Goal: Task Accomplishment & Management: Manage account settings

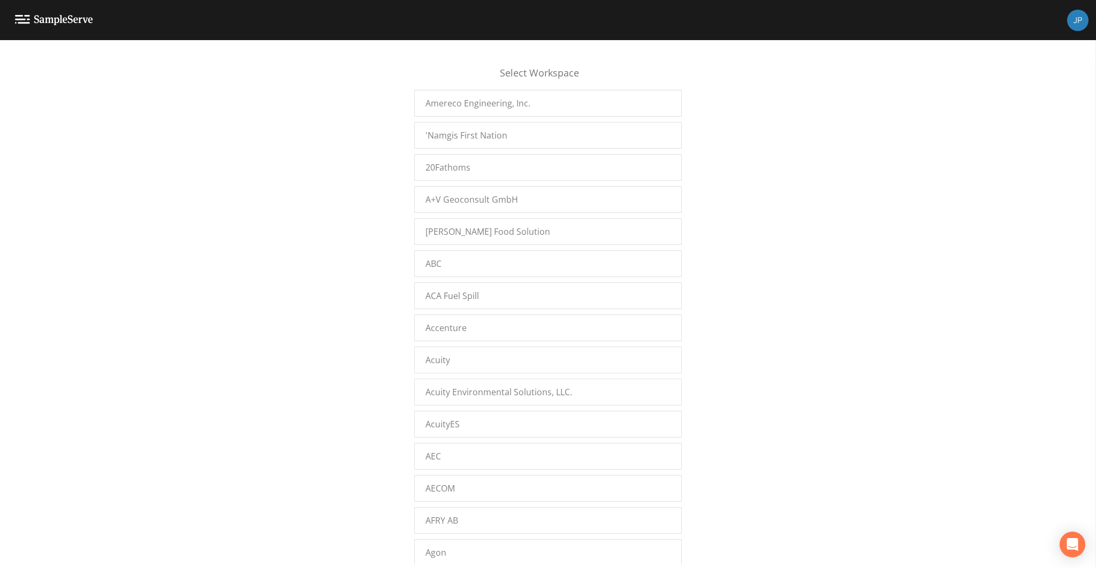
click at [392, 250] on div "Select Workspace Amereco Engineering, Inc. 'Namgis First Nation 20Fathoms A+V G…" at bounding box center [548, 307] width 1096 height 515
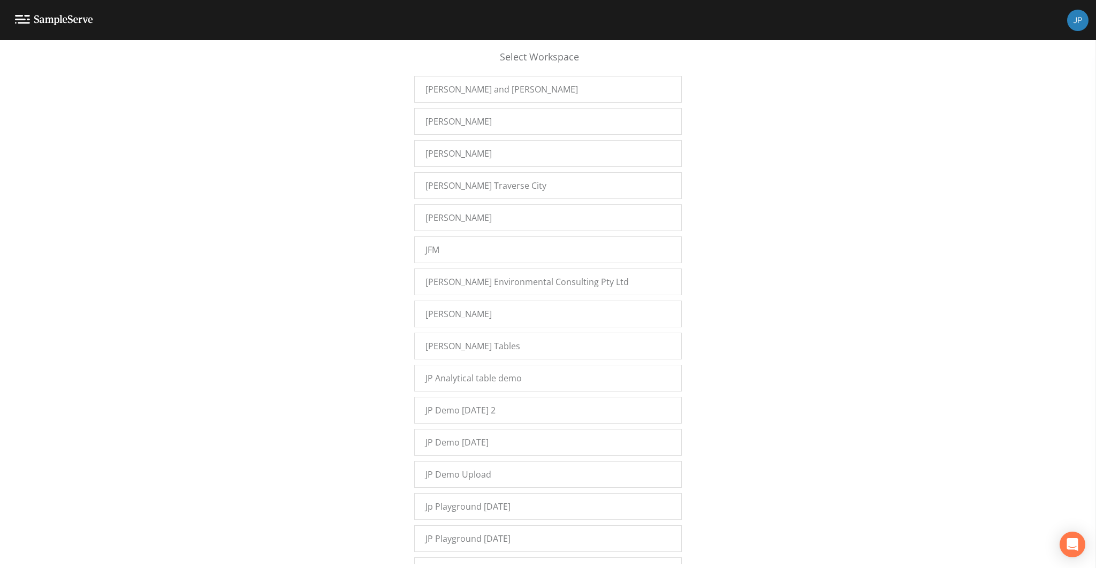
click at [379, 282] on div "Select Workspace Amereco Engineering, Inc. 'Namgis First Nation 20Fathoms A+V G…" at bounding box center [548, 307] width 1096 height 515
click at [444, 404] on span "JP Demo [DATE] 2" at bounding box center [460, 410] width 70 height 13
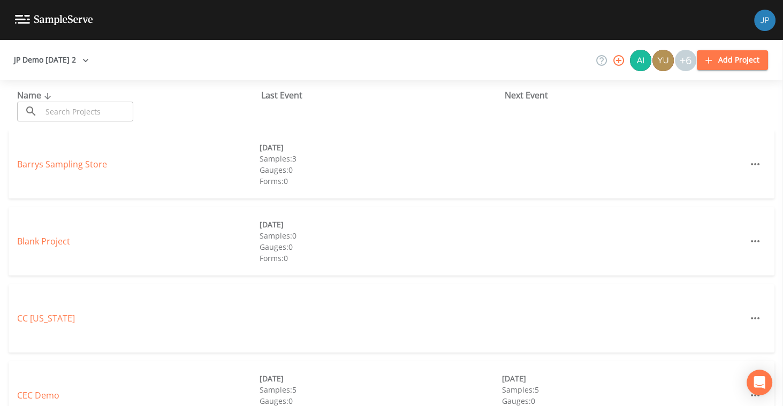
click at [514, 47] on div "JP Demo [DATE] 2 +6 Add Project" at bounding box center [391, 60] width 783 height 40
click at [533, 75] on div "JP Demo [DATE] 2 +6 Add Project" at bounding box center [391, 60] width 783 height 40
click at [619, 64] on icon "button" at bounding box center [618, 60] width 13 height 13
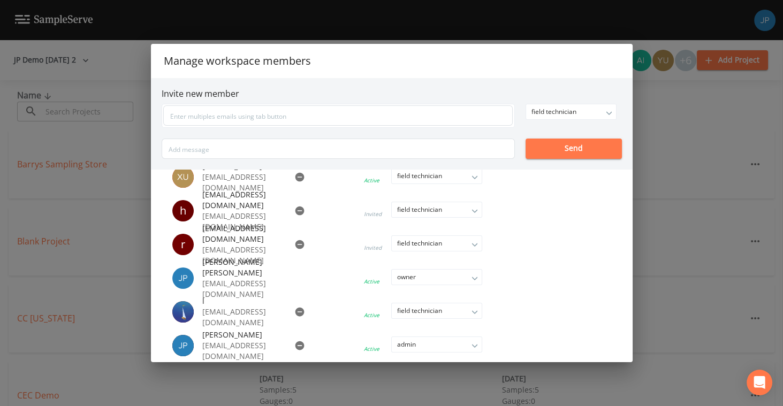
scroll to position [86, 0]
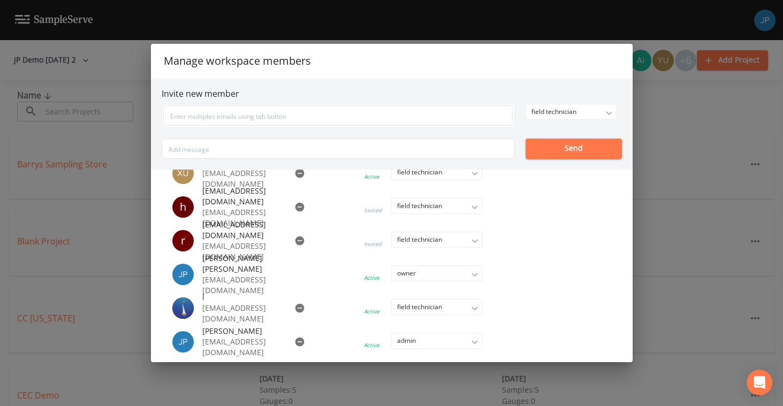
click at [295, 307] on icon "button" at bounding box center [299, 307] width 9 height 9
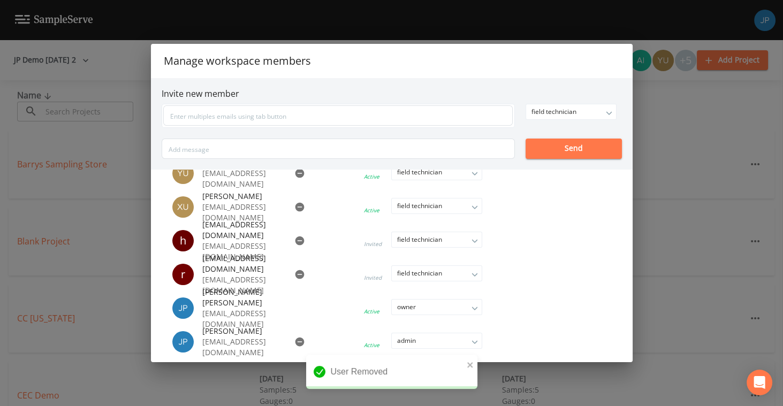
scroll to position [52, 0]
click at [295, 241] on icon "button" at bounding box center [299, 240] width 9 height 9
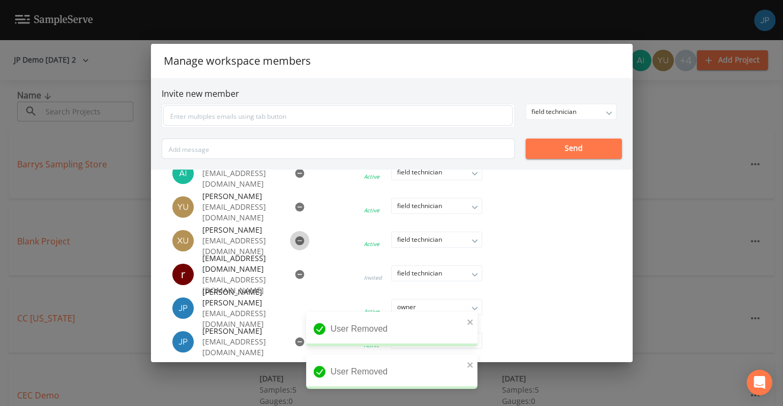
click at [295, 241] on icon "button" at bounding box center [299, 240] width 9 height 9
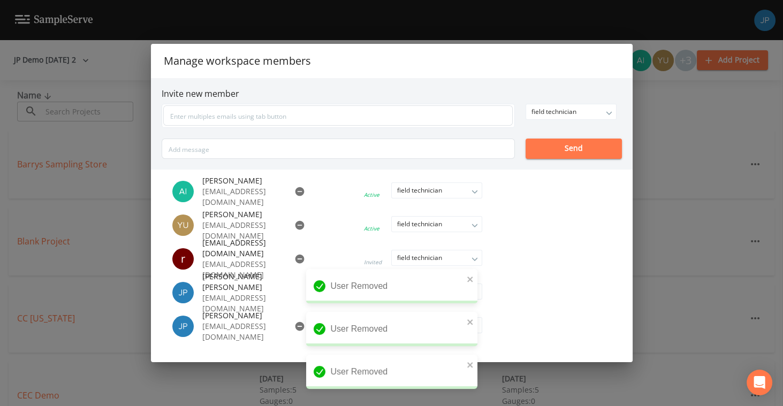
scroll to position [0, 0]
click at [295, 226] on icon "button" at bounding box center [299, 224] width 9 height 9
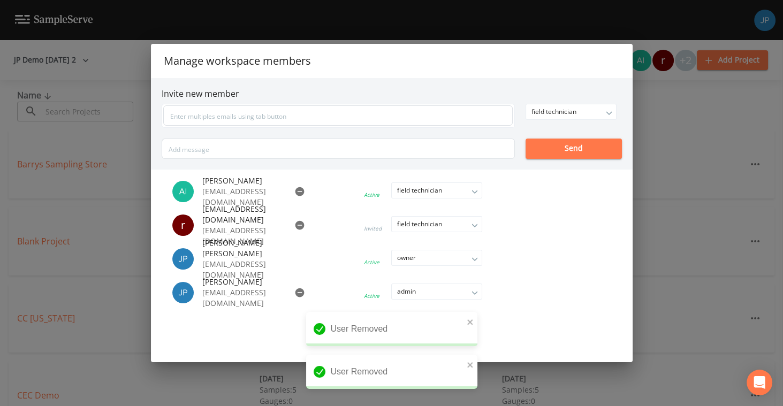
click at [295, 226] on icon "button" at bounding box center [299, 224] width 9 height 9
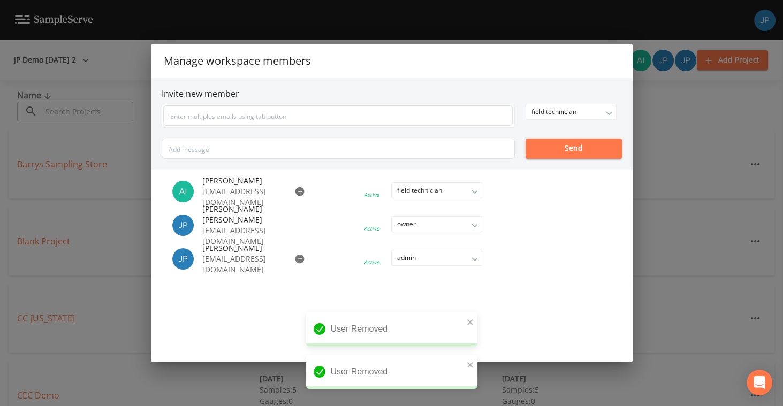
click at [649, 81] on div "Manage workspace members Invite new member field technician owner admin field t…" at bounding box center [391, 203] width 783 height 406
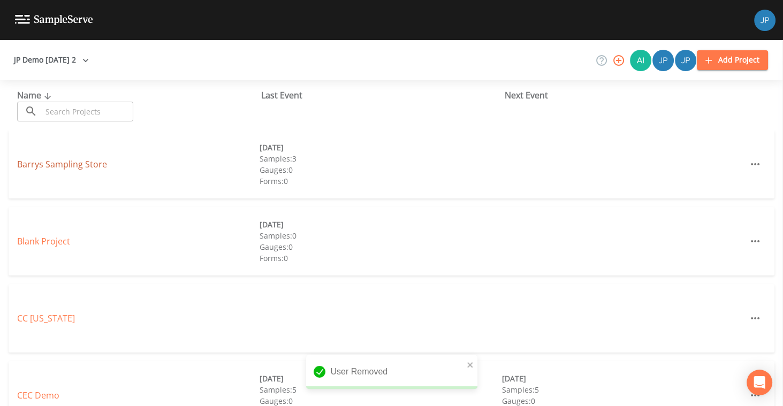
click at [93, 165] on link "Barrys Sampling Store" at bounding box center [62, 164] width 90 height 12
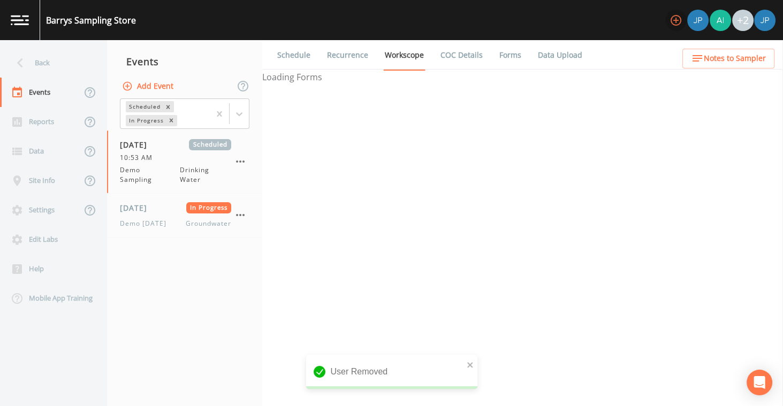
click at [681, 25] on icon "button" at bounding box center [675, 20] width 13 height 13
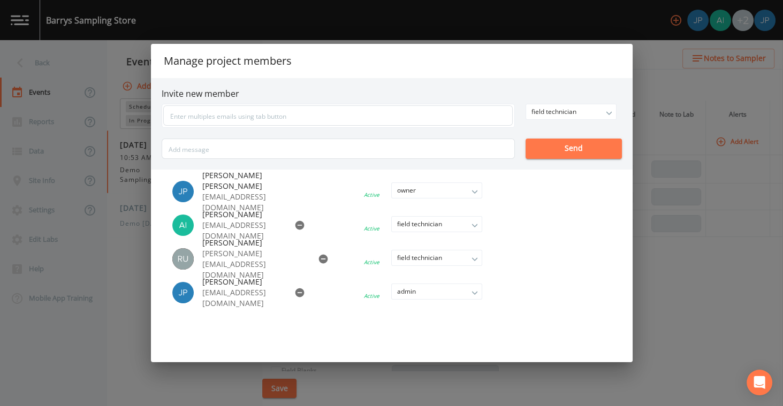
click at [657, 273] on div "Manage project members Invite new member field technician owner admin field tec…" at bounding box center [391, 203] width 783 height 406
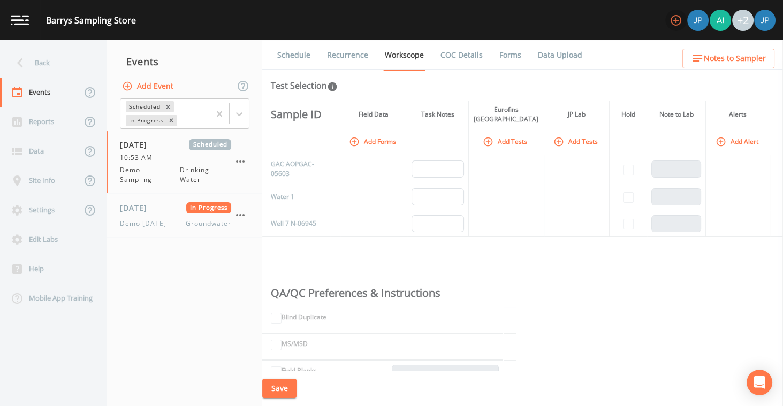
click at [674, 24] on icon "button" at bounding box center [675, 20] width 13 height 13
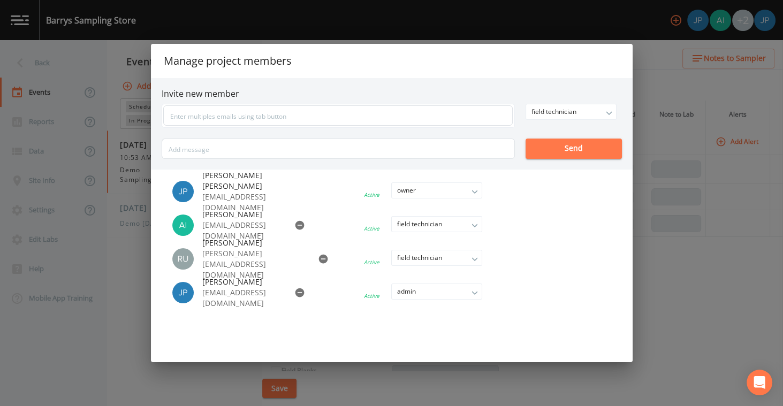
click at [144, 267] on div "Manage project members Invite new member field technician owner admin field tec…" at bounding box center [391, 203] width 783 height 406
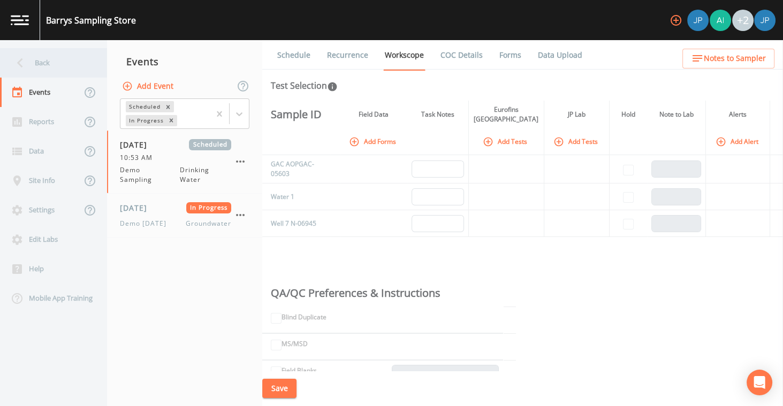
click at [70, 70] on div "Back" at bounding box center [48, 62] width 96 height 29
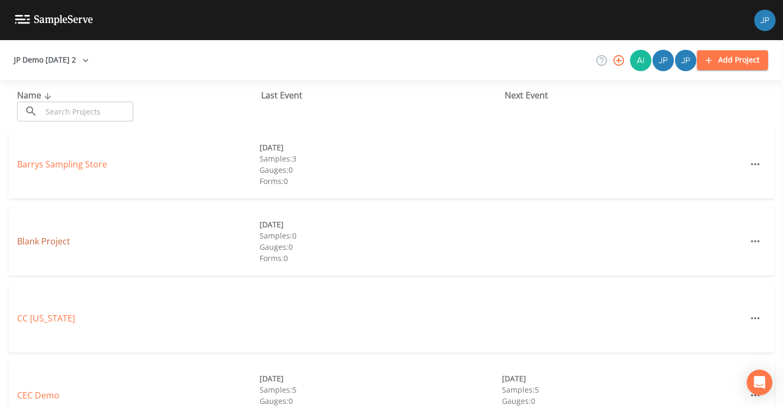
click at [61, 244] on link "Blank Project" at bounding box center [43, 241] width 53 height 12
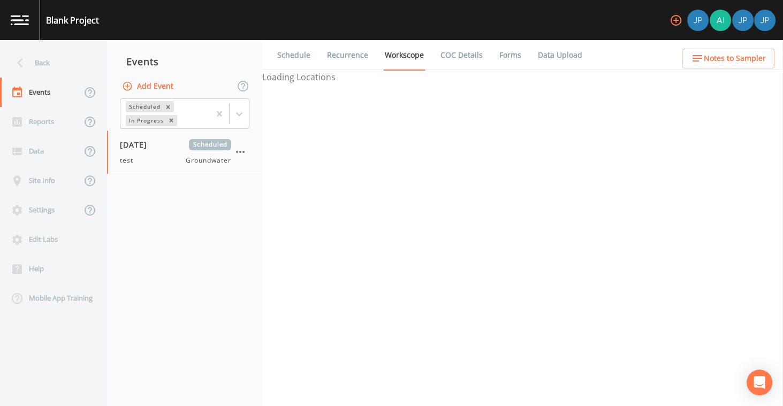
click at [674, 20] on icon "button" at bounding box center [675, 20] width 11 height 11
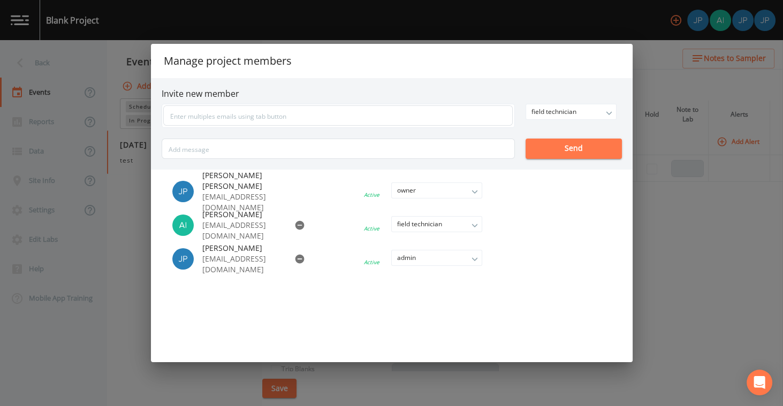
click at [653, 214] on div "Manage project members Invite new member field technician owner admin field tec…" at bounding box center [391, 203] width 783 height 406
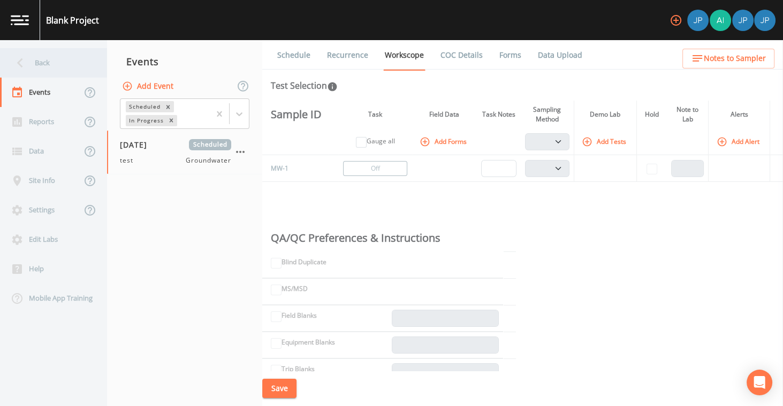
click at [29, 62] on div "Back" at bounding box center [48, 62] width 96 height 29
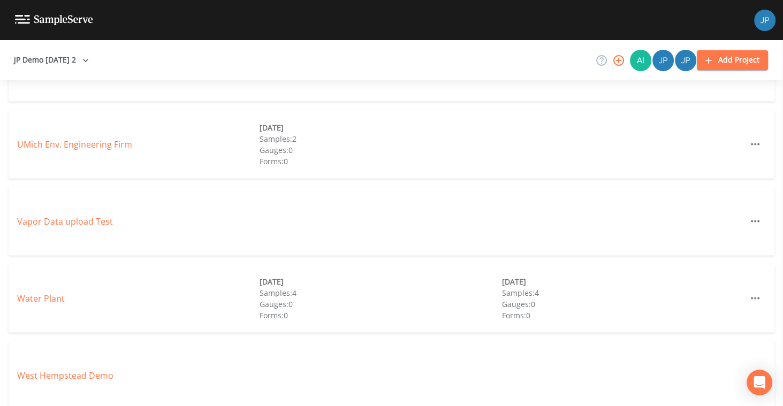
scroll to position [3028, 0]
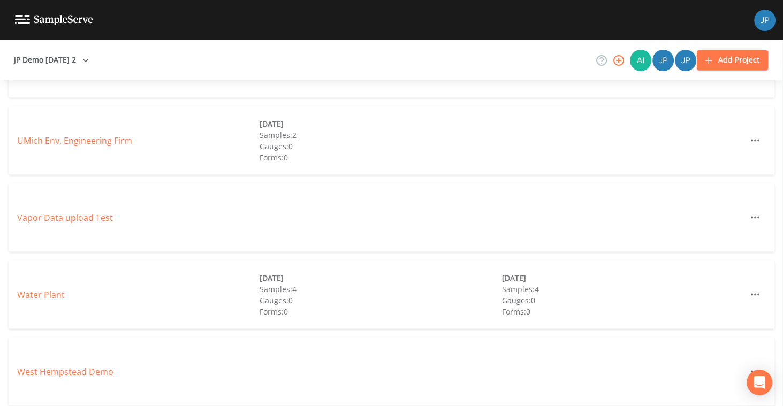
click at [519, 74] on div "JP Demo 12/7/2022 2 Add Project" at bounding box center [391, 60] width 783 height 40
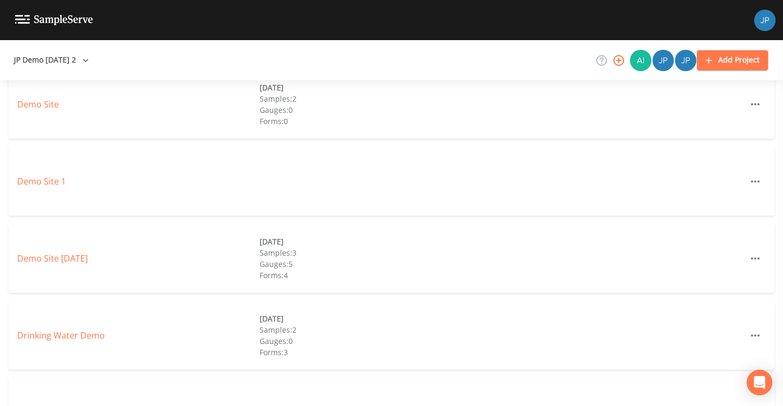
scroll to position [0, 0]
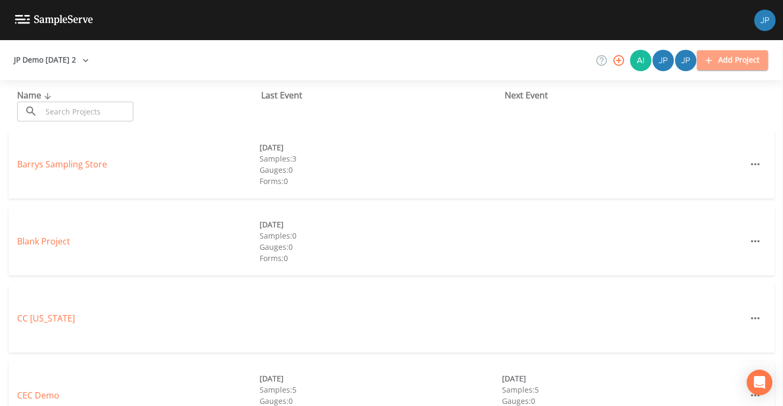
click at [729, 64] on button "Add Project" at bounding box center [732, 60] width 71 height 20
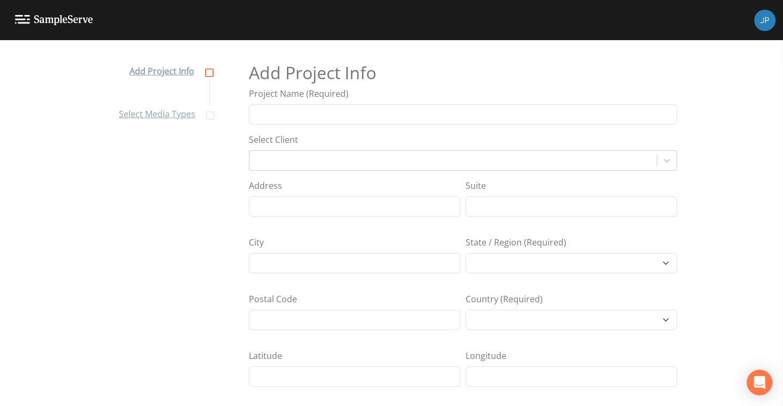
select select "Africa/Abidjan"
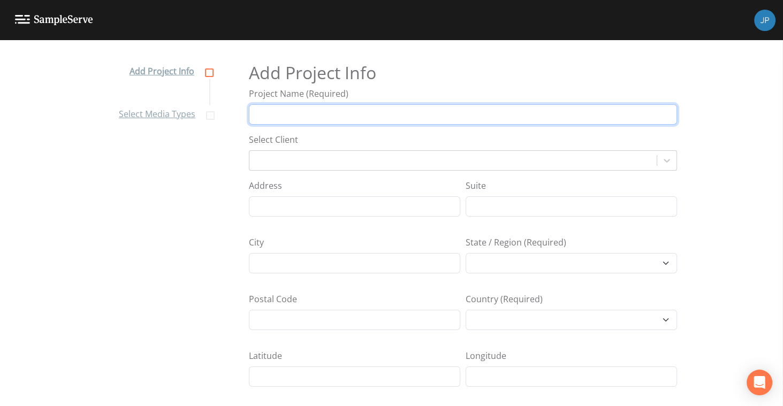
click at [427, 111] on input "Project Name (Required)" at bounding box center [463, 114] width 428 height 20
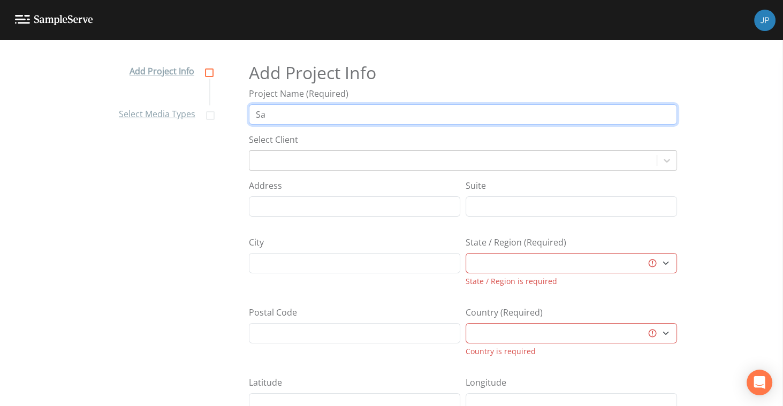
type input "S"
type input "Drinking Water Sampling Demo"
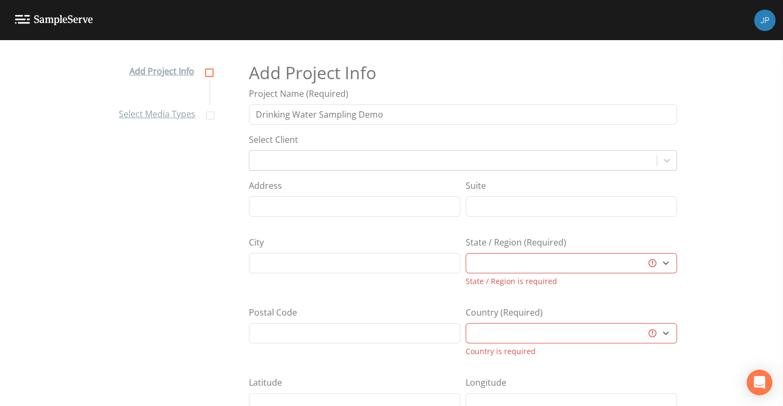
click at [668, 236] on div "State / Region (Required) Aberdeen City Aberdeenshire Al Bāḩah Al Jawf Al Madīn…" at bounding box center [570, 261] width 211 height 51
click at [671, 241] on div "State / Region (Required) Aberdeen City Aberdeenshire Al Bāḩah Al Jawf Al Madīn…" at bounding box center [570, 261] width 211 height 51
click at [677, 244] on div "Add Project Info Select Media Types Add Project Info Project Name (Required) Dr…" at bounding box center [391, 233] width 783 height 366
click at [680, 245] on div "Add Project Info Select Media Types Add Project Info Project Name (Required) Dr…" at bounding box center [391, 233] width 783 height 366
click at [649, 333] on select "Australia Canada Deutschland Saudi Arabia South Africa United Kingdom United St…" at bounding box center [570, 333] width 211 height 20
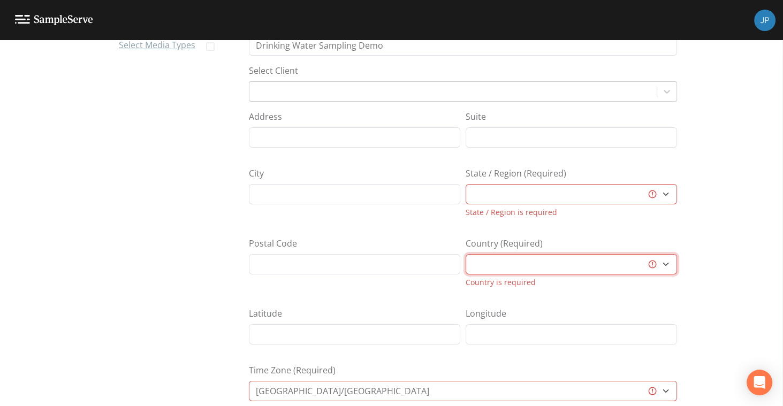
scroll to position [70, 0]
click at [660, 266] on select "Australia Canada Deutschland Saudi Arabia South Africa United Kingdom United St…" at bounding box center [570, 264] width 211 height 20
select select "United States"
click at [465, 254] on select "Australia Canada Deutschland Saudi Arabia South Africa United Kingdom United St…" at bounding box center [570, 264] width 211 height 20
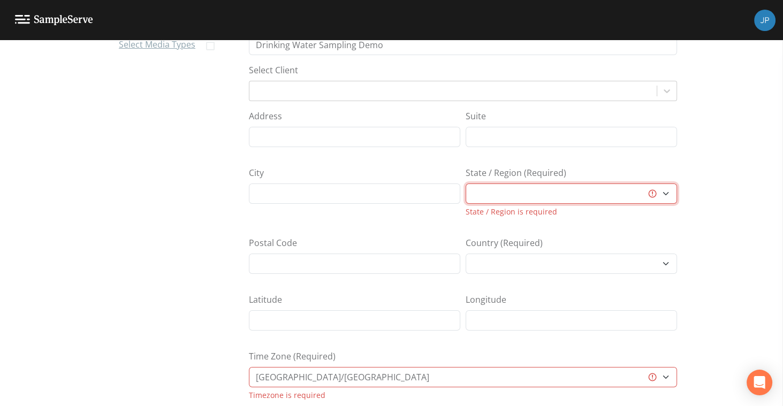
click at [541, 188] on select "Alabama Alaska Arizona Arkansas California Colorado Connecticut Delaware Florid…" at bounding box center [570, 194] width 211 height 20
select select "5059615b-9a68-4594-8539-c50a9d2cc647"
click at [465, 184] on select "Alabama Alaska Arizona Arkansas California Colorado Connecticut Delaware Florid…" at bounding box center [570, 194] width 211 height 20
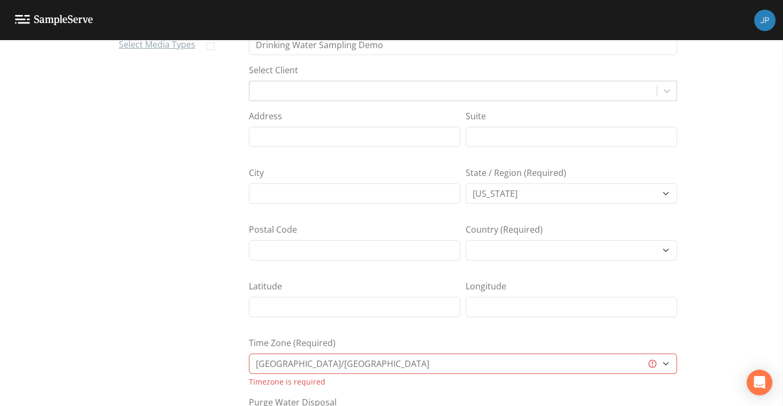
click at [452, 346] on div "Time Zone (Required) Africa/Abidjan Africa/Accra Africa/Addis_Ababa Africa/Algi…" at bounding box center [463, 362] width 428 height 51
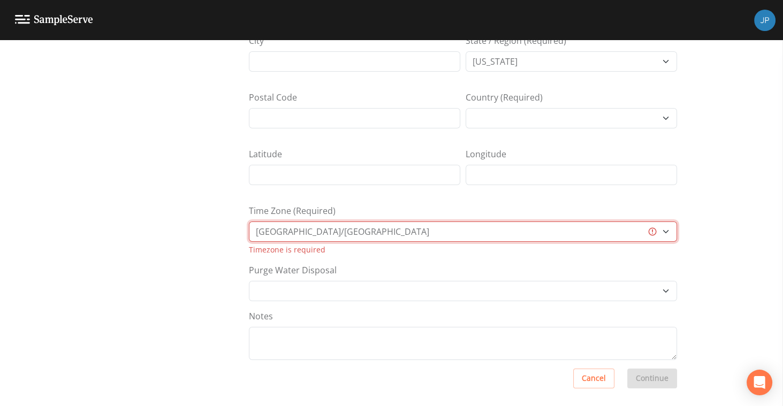
click at [342, 228] on select "Africa/Abidjan Africa/Accra Africa/Addis_Ababa Africa/Algiers Africa/Asmara Afr…" at bounding box center [463, 231] width 428 height 20
select select "US/Eastern"
click at [249, 233] on select "Africa/Abidjan Africa/Accra Africa/Addis_Ababa Africa/Algiers Africa/Asmara Afr…" at bounding box center [463, 231] width 428 height 20
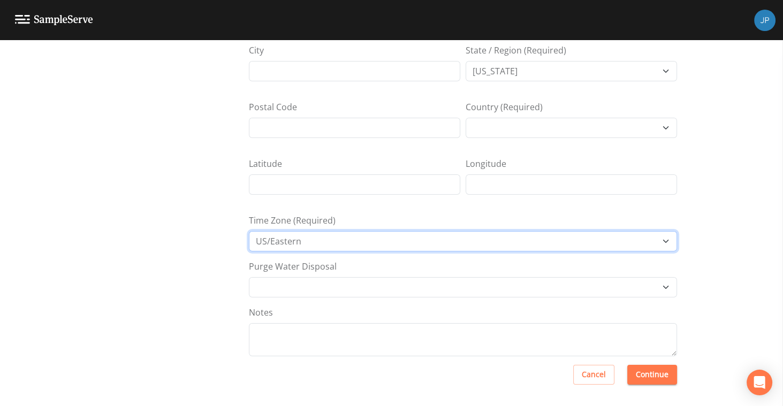
scroll to position [188, 0]
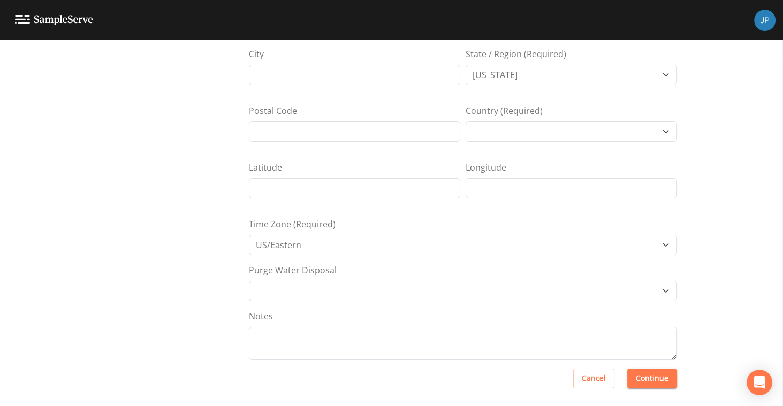
click at [211, 258] on div "Add Project Info Select Media Types Add Project Info Project Name (Required) Dr…" at bounding box center [391, 223] width 783 height 366
click at [648, 377] on button "Continue" at bounding box center [652, 379] width 50 height 20
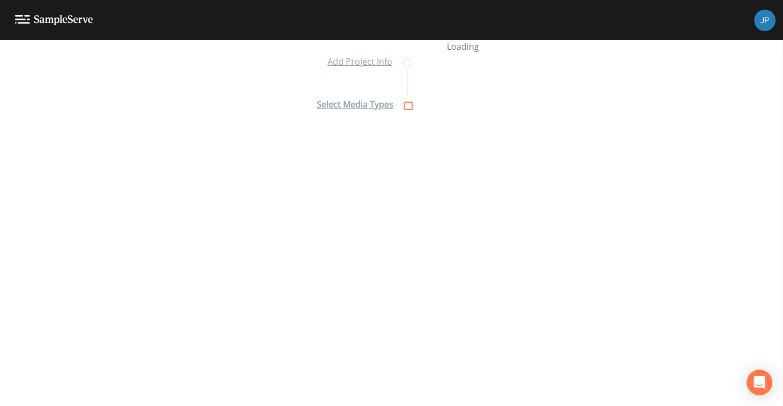
scroll to position [9, 0]
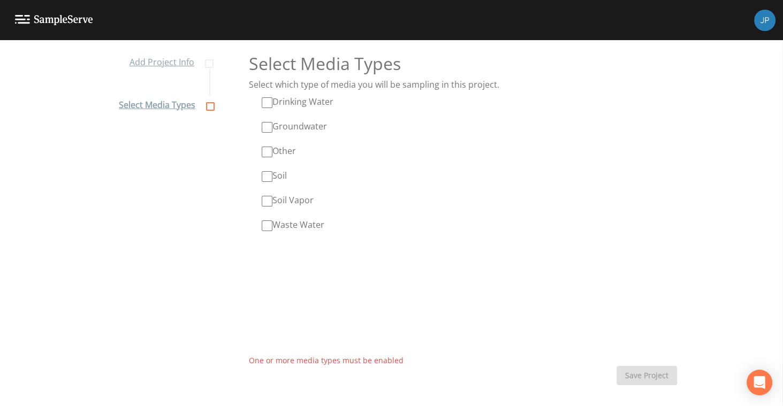
click at [266, 103] on input "Drinking Water" at bounding box center [267, 102] width 11 height 11
checkbox input "true"
click at [642, 376] on button "Save Project" at bounding box center [646, 376] width 60 height 20
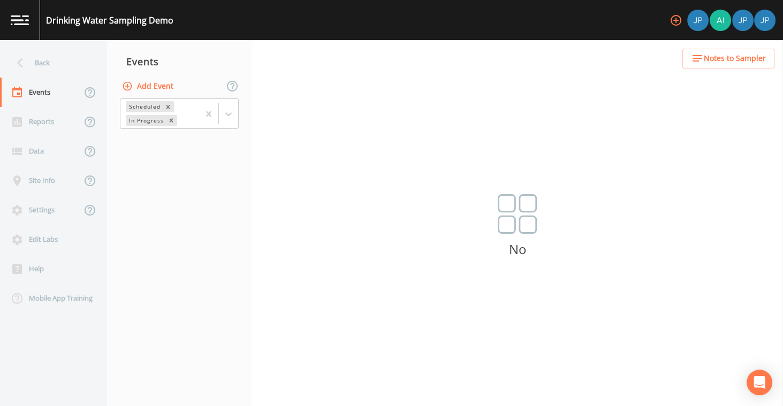
click at [177, 190] on nav "Events Add Event Scheduled In Progress" at bounding box center [179, 223] width 144 height 366
click at [59, 179] on div "Site Info" at bounding box center [40, 180] width 81 height 29
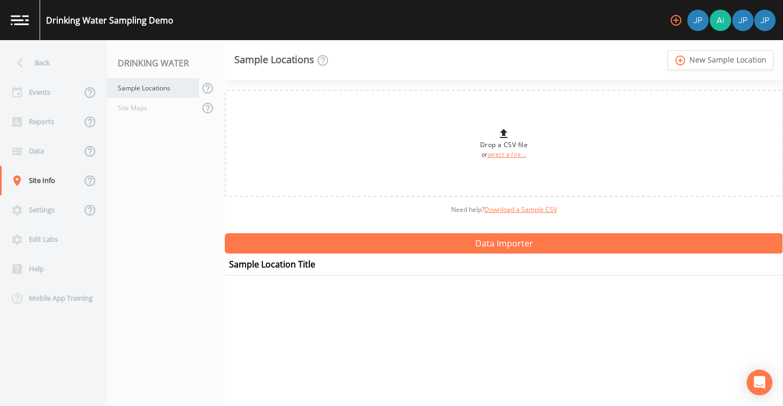
click at [167, 94] on div "Sample Locations" at bounding box center [153, 88] width 92 height 20
click at [723, 61] on link "add_circle_outline New Sample Location" at bounding box center [720, 60] width 106 height 20
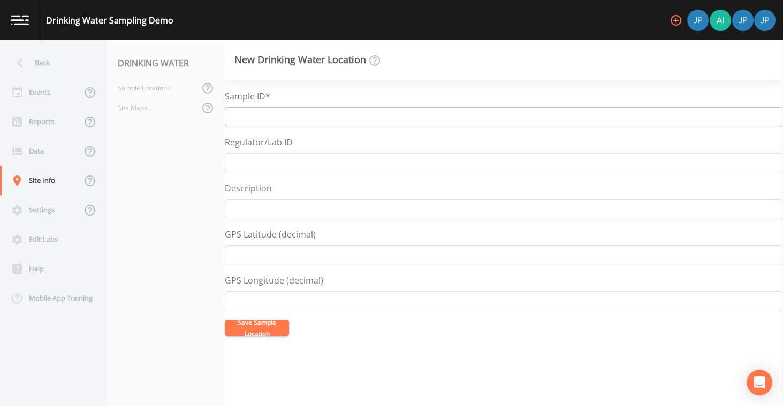
click at [445, 121] on input "Sample ID*" at bounding box center [504, 117] width 558 height 20
type input "Drinking Water 1"
click at [454, 139] on div "Regulator/Lab ID" at bounding box center [504, 154] width 558 height 37
click at [260, 328] on button "Save Sample Location" at bounding box center [257, 328] width 64 height 16
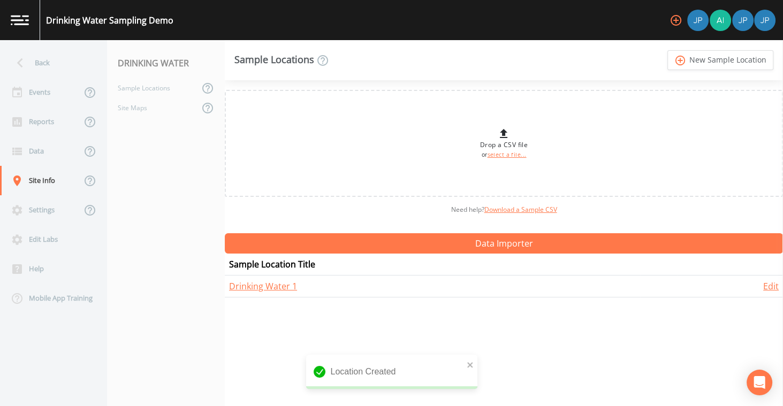
click at [282, 298] on div "Drop a CSV file or select a file... Need help?  Download a Sample CSV Data Impo…" at bounding box center [504, 243] width 558 height 326
click at [184, 196] on nav "DRINKING WATER Sample Locations Site Maps" at bounding box center [166, 223] width 118 height 366
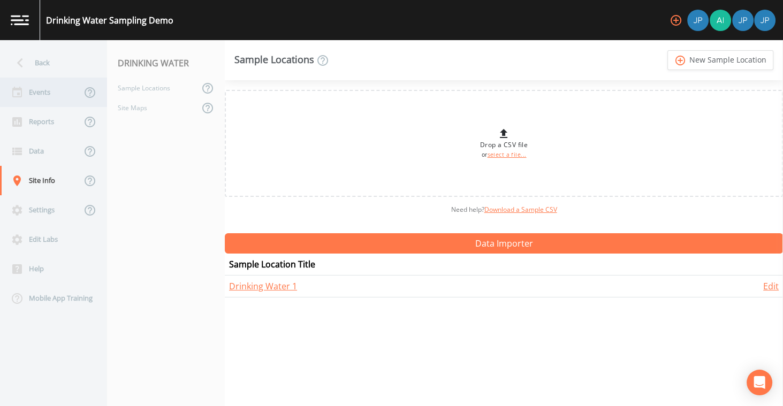
click at [57, 96] on div "Events" at bounding box center [40, 92] width 81 height 29
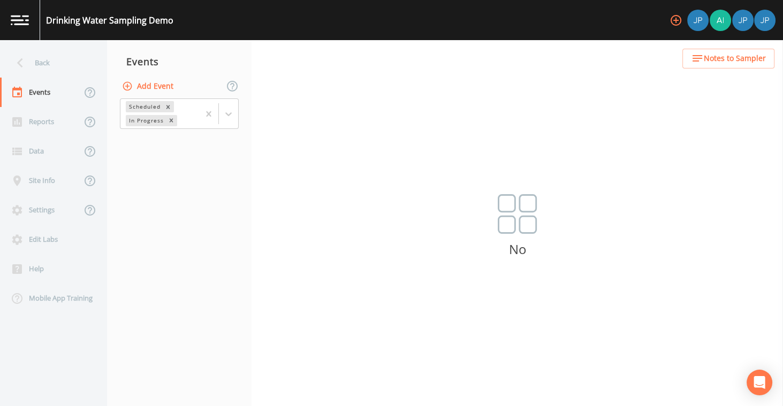
click at [162, 84] on button "Add Event" at bounding box center [149, 87] width 58 height 20
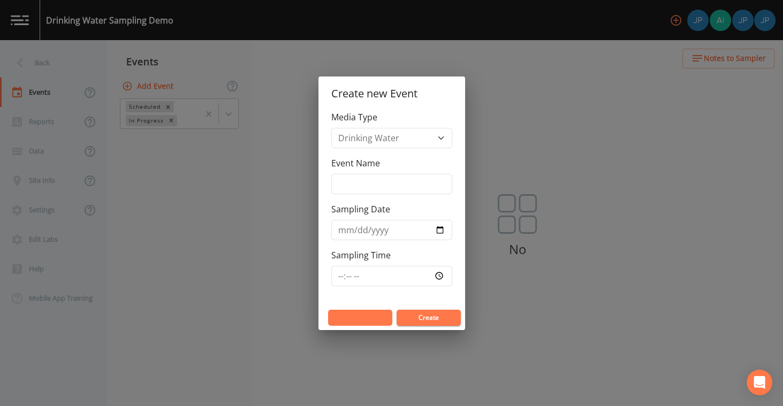
click at [376, 323] on button "Cancel" at bounding box center [360, 318] width 64 height 16
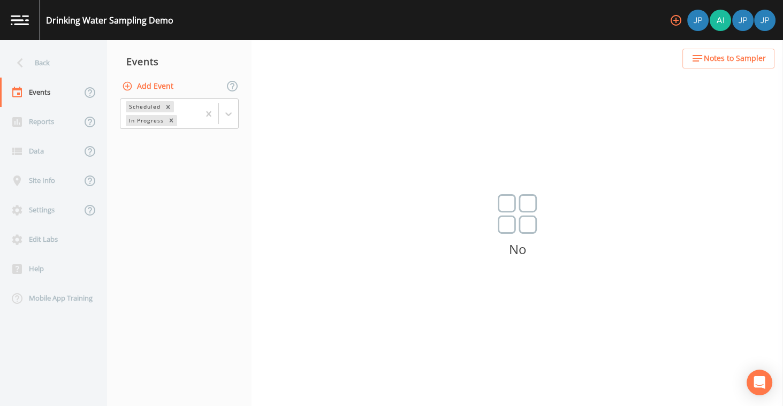
click at [179, 251] on nav "Events Add Event Scheduled In Progress" at bounding box center [179, 223] width 144 height 366
click at [47, 215] on div "Settings" at bounding box center [40, 209] width 81 height 29
select select "5059615b-9a68-4594-8539-c50a9d2cc647"
select select "United States"
select select "US/Eastern"
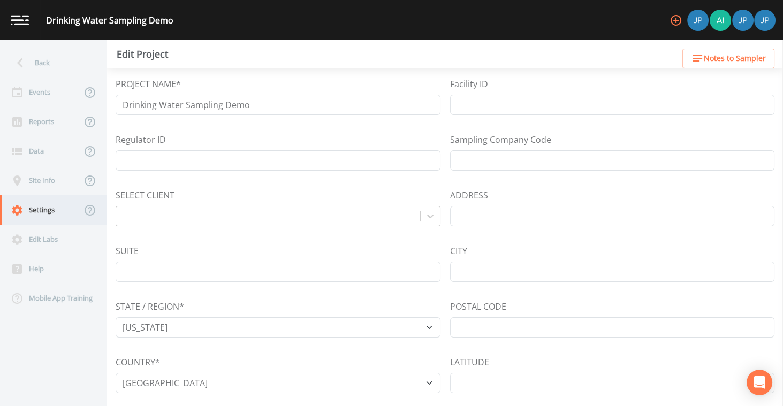
select select "df59f2b1-e939-4834-9479-85da068cce4a"
select select "90ec20ff-09f0-4cb3-9adc-9f42a9ba1460"
click at [47, 233] on div "Edit Labs" at bounding box center [48, 239] width 96 height 29
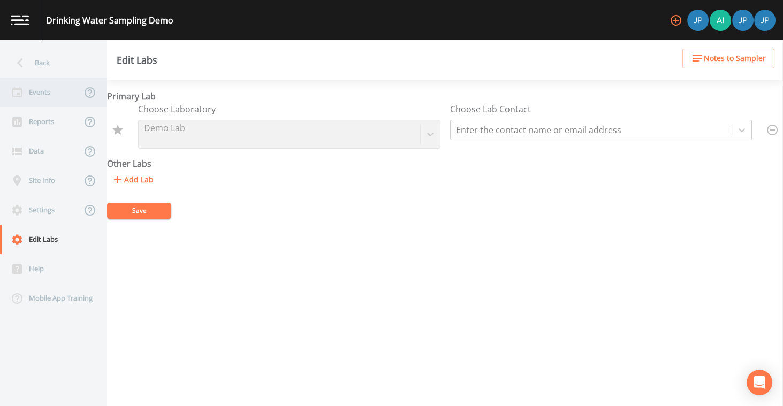
click at [49, 96] on div "Events" at bounding box center [40, 92] width 81 height 29
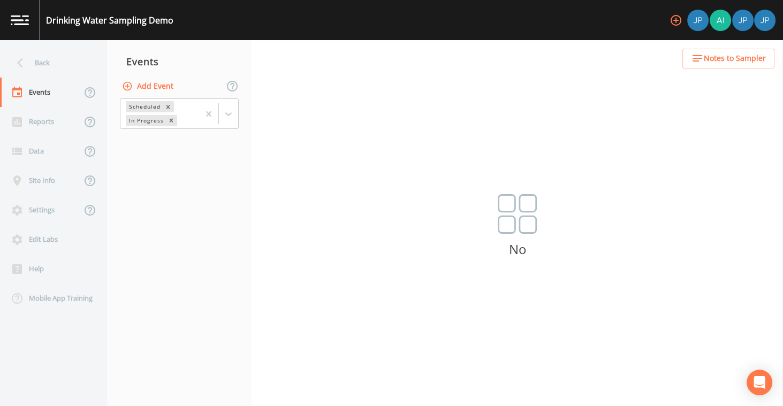
click at [152, 88] on button "Add Event" at bounding box center [149, 87] width 58 height 20
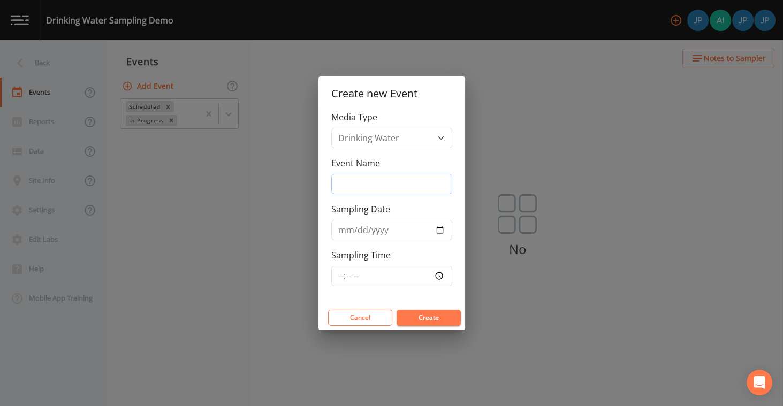
click at [357, 182] on input "Event Name" at bounding box center [391, 184] width 121 height 20
type input "Sampling 1"
click at [398, 204] on div "Sampling Date" at bounding box center [391, 221] width 121 height 37
click at [440, 231] on input "Sampling Date" at bounding box center [391, 230] width 121 height 20
type input "2025-10-15"
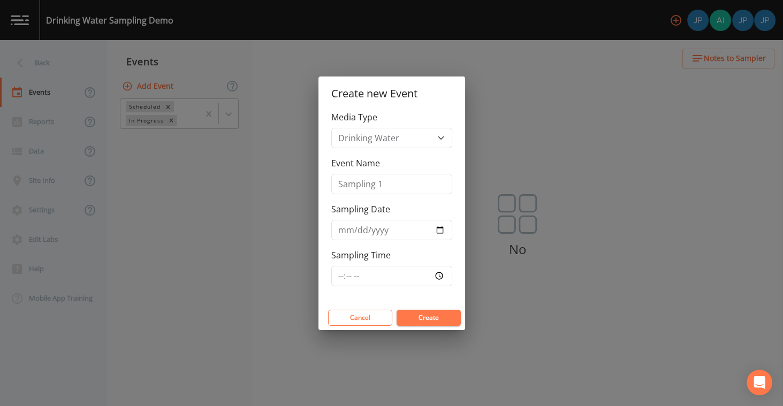
click at [411, 262] on div "Sampling Time" at bounding box center [391, 267] width 121 height 37
click at [437, 274] on input "Sampling Time" at bounding box center [391, 276] width 121 height 20
type input "16:39"
click at [441, 255] on div "Sampling Time 16:39" at bounding box center [391, 267] width 121 height 37
click at [429, 320] on button "Create" at bounding box center [428, 318] width 64 height 16
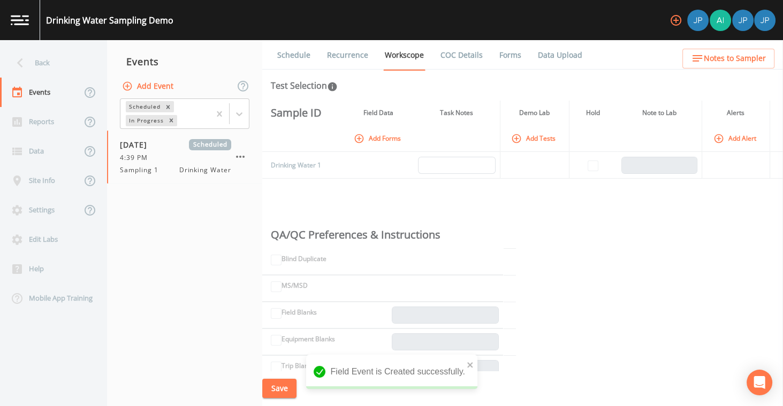
click at [383, 186] on div "Sample ID Field Data Task Notes Demo Lab Hold Note to Lab Alerts Add Forms Add …" at bounding box center [522, 236] width 521 height 270
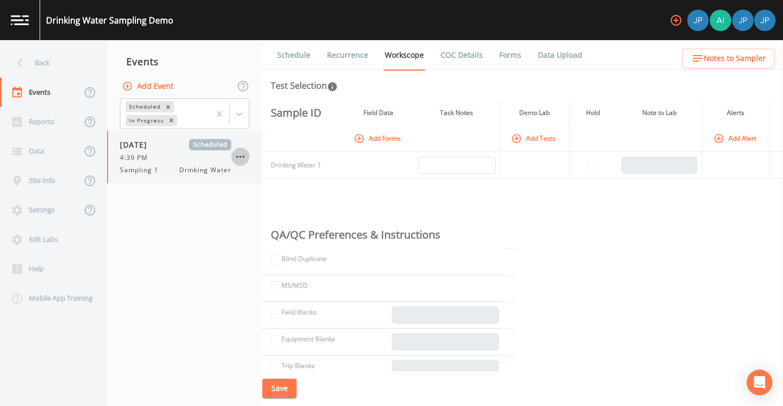
click at [239, 158] on icon "button" at bounding box center [240, 156] width 13 height 13
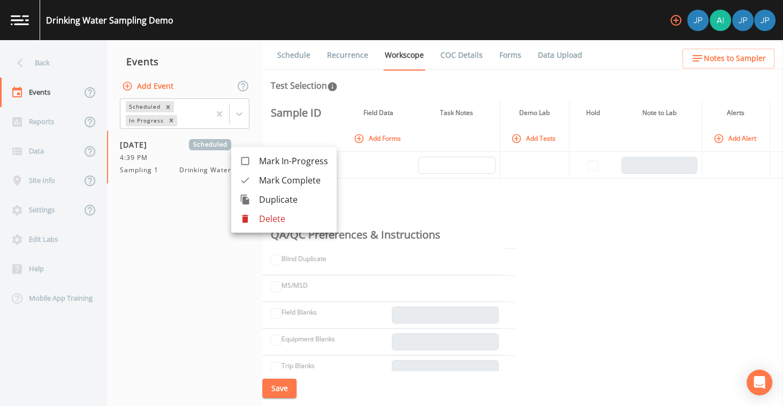
click at [363, 201] on div at bounding box center [391, 203] width 783 height 406
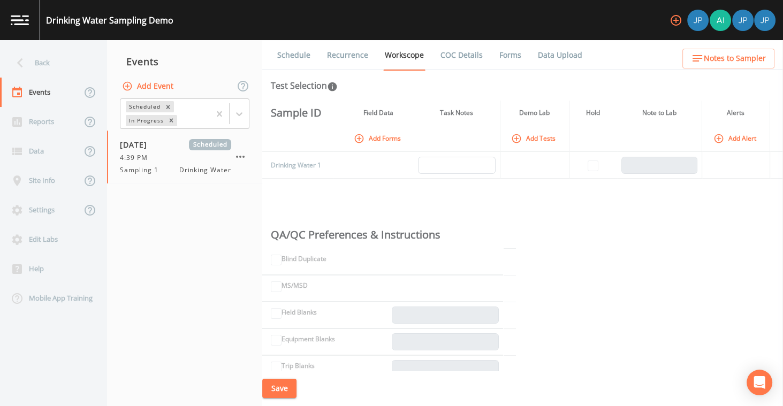
click at [351, 192] on div "Sample ID Field Data Task Notes Demo Lab Hold Note to Lab Alerts Add Forms Add …" at bounding box center [522, 236] width 521 height 270
drag, startPoint x: 365, startPoint y: 112, endPoint x: 388, endPoint y: 112, distance: 23.0
click at [387, 112] on th "Field Data" at bounding box center [378, 113] width 70 height 25
click at [389, 112] on th "Field Data" at bounding box center [378, 113] width 70 height 25
drag, startPoint x: 517, startPoint y: 112, endPoint x: 549, endPoint y: 113, distance: 31.6
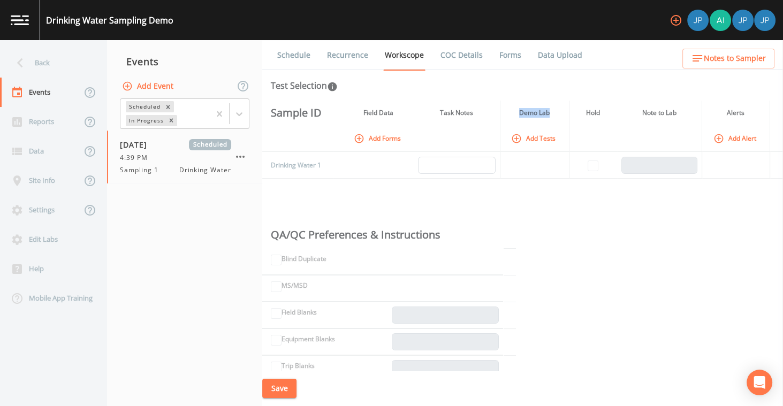
click at [547, 113] on th "Demo Lab" at bounding box center [534, 113] width 69 height 25
click at [551, 113] on th "Demo Lab" at bounding box center [534, 113] width 69 height 25
click at [375, 137] on button "Add Forms" at bounding box center [377, 138] width 53 height 18
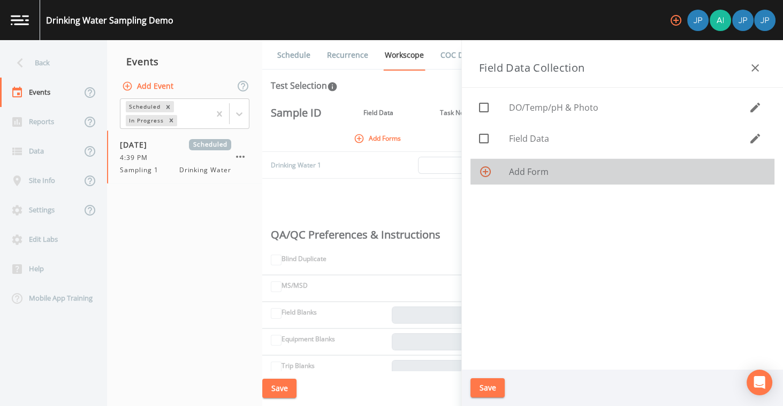
click at [535, 173] on span "Add Form" at bounding box center [637, 171] width 257 height 13
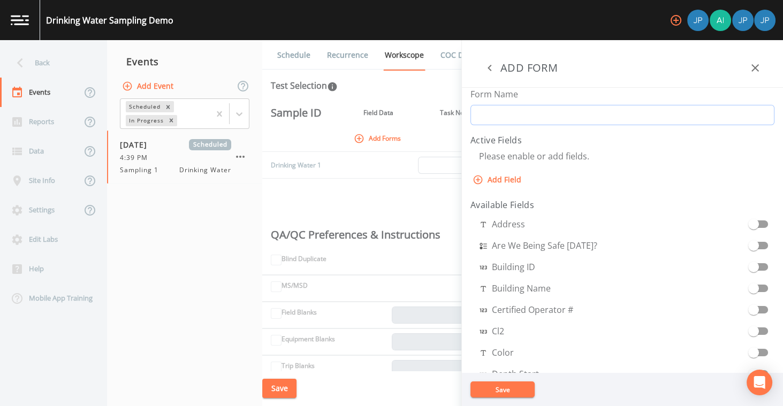
click at [531, 117] on input "Form Name" at bounding box center [622, 115] width 304 height 20
type input "S"
type input "Drinking Water Form"
click at [510, 181] on button "Add Field" at bounding box center [497, 180] width 55 height 20
select select "STRING"
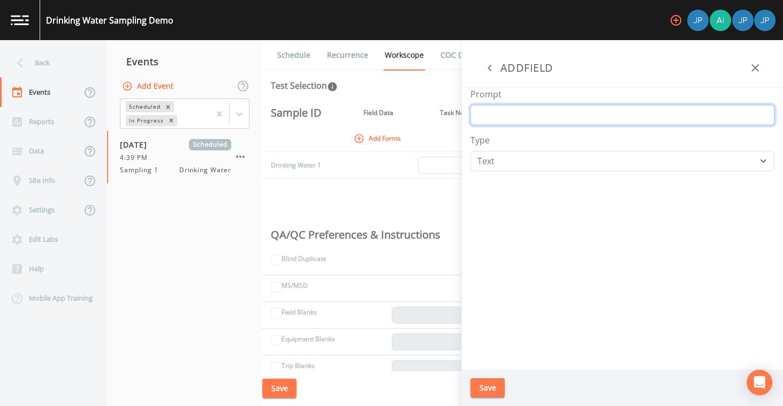
click at [504, 118] on input "Prompt" at bounding box center [622, 115] width 304 height 20
type input "F"
type input "Fountain Number"
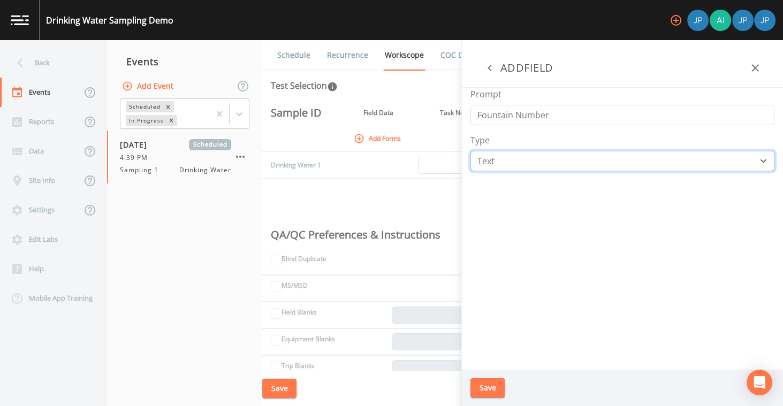
click at [507, 155] on select "Number Photo Select One Signature Text Timer" at bounding box center [622, 161] width 304 height 20
select select "NUMBER"
click at [470, 151] on select "Number Photo Select One Signature Text Timer" at bounding box center [622, 161] width 304 height 20
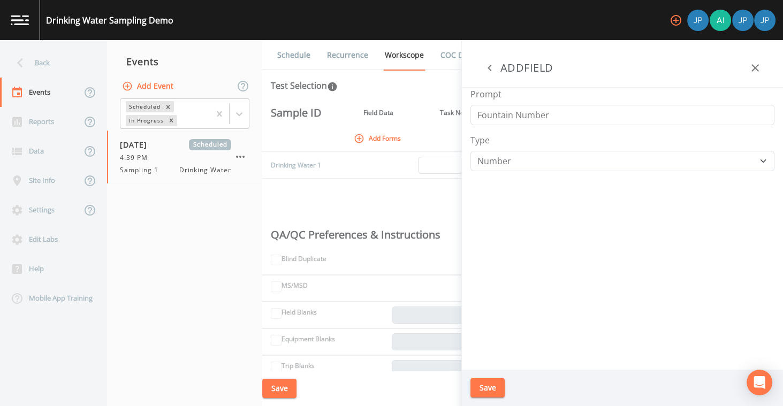
click at [533, 220] on div "Prompt Fountain Number Type Number Photo Select One Signature Text Timer" at bounding box center [622, 229] width 321 height 282
click at [491, 387] on button "Save" at bounding box center [487, 388] width 34 height 20
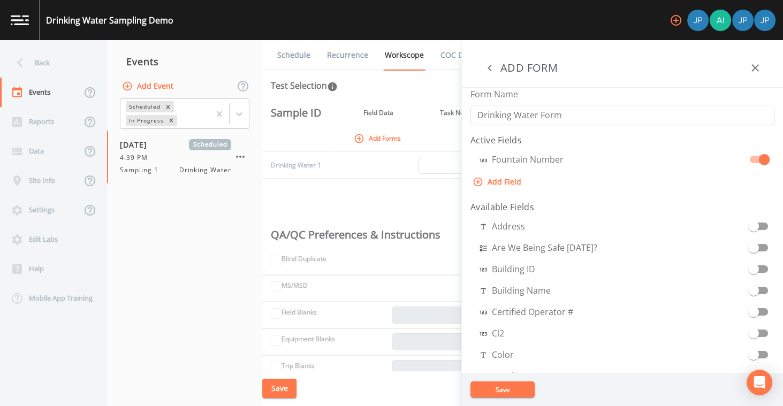
click at [494, 387] on button "Save" at bounding box center [502, 389] width 64 height 16
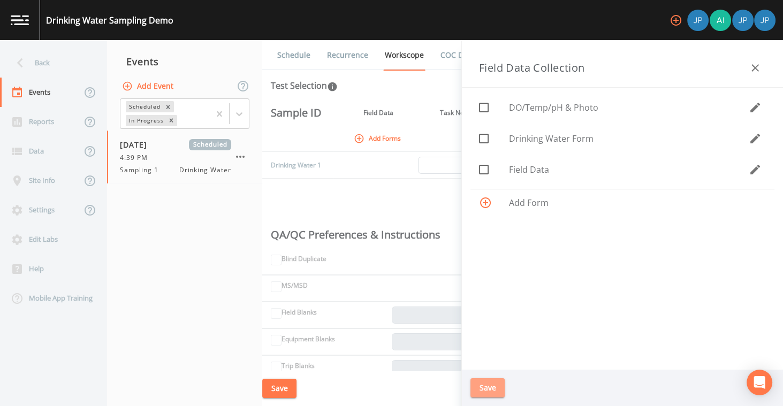
click at [486, 386] on button "Save" at bounding box center [487, 388] width 34 height 20
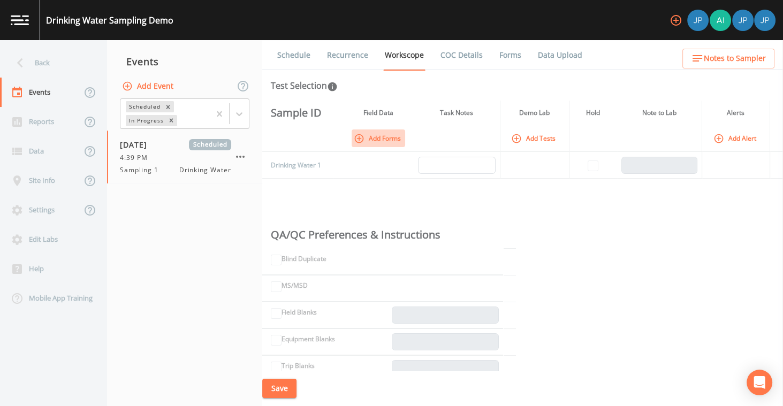
click at [371, 139] on button "Add Forms" at bounding box center [377, 138] width 53 height 18
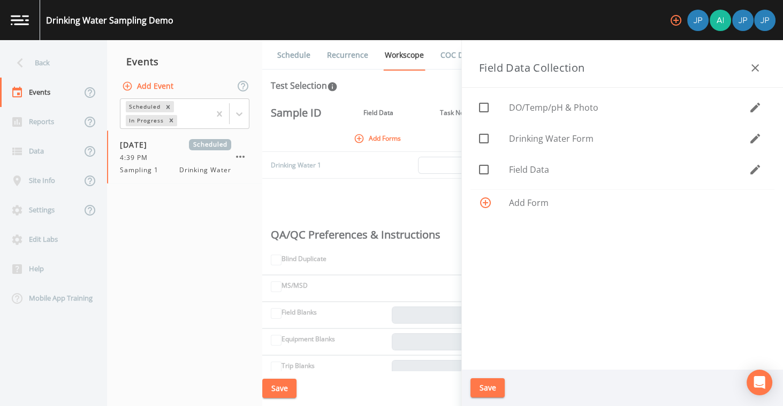
click at [753, 173] on icon "button" at bounding box center [754, 169] width 13 height 13
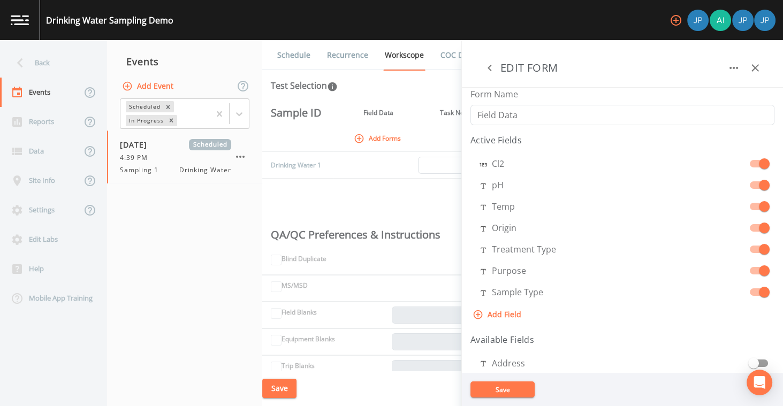
click at [488, 71] on icon "button" at bounding box center [489, 68] width 13 height 13
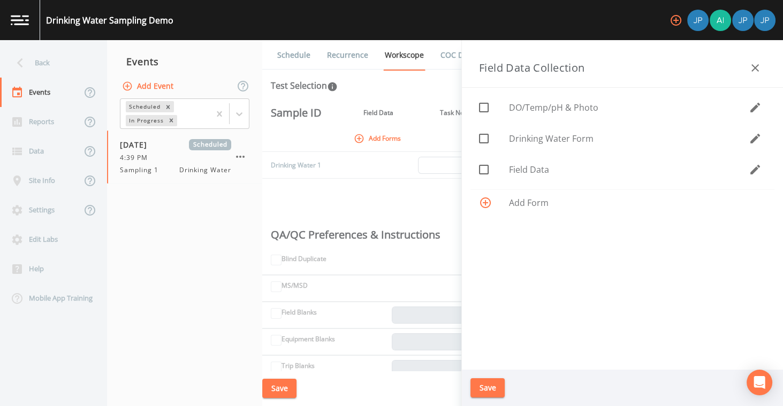
click at [754, 141] on icon "button" at bounding box center [754, 138] width 13 height 13
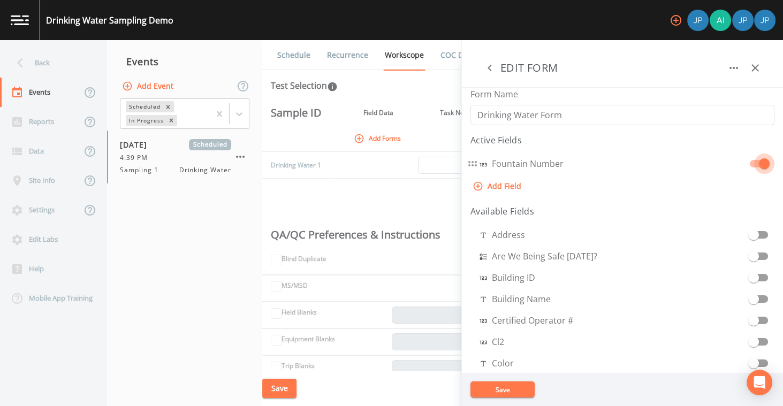
click at [754, 164] on span at bounding box center [764, 164] width 20 height 20
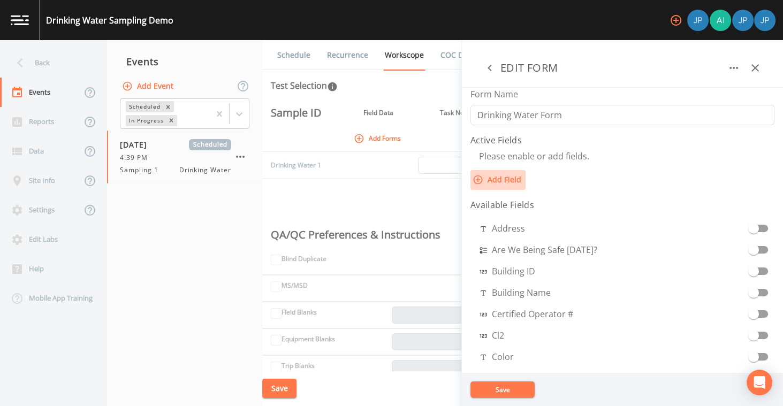
click at [505, 179] on button "Add Field" at bounding box center [497, 180] width 55 height 20
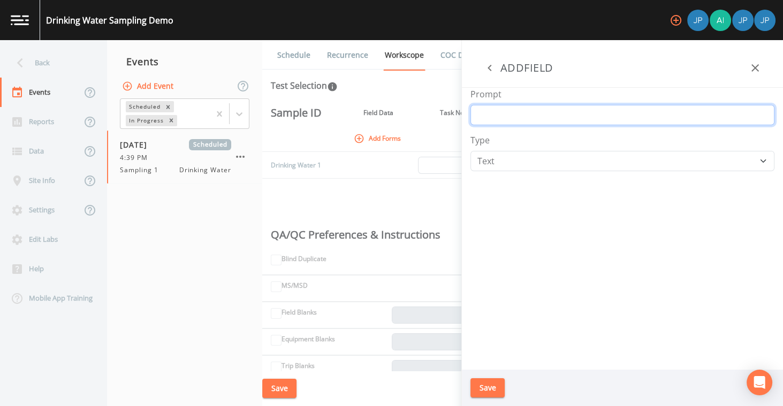
click at [505, 119] on input "Prompt" at bounding box center [622, 115] width 304 height 20
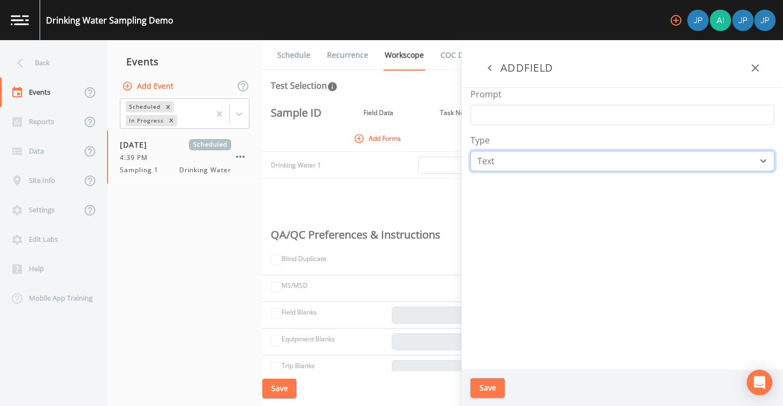
click at [583, 155] on select "Number Photo Select One Signature Text Timer" at bounding box center [622, 161] width 304 height 20
select select "DURATION"
click at [470, 151] on select "Number Photo Select One Signature Text Timer" at bounding box center [622, 161] width 304 height 20
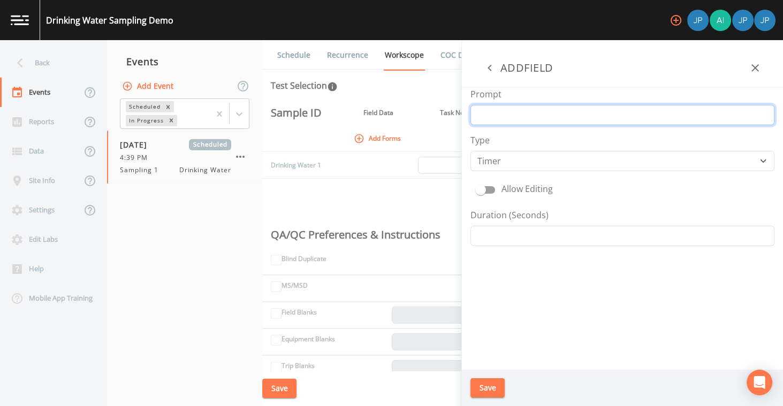
click at [523, 116] on input "Prompt" at bounding box center [622, 115] width 304 height 20
type input "Flush Timer"
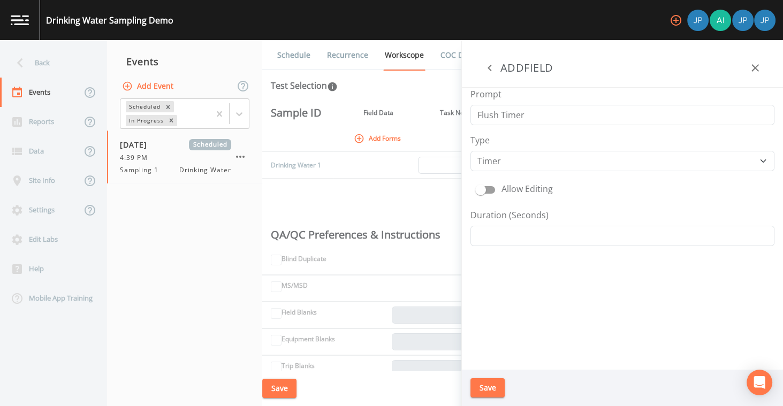
click at [565, 144] on div "Type Number Photo Select One Signature Text Timer" at bounding box center [622, 152] width 304 height 37
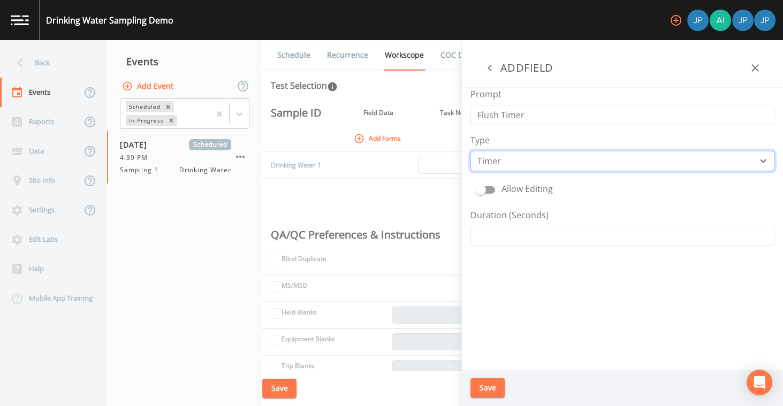
click at [556, 157] on select "Number Photo Select One Signature Text Timer" at bounding box center [622, 161] width 304 height 20
click at [470, 151] on select "Number Photo Select One Signature Text Timer" at bounding box center [622, 161] width 304 height 20
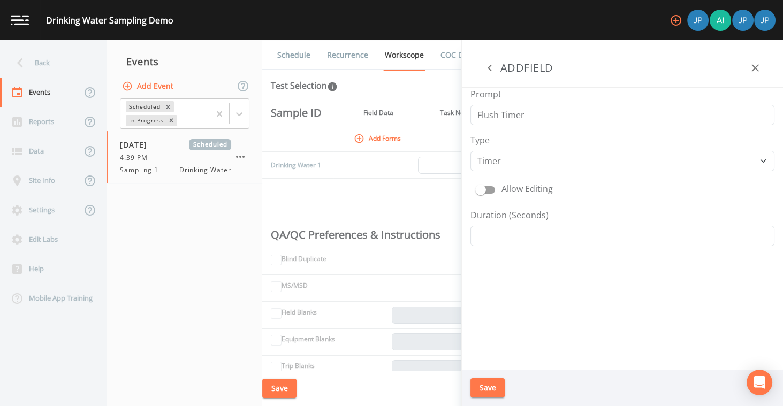
click at [488, 188] on input "Allow Editing" at bounding box center [480, 185] width 61 height 11
click at [490, 188] on input "Allow Editing" at bounding box center [491, 185] width 61 height 11
checkbox input "false"
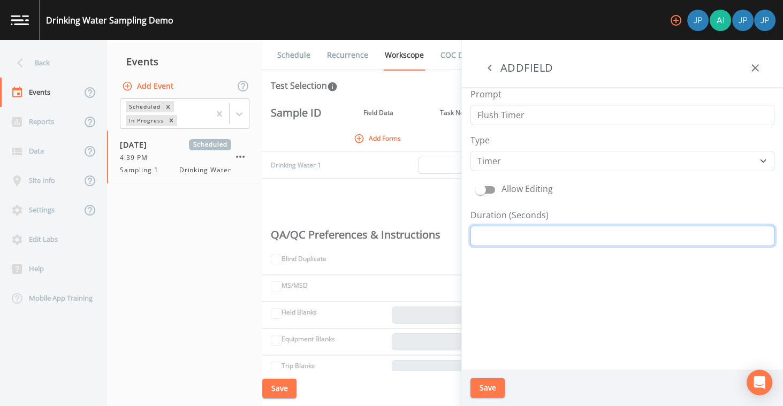
click at [510, 235] on input "Duration (Seconds)" at bounding box center [622, 236] width 304 height 20
click at [511, 234] on input "Duration (Seconds)" at bounding box center [622, 236] width 304 height 20
type input "60"
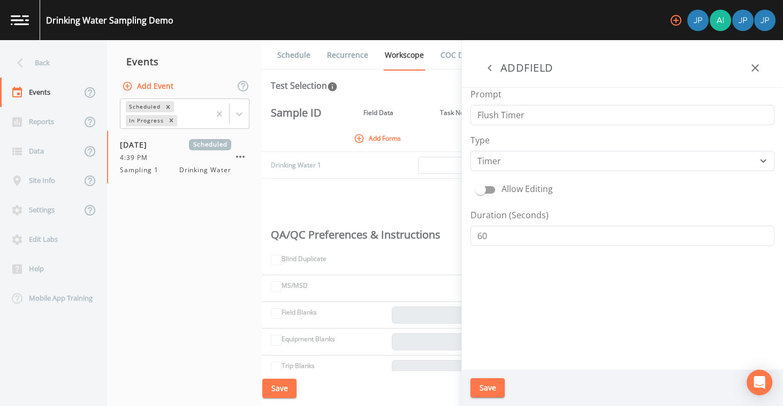
click at [526, 281] on div "Prompt Flush Timer Type Number Photo Select One Signature Text Timer Allow Edit…" at bounding box center [622, 229] width 321 height 282
click at [493, 387] on button "Save" at bounding box center [487, 388] width 34 height 20
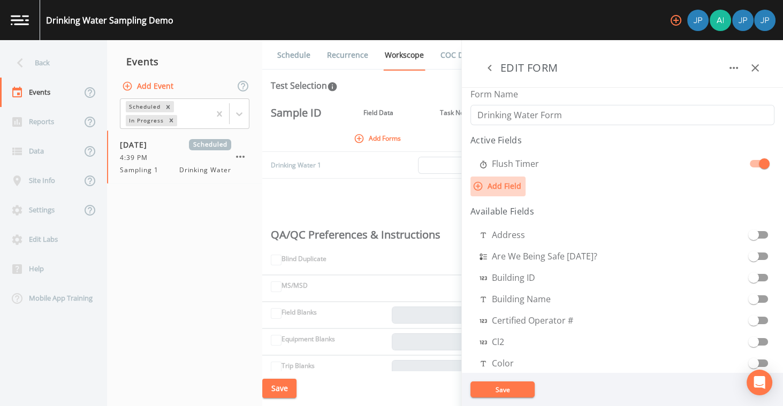
click at [499, 187] on button "Add Field" at bounding box center [497, 187] width 55 height 20
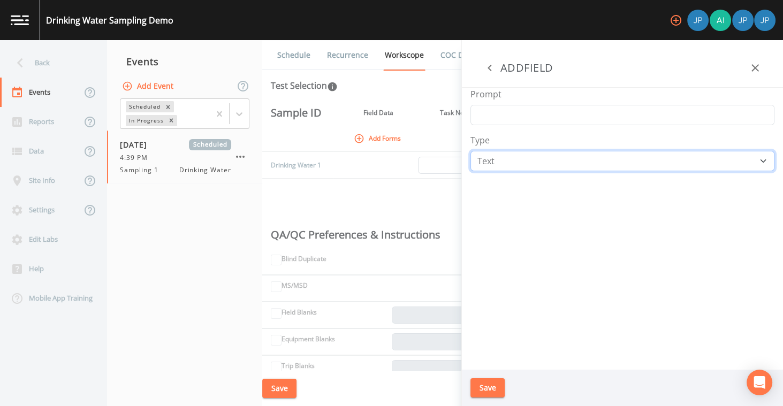
click at [518, 158] on select "Number Photo Select One Signature Text Timer" at bounding box center [622, 161] width 304 height 20
select select "IMAGE"
click at [470, 151] on select "Number Photo Select One Signature Text Timer" at bounding box center [622, 161] width 304 height 20
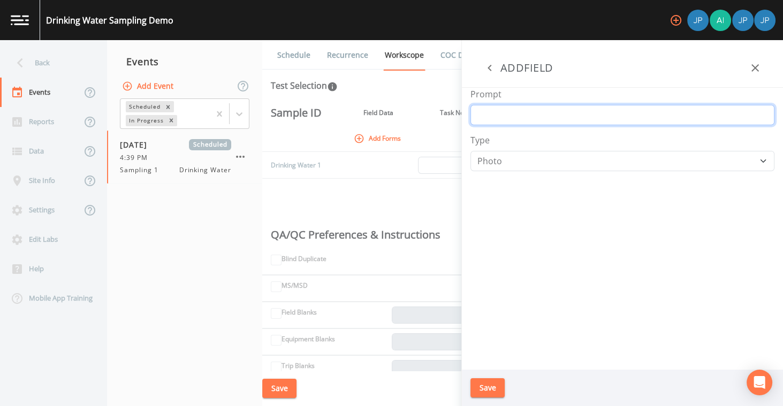
click at [499, 118] on input "Prompt" at bounding box center [622, 115] width 304 height 20
type input "Photo"
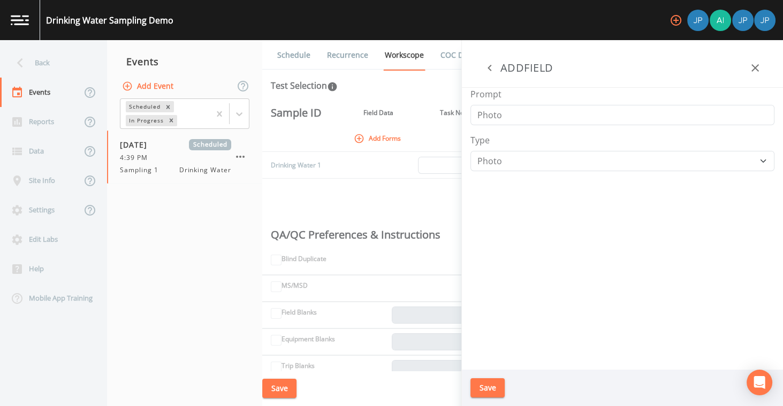
click at [512, 141] on div "Type Number Photo Select One Signature Text Timer" at bounding box center [622, 152] width 304 height 37
click at [491, 392] on button "Save" at bounding box center [487, 388] width 34 height 20
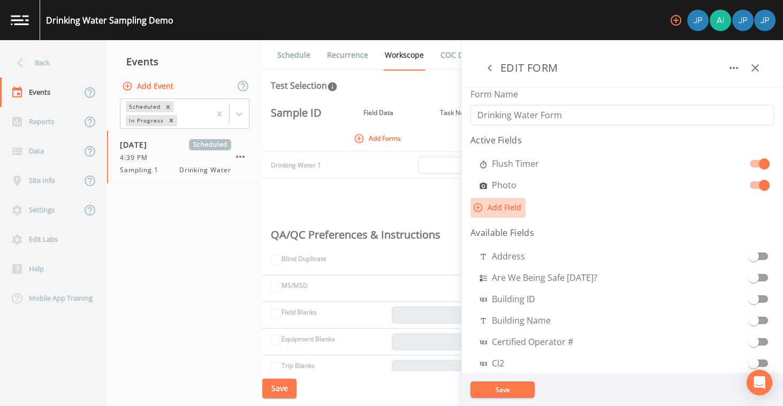
click at [506, 208] on button "Add Field" at bounding box center [497, 208] width 55 height 20
select select "STRING"
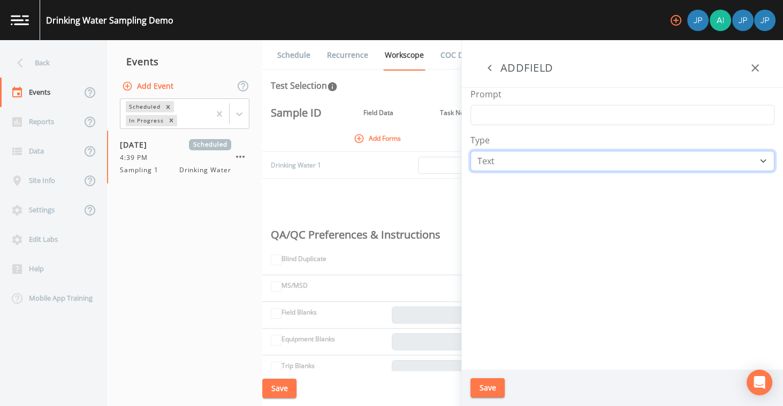
click at [513, 158] on select "Number Photo Select One Signature Text Timer" at bounding box center [622, 161] width 304 height 20
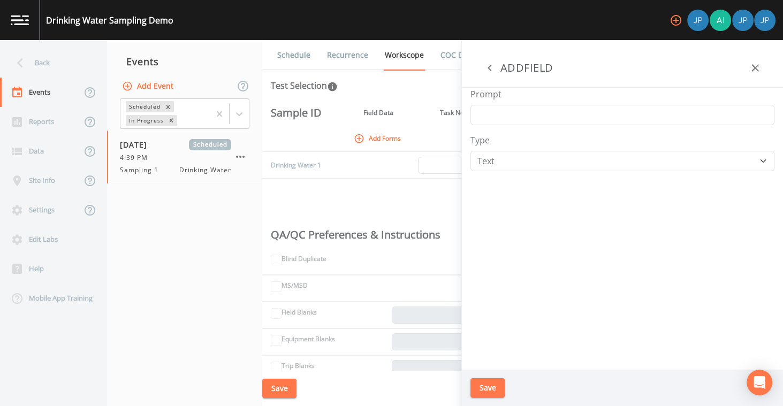
click at [495, 72] on icon "button" at bounding box center [489, 68] width 13 height 13
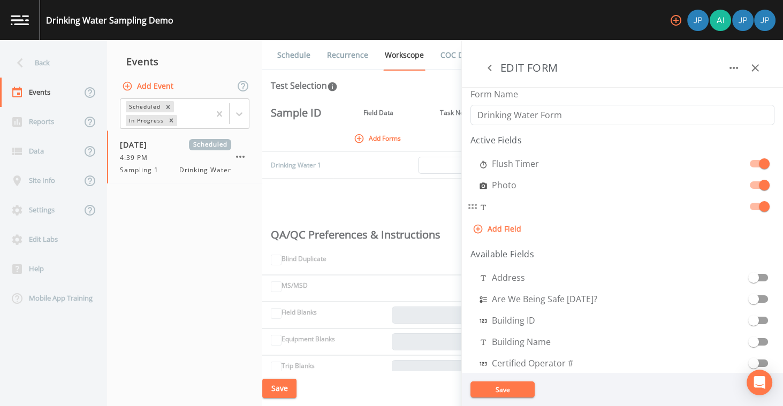
click at [750, 207] on span at bounding box center [759, 206] width 18 height 7
click at [754, 207] on span at bounding box center [764, 206] width 20 height 20
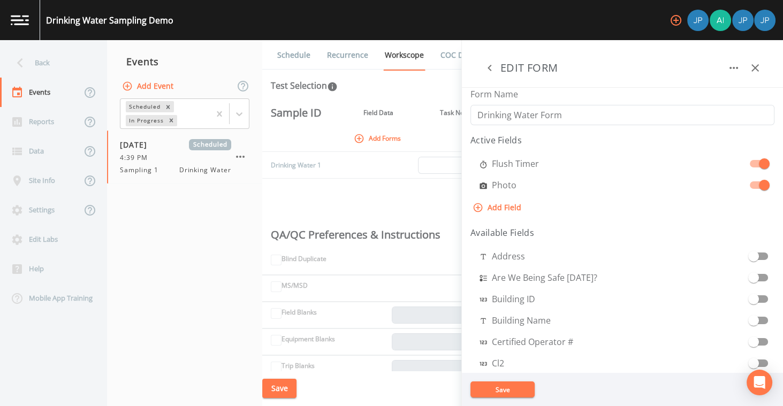
click at [518, 391] on button "Save" at bounding box center [502, 389] width 64 height 16
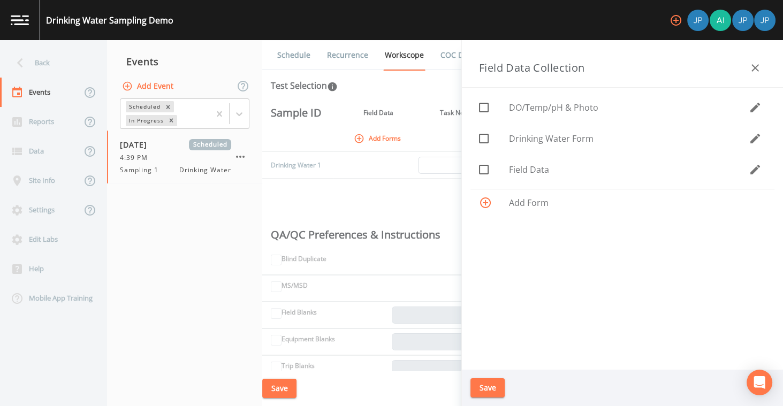
click at [494, 392] on button "Save" at bounding box center [487, 388] width 34 height 20
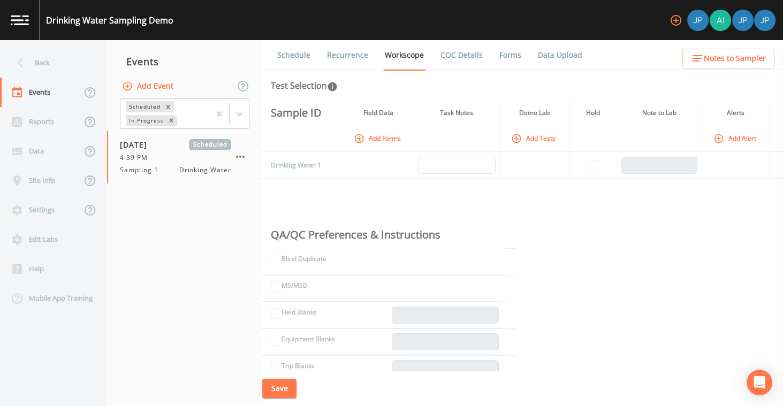
click at [506, 231] on th at bounding box center [509, 234] width 13 height 27
click at [41, 184] on div "Site Info" at bounding box center [40, 180] width 81 height 29
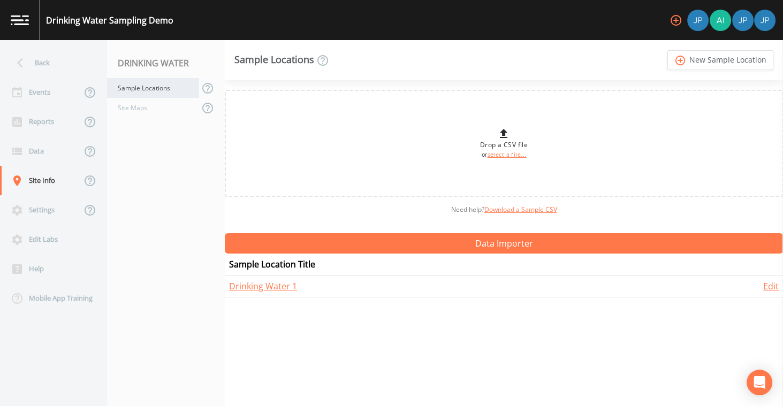
click at [145, 89] on div "Sample Locations" at bounding box center [153, 88] width 92 height 20
click at [748, 61] on link "add_circle_outline New Sample Location" at bounding box center [720, 60] width 106 height 20
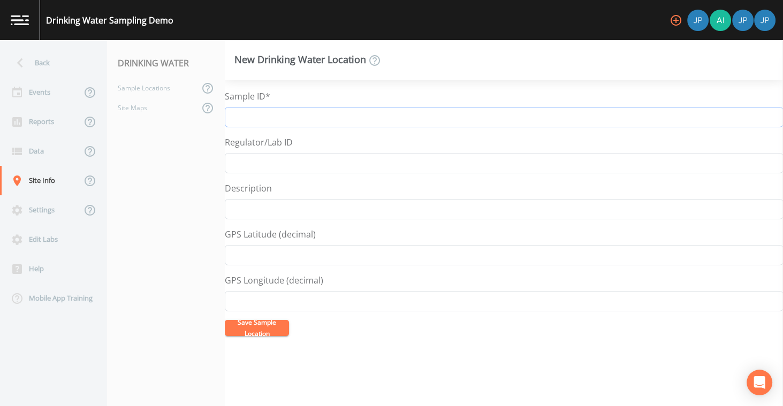
click at [339, 123] on input "Sample ID*" at bounding box center [504, 117] width 558 height 20
type input "0924990301"
click at [270, 327] on button "Save Sample Location" at bounding box center [257, 328] width 64 height 16
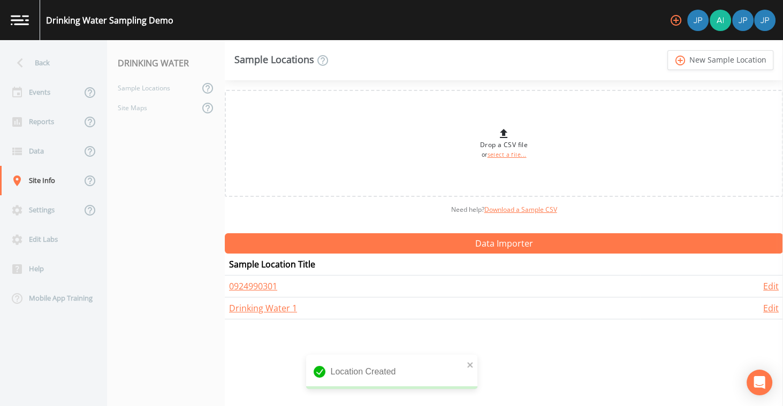
click at [381, 216] on div "Need help?  Download a Sample CSV" at bounding box center [504, 210] width 558 height 26
click at [268, 285] on link "0924990301" at bounding box center [253, 286] width 48 height 12
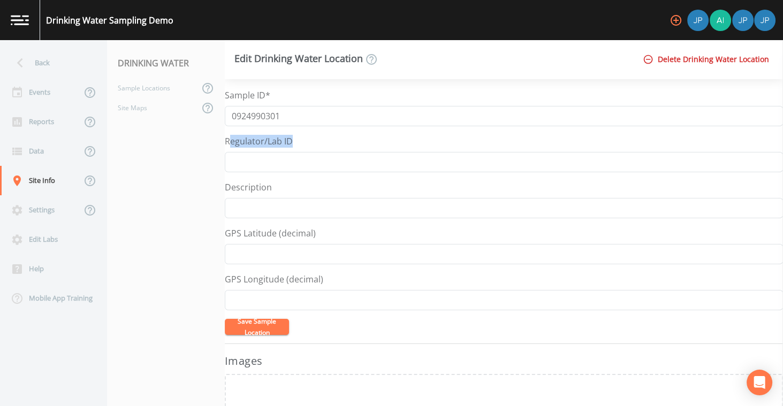
drag, startPoint x: 227, startPoint y: 142, endPoint x: 292, endPoint y: 142, distance: 64.7
click at [292, 142] on div "Regulator/Lab ID" at bounding box center [504, 153] width 558 height 37
click at [295, 142] on div "Regulator/Lab ID" at bounding box center [504, 153] width 558 height 37
drag, startPoint x: 292, startPoint y: 140, endPoint x: 225, endPoint y: 140, distance: 66.9
click at [225, 140] on div "Regulator/Lab ID" at bounding box center [504, 153] width 558 height 37
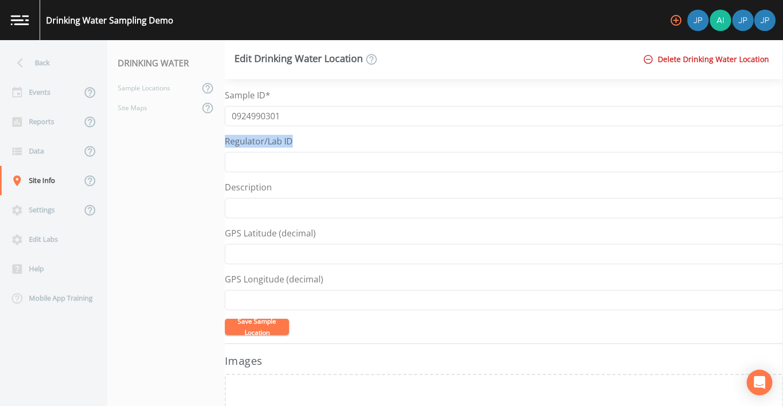
click at [227, 140] on label "Regulator/Lab ID" at bounding box center [259, 141] width 68 height 13
click at [227, 152] on input "Regulator/Lab ID" at bounding box center [504, 162] width 558 height 20
click at [241, 162] on input "Regulator/Lab ID" at bounding box center [504, 162] width 558 height 20
click at [338, 126] on form "Sample ID* 0924990301 Regulator/Lab ID Description GPS Latitude (decimal) GPS L…" at bounding box center [504, 212] width 558 height 246
click at [313, 155] on input "Regulator/Lab ID" at bounding box center [504, 162] width 558 height 20
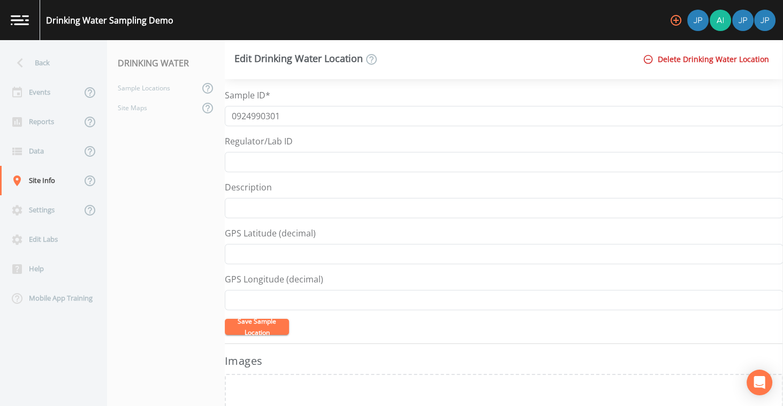
click at [319, 185] on div "Description" at bounding box center [504, 199] width 558 height 37
click at [320, 142] on div "Regulator/Lab ID" at bounding box center [504, 153] width 558 height 37
click at [265, 324] on button "Save Sample Location" at bounding box center [257, 327] width 64 height 16
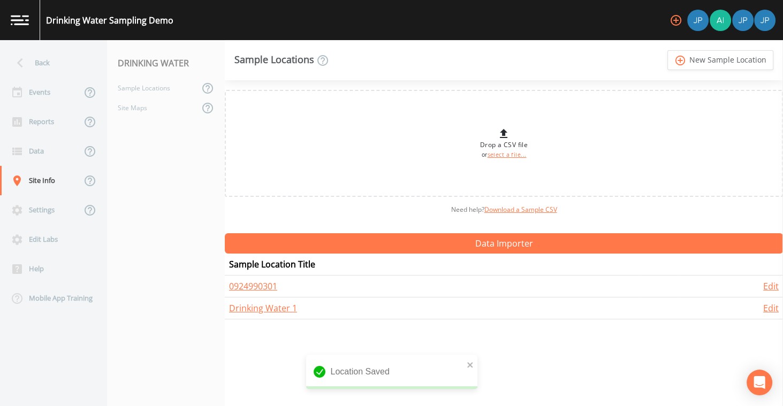
click at [304, 207] on div "Need help?  Download a Sample CSV" at bounding box center [504, 210] width 558 height 26
click at [62, 93] on div "Events" at bounding box center [40, 92] width 81 height 29
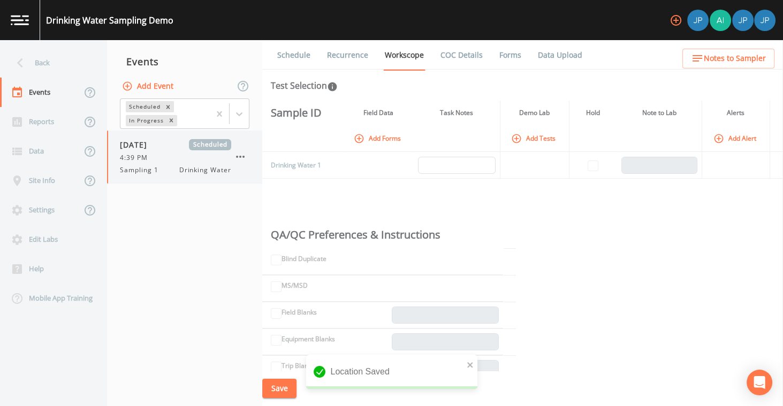
click at [155, 142] on span "10/15/2025" at bounding box center [137, 144] width 35 height 11
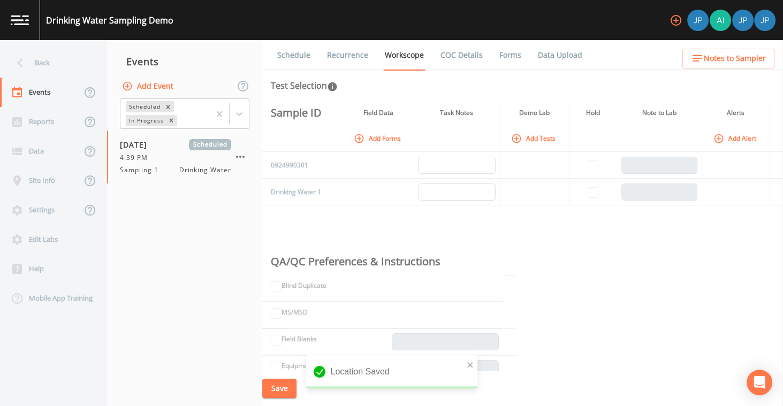
click at [372, 215] on div "Sample ID Field Data Task Notes Demo Lab Hold Note to Lab Alerts Add Forms Add …" at bounding box center [522, 236] width 521 height 270
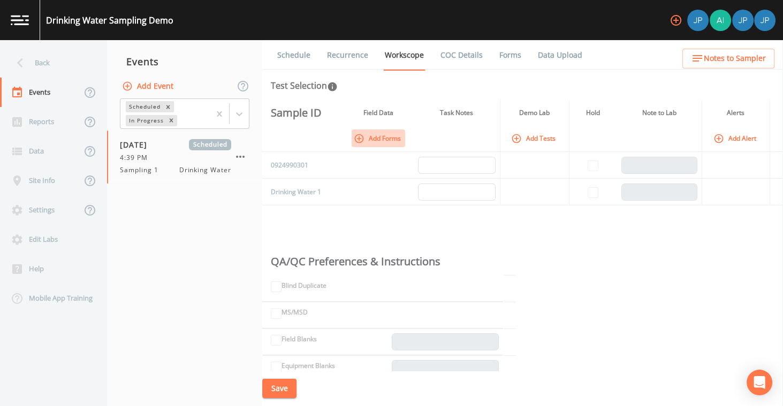
click at [361, 141] on icon "button" at bounding box center [359, 138] width 11 height 11
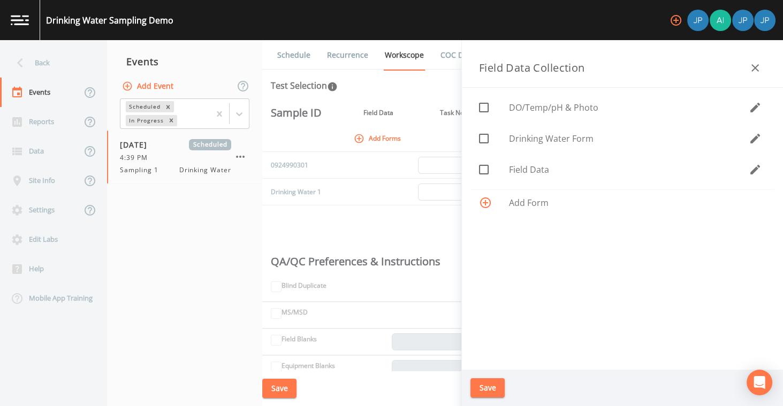
click at [484, 137] on icon at bounding box center [483, 138] width 13 height 13
checkbox input "true"
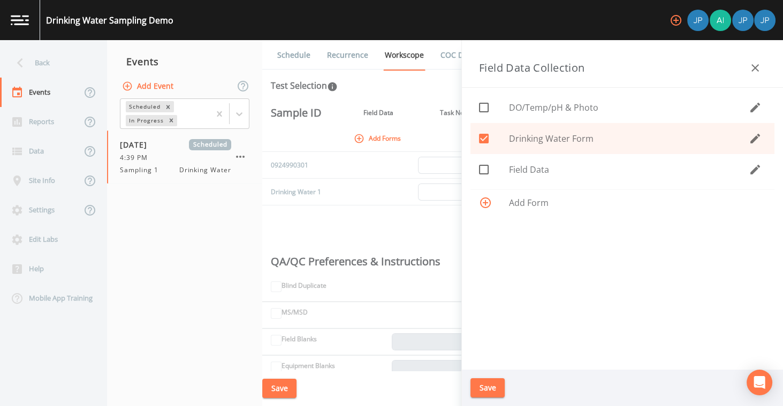
click at [486, 387] on button "Save" at bounding box center [487, 388] width 34 height 20
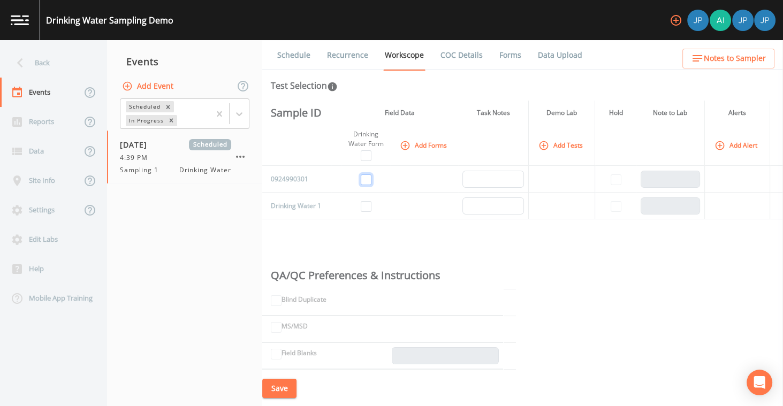
click at [369, 178] on input "checkbox" at bounding box center [366, 179] width 11 height 11
checkbox input "true"
click at [363, 205] on input "checkbox" at bounding box center [366, 206] width 11 height 11
checkbox input "true"
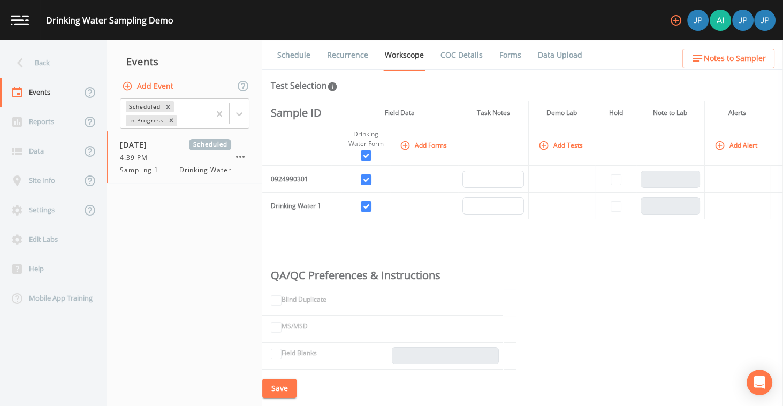
click at [396, 226] on div "Sample ID Field Data Task Notes Demo Lab Hold Note to Lab Alerts Drinking Water…" at bounding box center [522, 236] width 521 height 270
click at [552, 145] on button "Add Tests" at bounding box center [561, 145] width 51 height 18
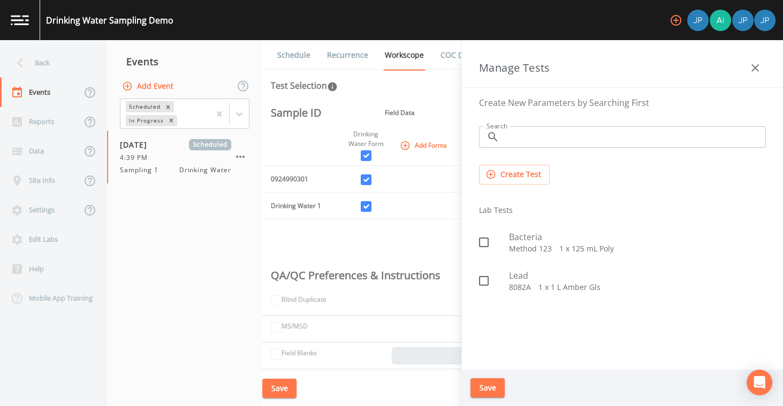
click at [486, 280] on icon at bounding box center [483, 280] width 13 height 13
checkbox input "true"
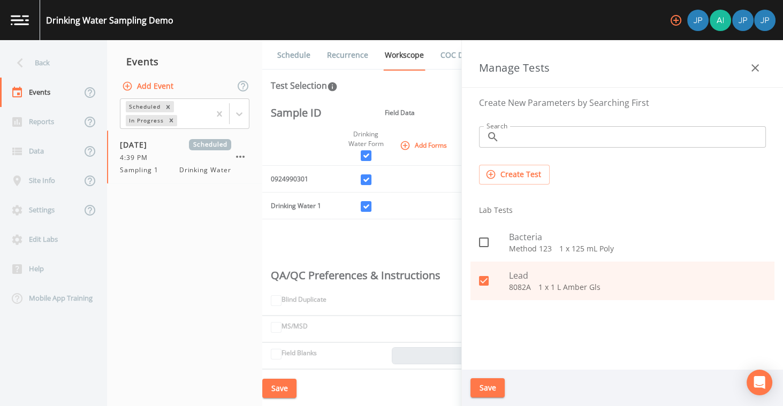
click at [492, 391] on button "Save" at bounding box center [487, 388] width 34 height 20
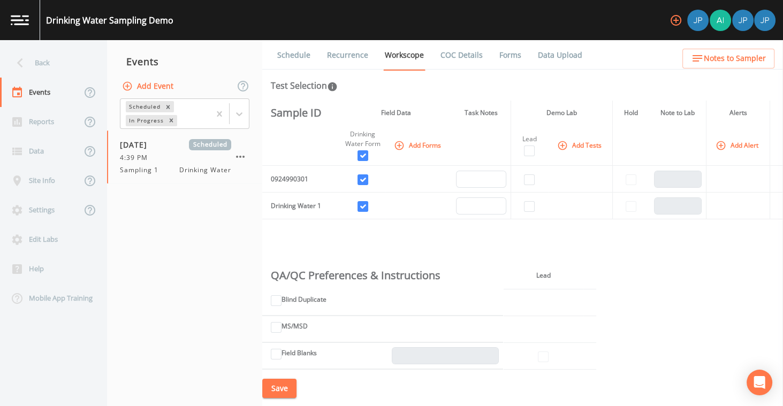
click at [570, 142] on button "Add Tests" at bounding box center [580, 145] width 51 height 18
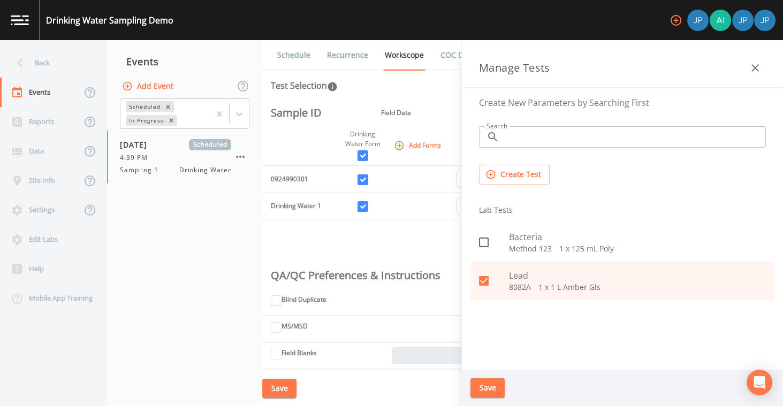
click at [521, 173] on button "Create Test" at bounding box center [514, 175] width 71 height 20
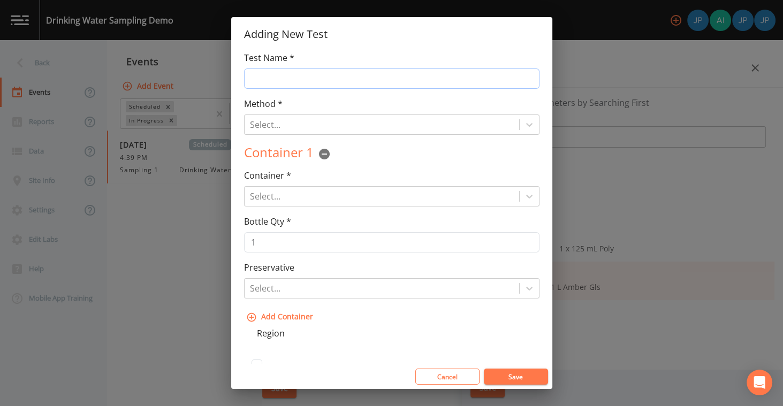
click at [377, 73] on input "Test Name *" at bounding box center [391, 78] width 295 height 20
type input "Test 1"
click at [371, 106] on div "Method * Select... Test Method is Required" at bounding box center [391, 115] width 295 height 37
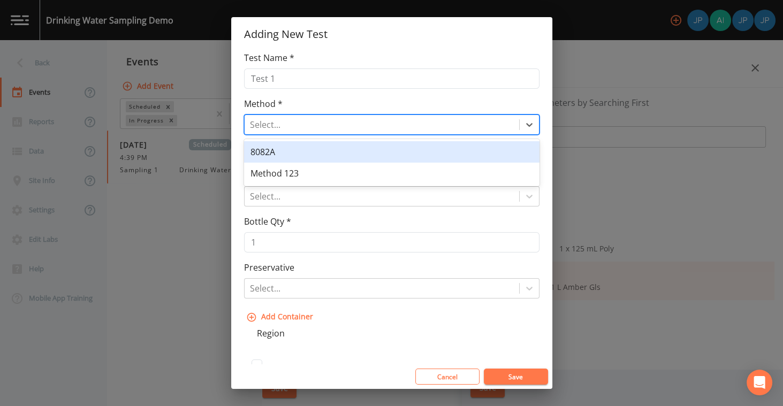
click at [370, 124] on div at bounding box center [382, 124] width 264 height 15
click at [367, 126] on div at bounding box center [382, 124] width 264 height 15
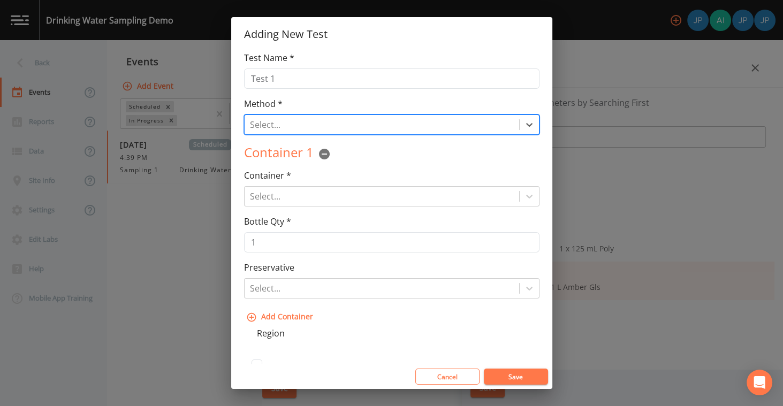
click at [366, 104] on div "Method * Select... Test Method is Required" at bounding box center [391, 115] width 295 height 37
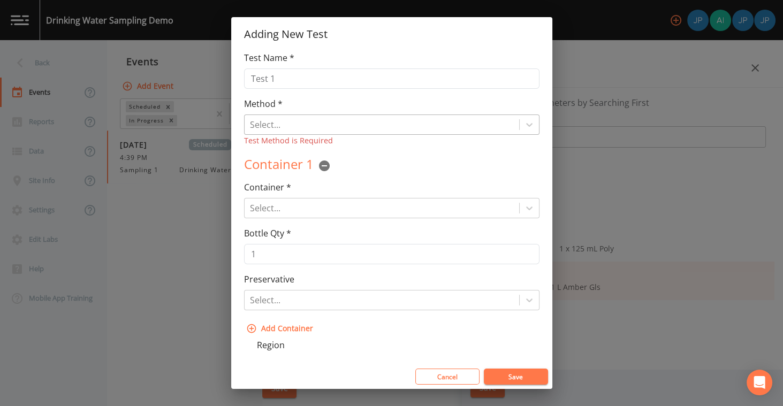
click at [365, 126] on div at bounding box center [382, 124] width 264 height 15
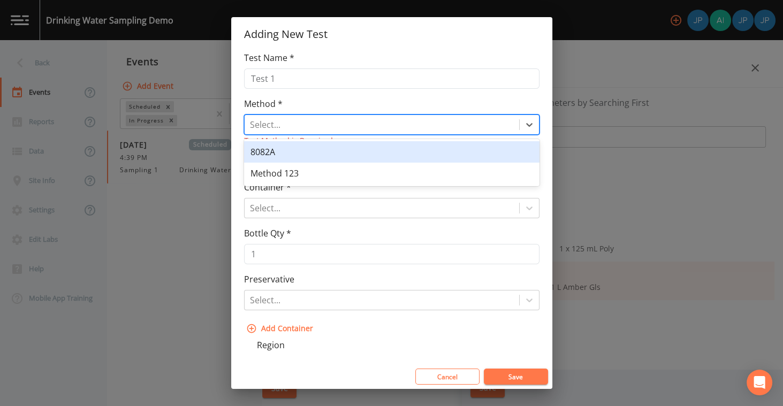
click at [365, 109] on div "Method * 8082A, 1 of 2. 2 results available. Use Up and Down to choose options,…" at bounding box center [391, 121] width 295 height 49
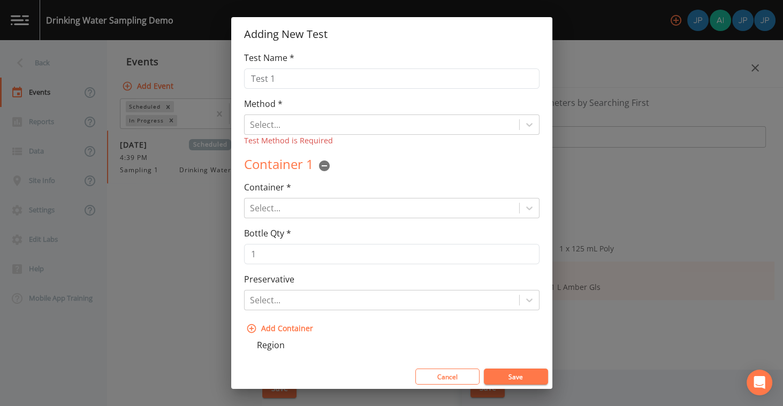
click at [378, 147] on div "Test Name * Test 1 Method * Select... Test Method is Required Test Method is Re…" at bounding box center [391, 207] width 321 height 313
click at [437, 157] on div "Container 1" at bounding box center [391, 165] width 295 height 21
click at [433, 165] on div "Container 1" at bounding box center [391, 165] width 295 height 21
click at [447, 378] on button "Cancel" at bounding box center [447, 377] width 64 height 16
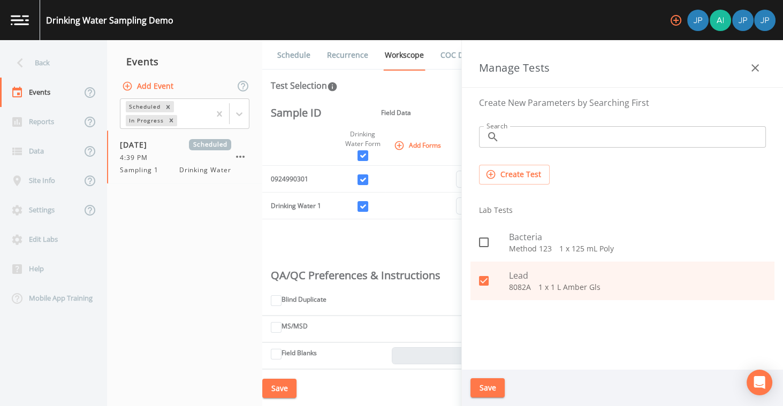
click at [489, 385] on button "Save" at bounding box center [487, 388] width 34 height 20
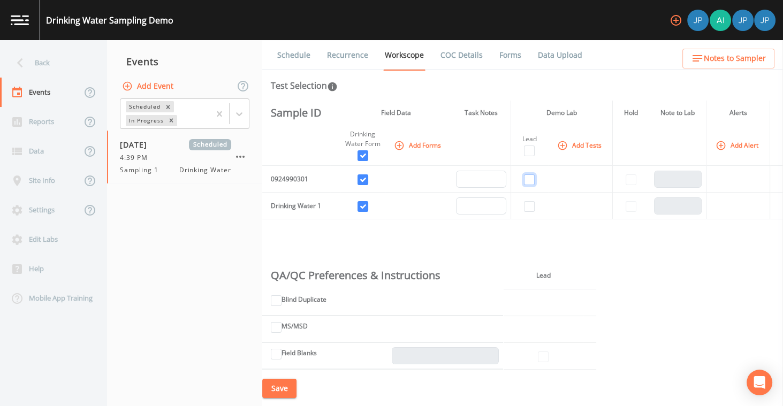
click at [528, 179] on input "checkbox" at bounding box center [529, 179] width 11 height 11
checkbox input "true"
click at [527, 206] on input "checkbox" at bounding box center [529, 206] width 11 height 11
checkbox input "true"
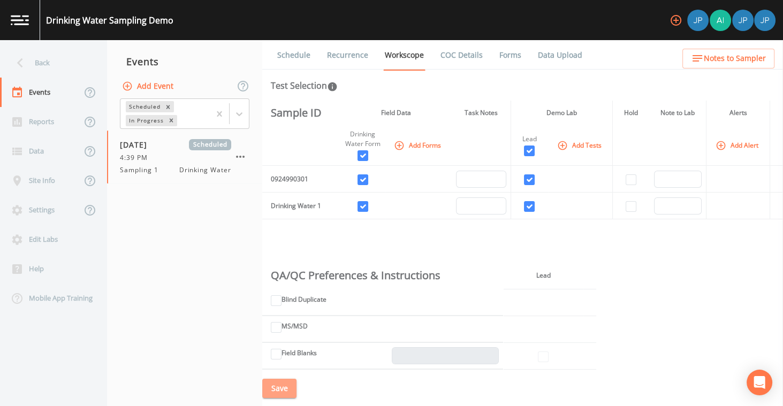
click at [287, 389] on button "Save" at bounding box center [279, 389] width 34 height 20
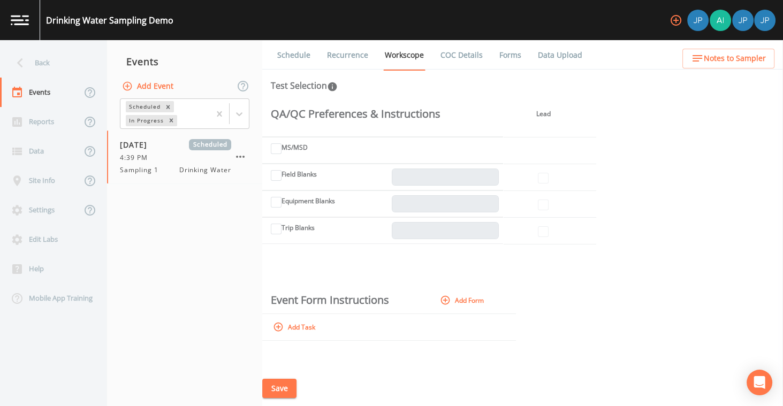
scroll to position [191, 0]
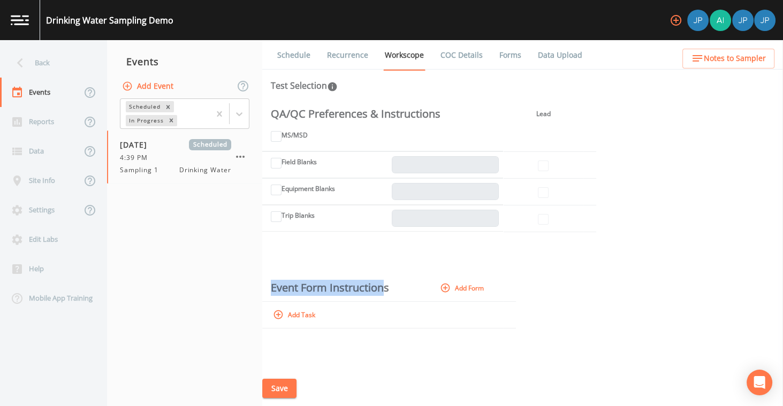
drag, startPoint x: 273, startPoint y: 285, endPoint x: 388, endPoint y: 290, distance: 115.1
click at [385, 290] on th "Event Form Instructions" at bounding box center [342, 288] width 160 height 27
click at [391, 290] on th "Event Form Instructions" at bounding box center [342, 288] width 160 height 27
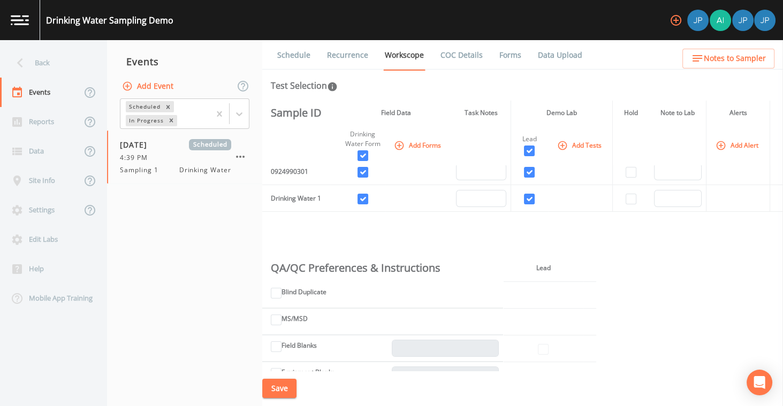
scroll to position [0, 0]
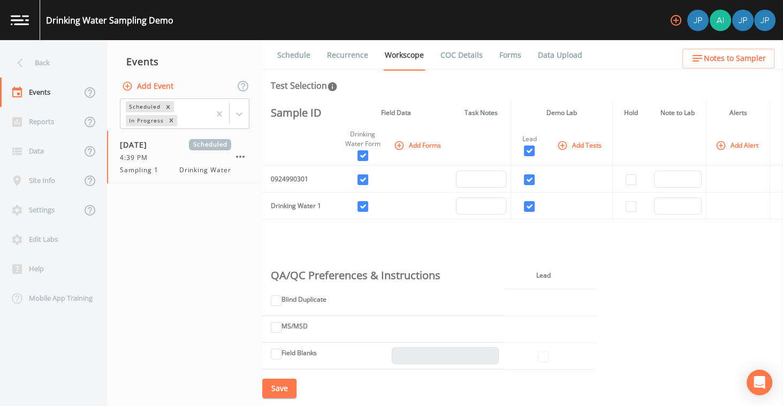
click at [270, 395] on button "Save" at bounding box center [279, 389] width 34 height 20
click at [289, 57] on link "Schedule" at bounding box center [294, 55] width 36 height 30
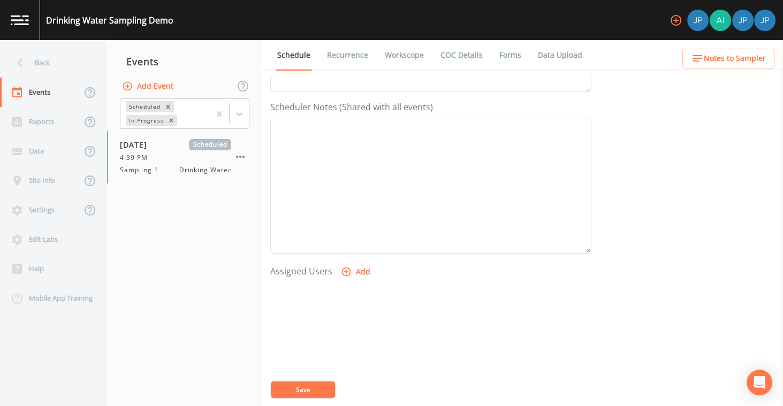
scroll to position [308, 0]
click at [357, 236] on button "Add" at bounding box center [357, 240] width 36 height 20
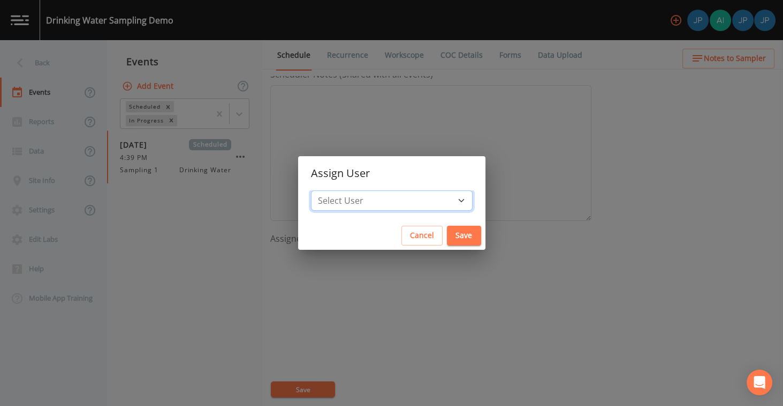
click at [395, 205] on select "Select User Joshua gere Paul Aidan Gollan Joshua Paul" at bounding box center [392, 200] width 162 height 20
select select "c3994787-746f-45c8-916e-ec7a28dd24f5"
click at [345, 190] on select "Select User Joshua gere Paul Aidan Gollan Joshua Paul" at bounding box center [392, 200] width 162 height 20
click at [447, 238] on button "Save" at bounding box center [464, 236] width 34 height 20
select select
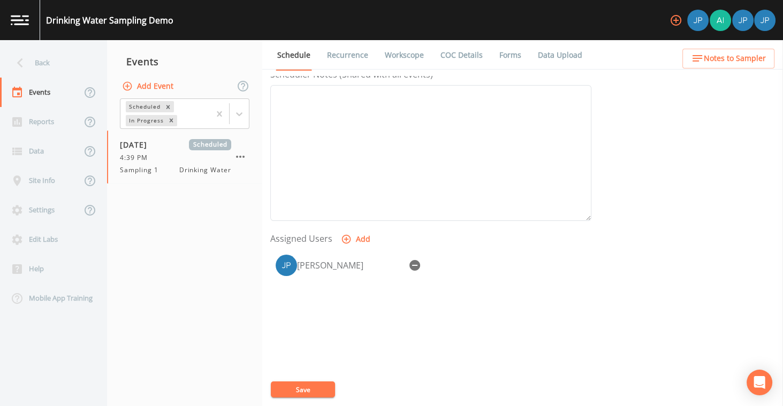
click at [312, 395] on button "Save" at bounding box center [303, 389] width 64 height 16
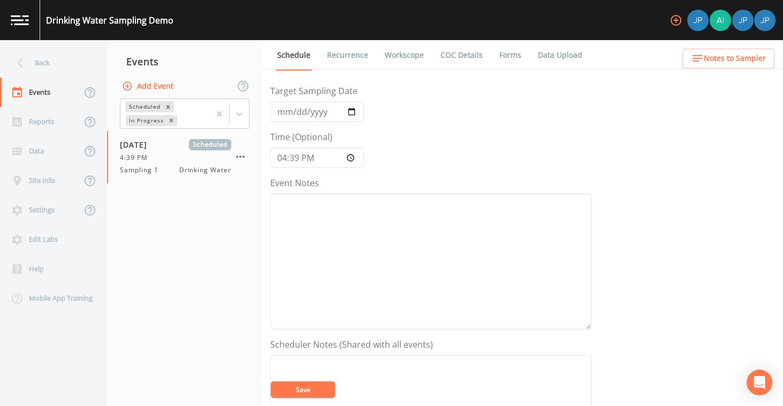
scroll to position [0, 0]
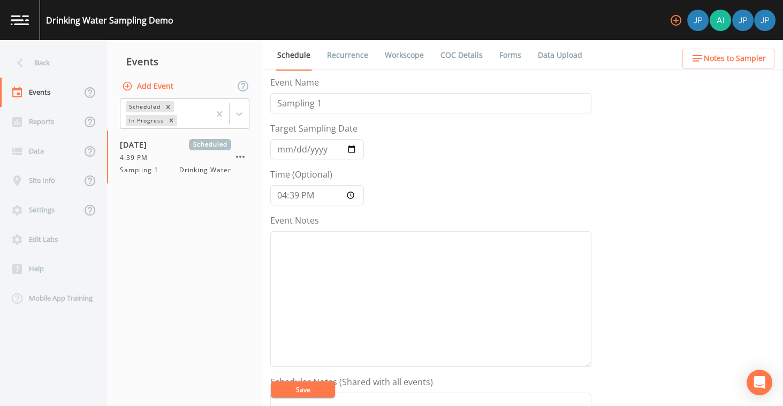
click at [452, 150] on form "Event Name Sampling 1 Target Sampling Date 2025-10-15 Time (Optional) 16:39:00 …" at bounding box center [430, 372] width 321 height 593
click at [444, 55] on link "COC Details" at bounding box center [461, 55] width 45 height 30
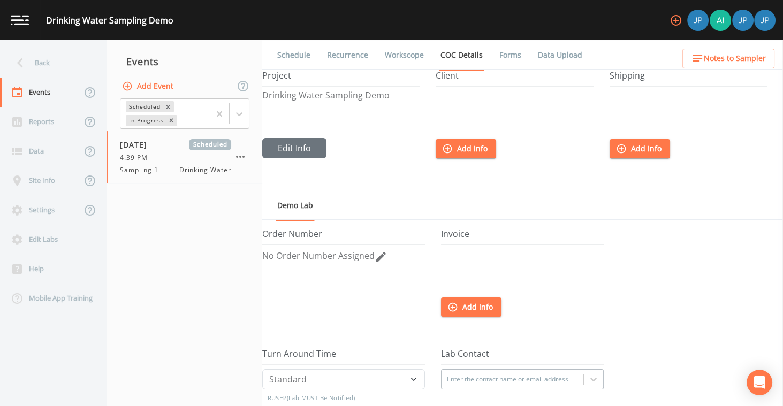
scroll to position [37, 0]
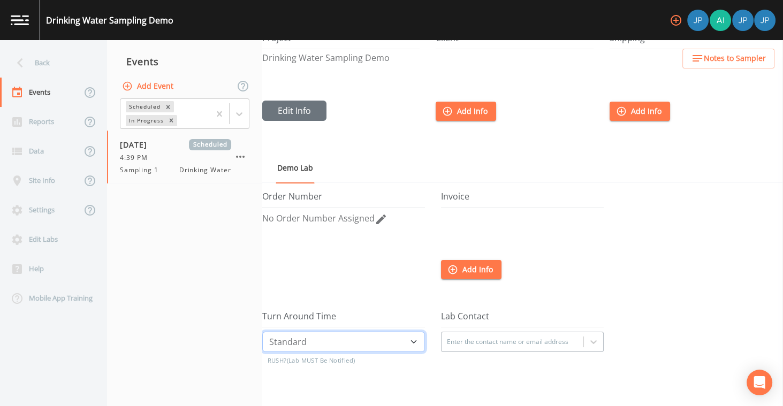
click at [320, 347] on select "Standard Five Day Three Day Two Day Next Day Same Day" at bounding box center [343, 342] width 163 height 20
click at [430, 325] on div "Turn Around Time Standard Five Day Three Day Two Day Next Day Same Day RUSH? (L…" at bounding box center [351, 371] width 179 height 120
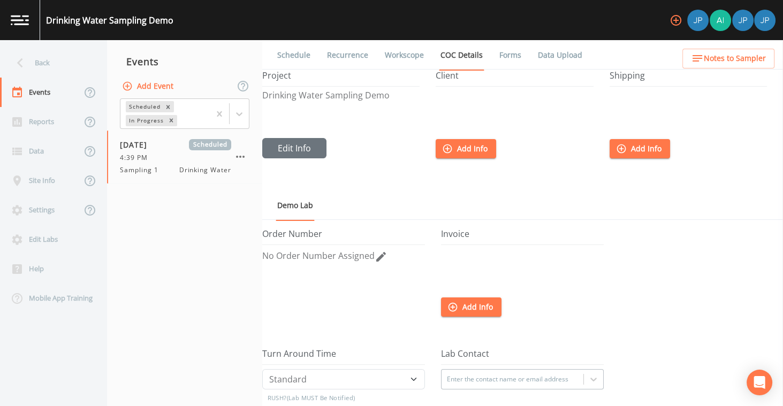
click at [508, 58] on link "Forms" at bounding box center [510, 55] width 25 height 30
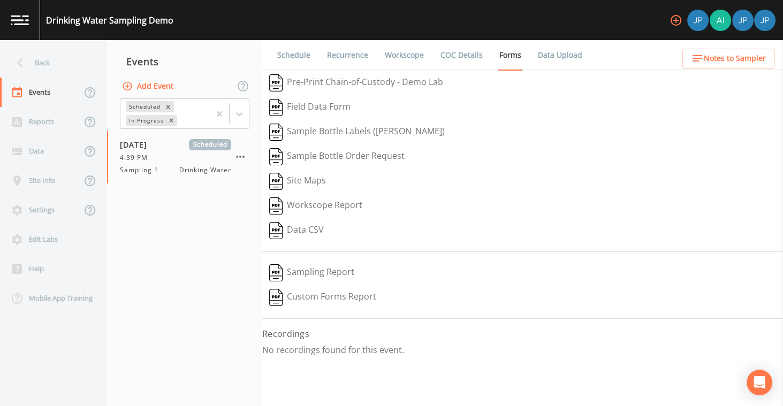
click at [412, 83] on button "Pre-Print Chain-of-Custody - Demo Lab" at bounding box center [356, 83] width 188 height 25
click at [351, 133] on button "Sample Bottle Labels (Avery)" at bounding box center [356, 132] width 189 height 25
click at [395, 54] on link "Workscope" at bounding box center [404, 55] width 42 height 30
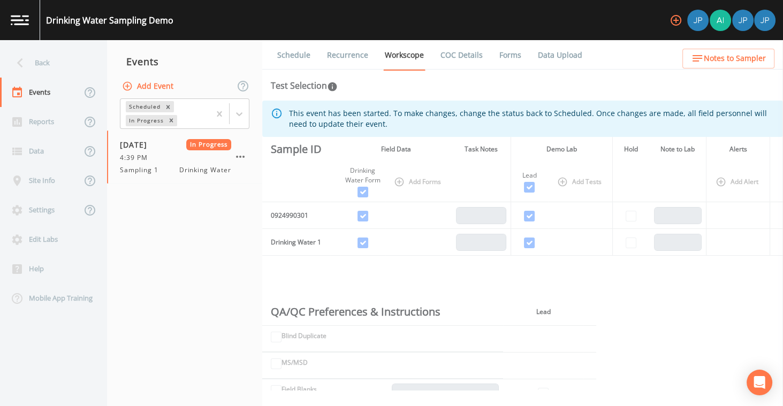
click at [523, 56] on li "Data Upload" at bounding box center [553, 55] width 61 height 30
click at [509, 56] on link "Forms" at bounding box center [510, 55] width 25 height 30
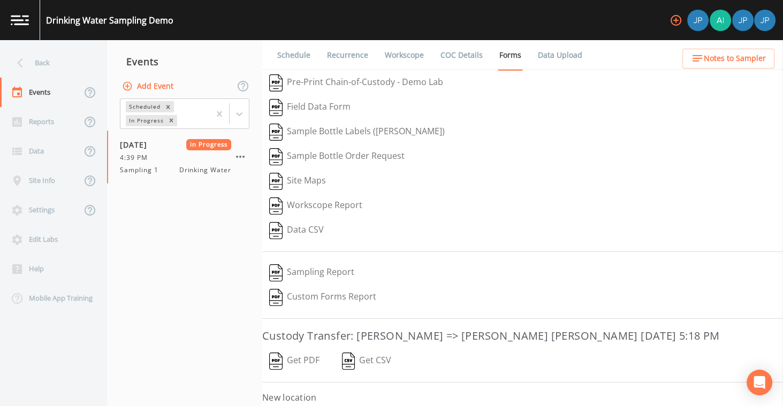
scroll to position [72, 0]
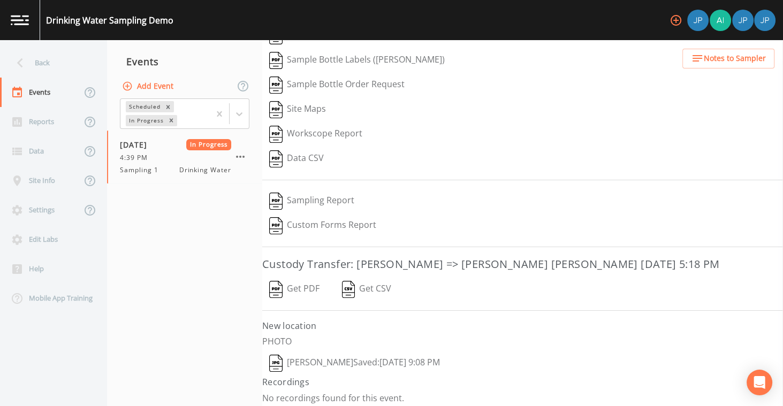
click at [361, 287] on button "Get CSV" at bounding box center [366, 289] width 64 height 25
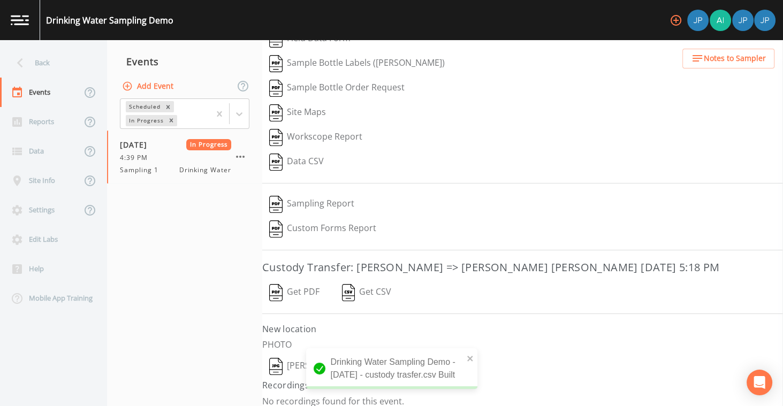
scroll to position [0, 0]
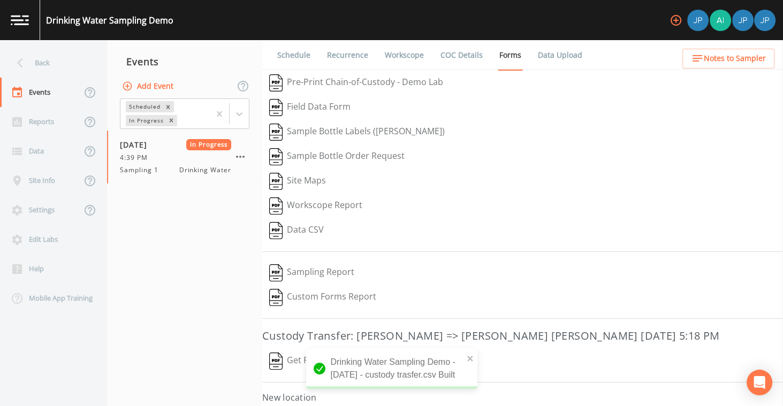
click at [407, 56] on link "Workscope" at bounding box center [404, 55] width 42 height 30
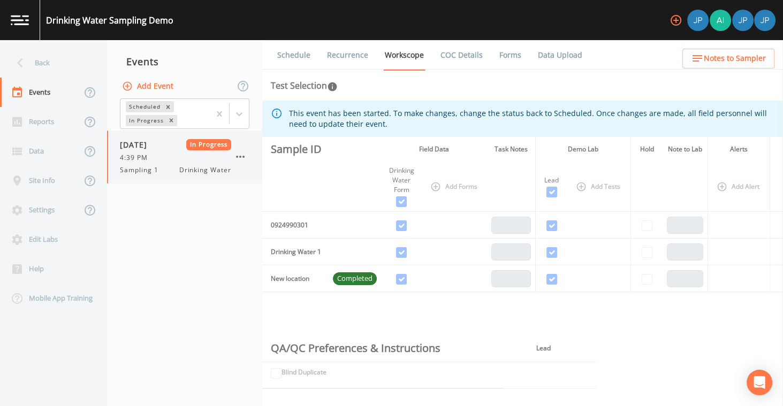
click at [169, 154] on div "4:39 PM" at bounding box center [175, 158] width 111 height 10
drag, startPoint x: 278, startPoint y: 278, endPoint x: 297, endPoint y: 277, distance: 19.8
click at [296, 277] on td "New location" at bounding box center [295, 278] width 66 height 27
drag, startPoint x: 304, startPoint y: 278, endPoint x: 310, endPoint y: 279, distance: 6.5
click at [304, 278] on td "New location" at bounding box center [295, 278] width 66 height 27
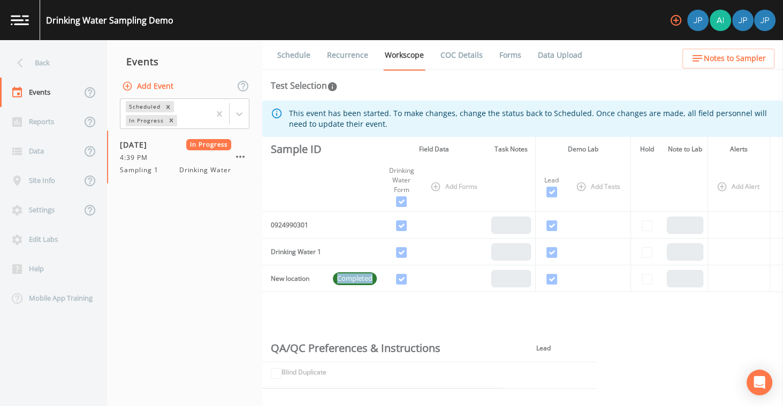
drag, startPoint x: 338, startPoint y: 278, endPoint x: 372, endPoint y: 279, distance: 34.8
click at [372, 279] on span "Completed" at bounding box center [355, 278] width 44 height 11
click at [383, 272] on td at bounding box center [401, 278] width 41 height 27
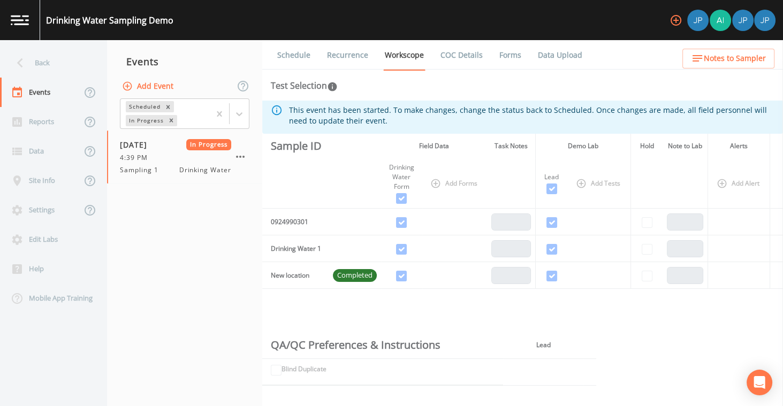
click at [505, 58] on link "Forms" at bounding box center [510, 55] width 25 height 30
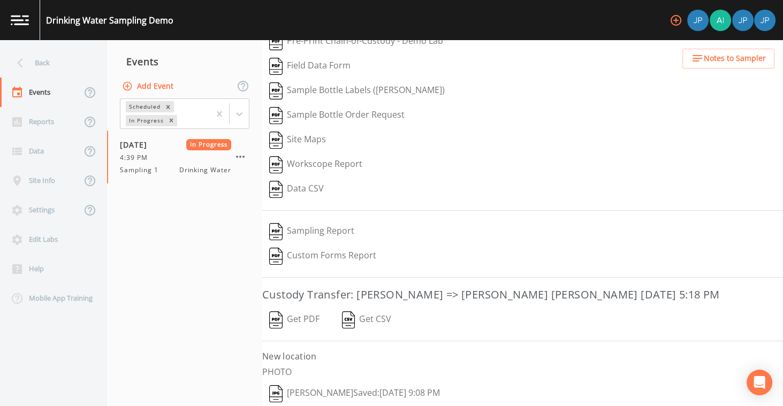
scroll to position [72, 0]
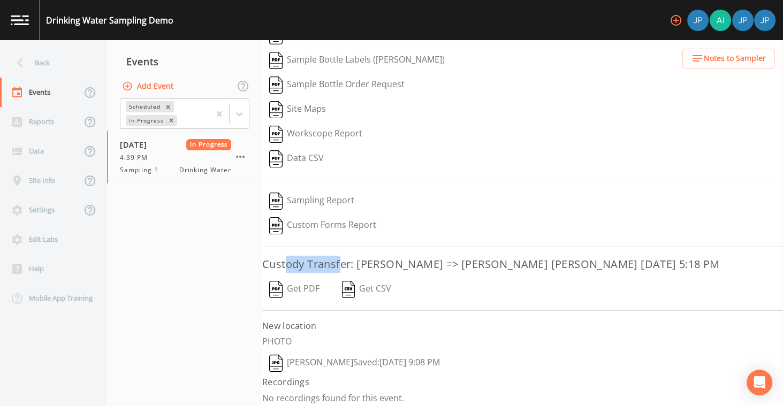
drag, startPoint x: 287, startPoint y: 259, endPoint x: 374, endPoint y: 259, distance: 86.7
click at [341, 259] on h3 "Custody Transfer: Joshua Paul => Joshua gere Paul October 15, 2025 5:18 PM" at bounding box center [522, 264] width 521 height 17
click at [396, 258] on h3 "Custody Transfer: Joshua Paul => Joshua gere Paul October 15, 2025 5:18 PM" at bounding box center [522, 264] width 521 height 17
drag, startPoint x: 356, startPoint y: 261, endPoint x: 417, endPoint y: 258, distance: 61.0
click at [417, 258] on h3 "Custody Transfer: Joshua Paul => Joshua gere Paul October 15, 2025 5:18 PM" at bounding box center [522, 264] width 521 height 17
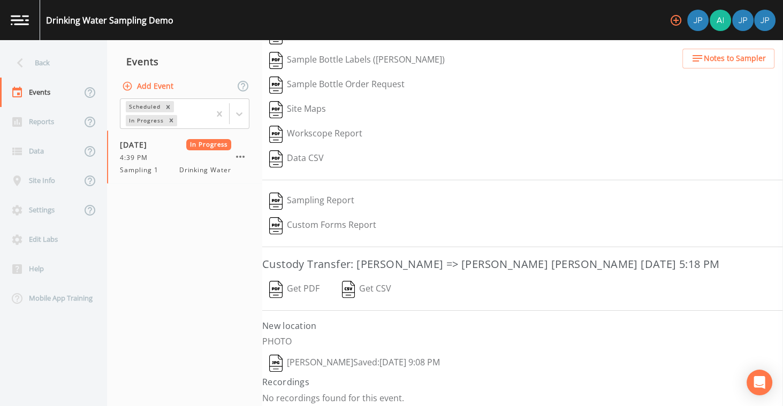
click at [455, 264] on h3 "Custody Transfer: Joshua Paul => Joshua gere Paul October 15, 2025 5:18 PM" at bounding box center [522, 264] width 521 height 17
drag, startPoint x: 435, startPoint y: 260, endPoint x: 526, endPoint y: 257, distance: 91.5
click at [515, 260] on h3 "Custody Transfer: Joshua Paul => Joshua gere Paul October 15, 2025 5:18 PM" at bounding box center [522, 264] width 521 height 17
click at [526, 257] on h3 "Custody Transfer: Joshua Paul => Joshua gere Paul October 15, 2025 5:18 PM" at bounding box center [522, 264] width 521 height 17
click at [309, 286] on button "Get PDF" at bounding box center [294, 289] width 64 height 25
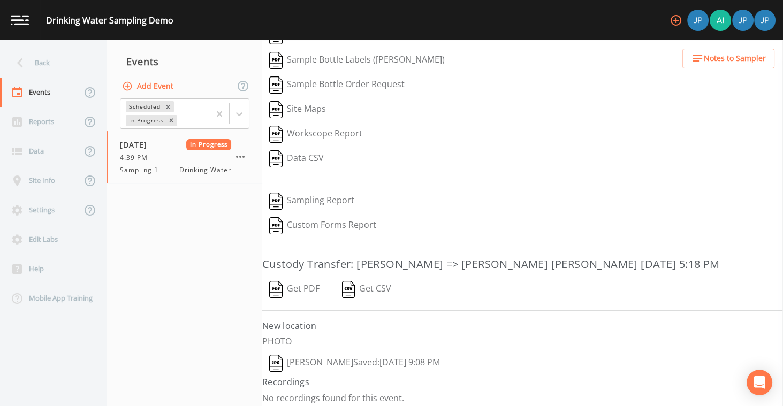
click at [374, 289] on button "Get CSV" at bounding box center [366, 289] width 64 height 25
drag, startPoint x: 438, startPoint y: 259, endPoint x: 457, endPoint y: 261, distance: 19.3
click at [445, 261] on h3 "Custody Transfer: Joshua Paul => Joshua gere Paul October 15, 2025 5:18 PM" at bounding box center [522, 264] width 521 height 17
click at [462, 261] on h3 "Custody Transfer: Joshua Paul => Joshua gere Paul October 15, 2025 5:18 PM" at bounding box center [522, 264] width 521 height 17
click at [221, 163] on div "10/15/2025 In Progress 4:39 PM Sampling 1 Drinking Water" at bounding box center [175, 157] width 111 height 36
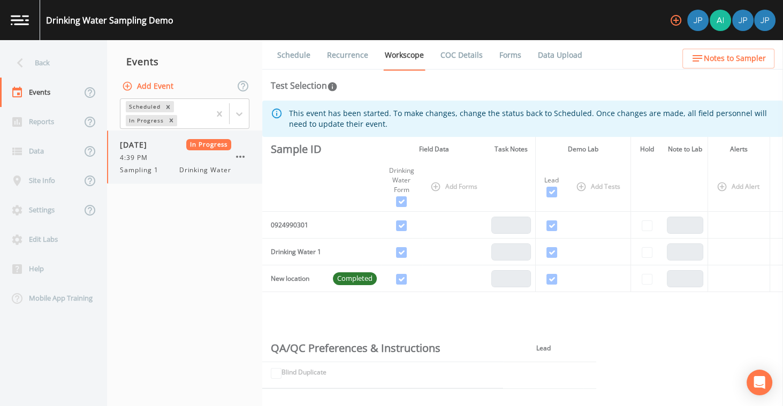
click at [242, 156] on icon "button" at bounding box center [240, 156] width 13 height 13
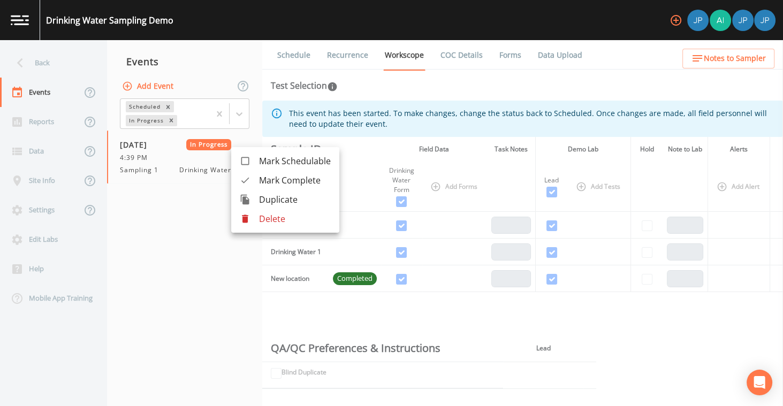
click at [257, 181] on div at bounding box center [249, 180] width 19 height 11
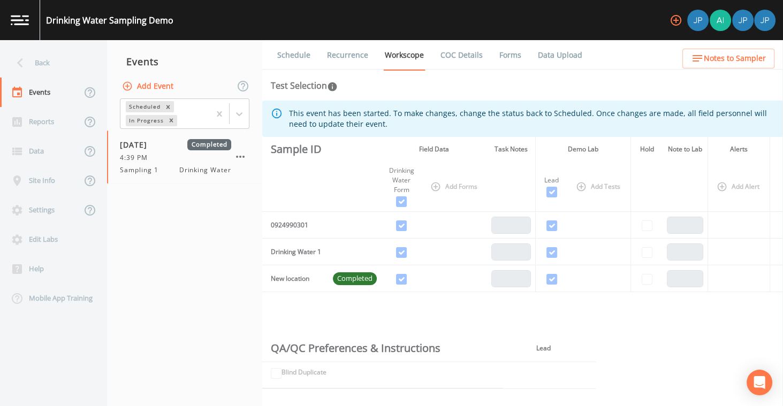
click at [215, 187] on nav "Events Add Event Scheduled In Progress 10/15/2025 Completed 4:39 PM Sampling 1 …" at bounding box center [184, 223] width 155 height 366
click at [210, 81] on div "Add Event" at bounding box center [184, 86] width 155 height 22
click at [186, 206] on nav "Events Add Event Scheduled In Progress 10/15/2025 Completed 4:39 PM Sampling 1 …" at bounding box center [184, 223] width 155 height 366
click at [238, 113] on icon at bounding box center [239, 114] width 6 height 4
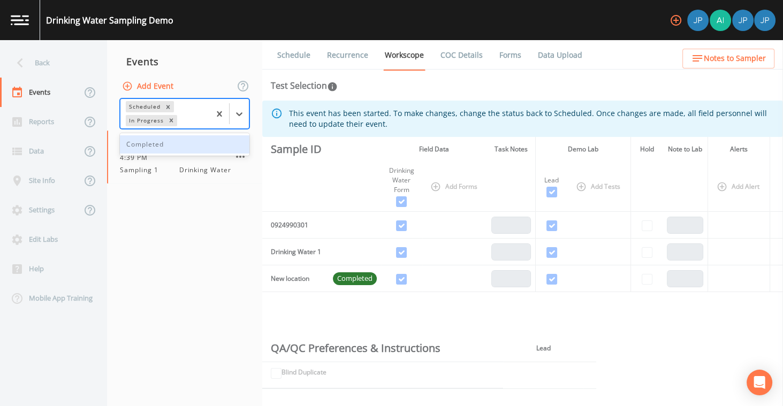
click at [181, 147] on div "Completed" at bounding box center [184, 144] width 129 height 18
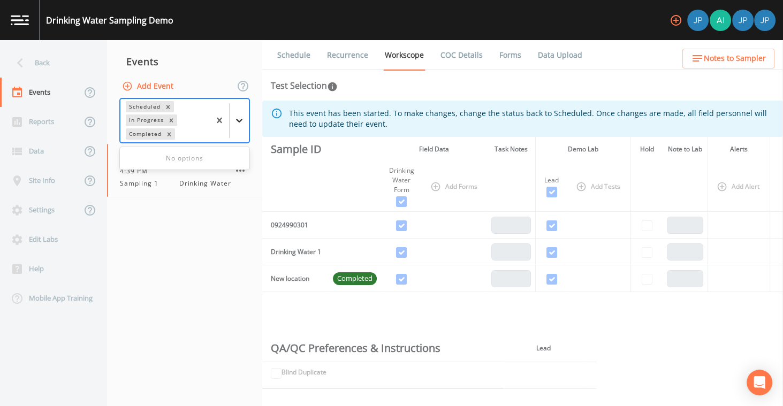
click at [243, 119] on icon at bounding box center [239, 120] width 11 height 11
click at [171, 121] on icon "Remove In Progress" at bounding box center [171, 120] width 4 height 4
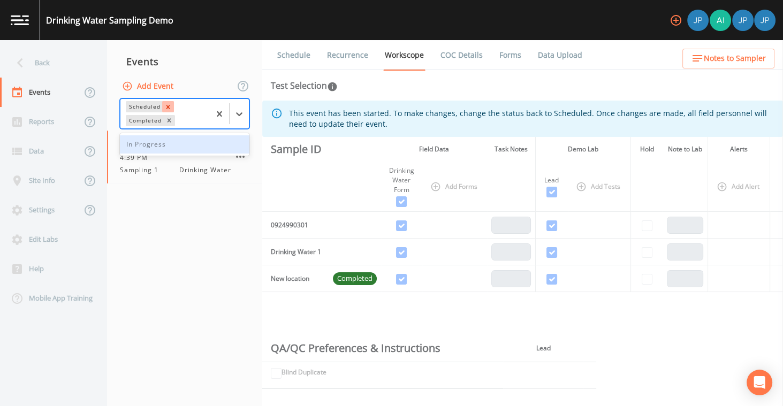
click at [169, 107] on icon "Remove Scheduled" at bounding box center [167, 106] width 7 height 7
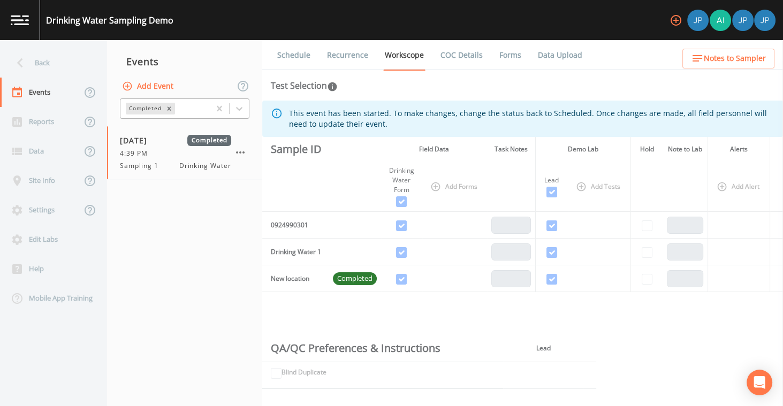
click at [196, 189] on nav "Events Add Event Completed 10/15/2025 Completed 4:39 PM Sampling 1 Drinking Wat…" at bounding box center [184, 223] width 155 height 366
click at [189, 155] on div "4:39 PM" at bounding box center [175, 154] width 111 height 10
click at [498, 57] on link "Forms" at bounding box center [510, 55] width 25 height 30
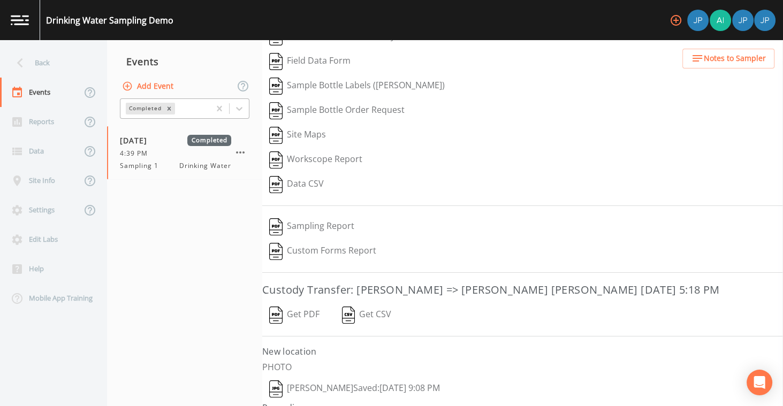
scroll to position [72, 0]
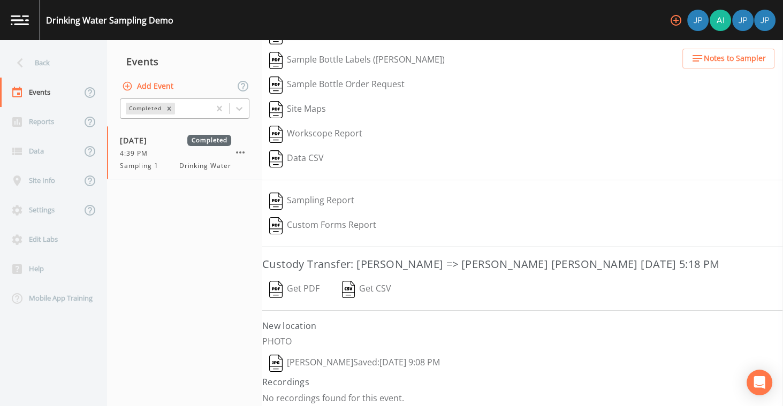
click at [302, 155] on button "Data CSV" at bounding box center [296, 159] width 68 height 25
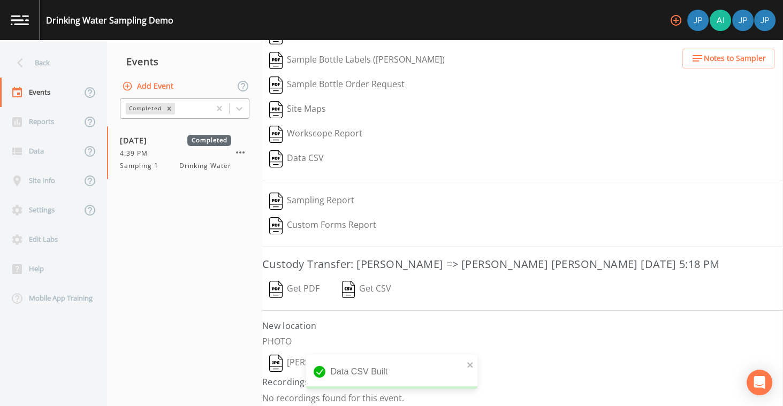
click at [327, 197] on button "Sampling Report" at bounding box center [311, 201] width 99 height 25
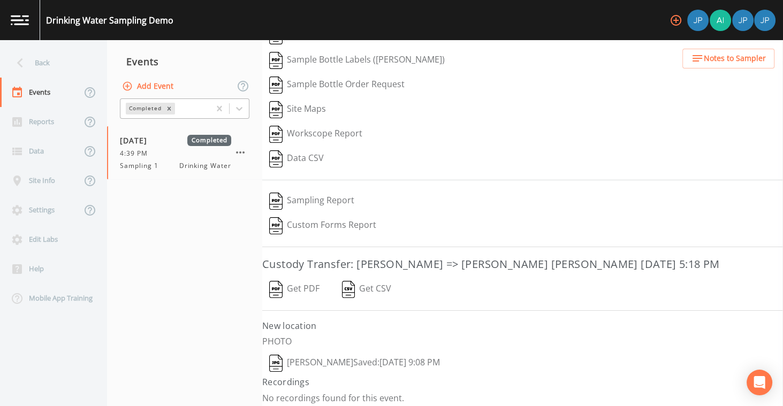
click at [516, 83] on div "Sample Bottle Order Request" at bounding box center [522, 85] width 521 height 25
click at [48, 123] on div "Reports" at bounding box center [40, 121] width 81 height 29
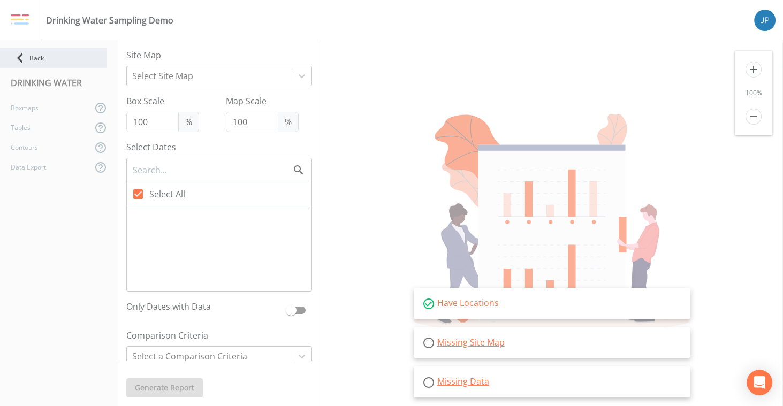
click at [67, 51] on div "Back" at bounding box center [53, 58] width 107 height 20
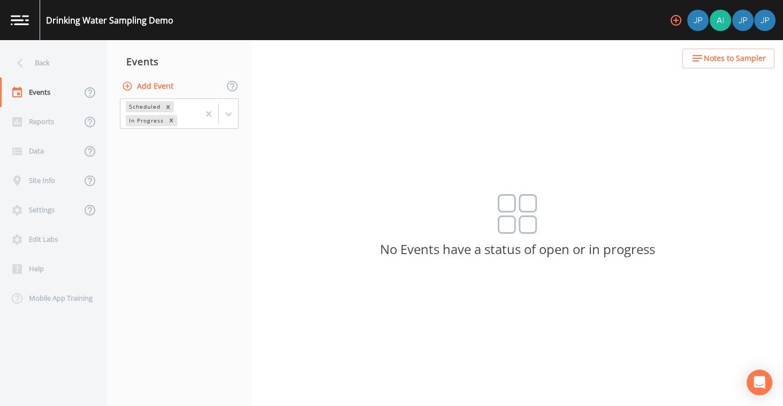
click at [174, 192] on nav "Events Add Event Scheduled In Progress" at bounding box center [179, 223] width 144 height 366
click at [54, 62] on div "Back" at bounding box center [48, 62] width 96 height 29
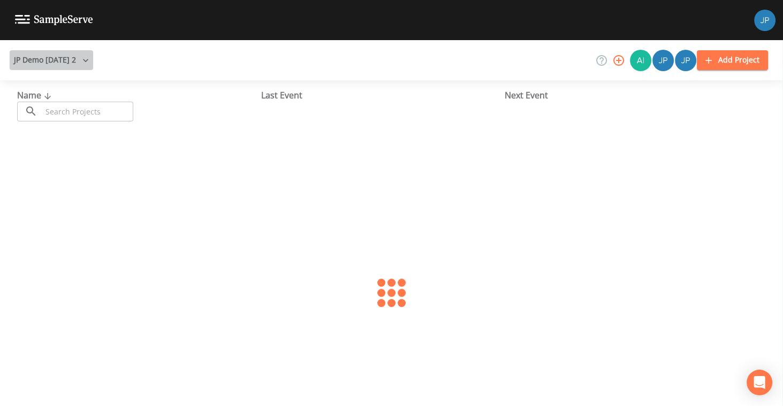
click at [57, 57] on button "JP Demo 12/7/2022 2" at bounding box center [51, 60] width 83 height 20
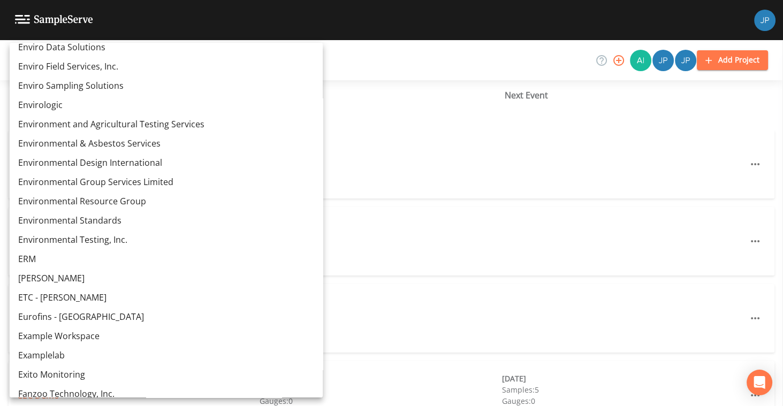
scroll to position [8638, 0]
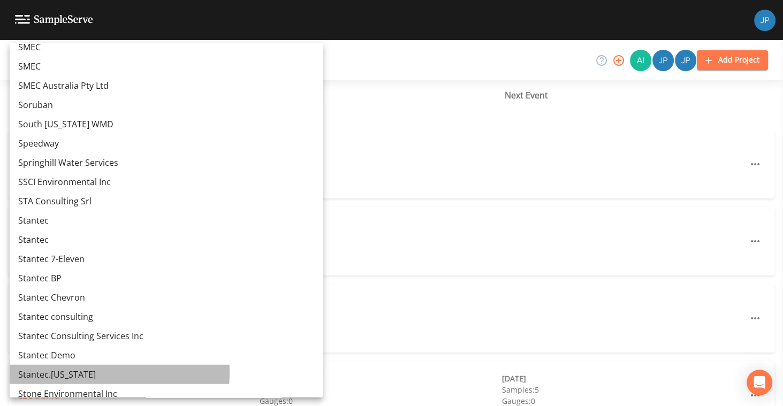
click at [58, 372] on link "Stantec.Alaska" at bounding box center [166, 374] width 313 height 19
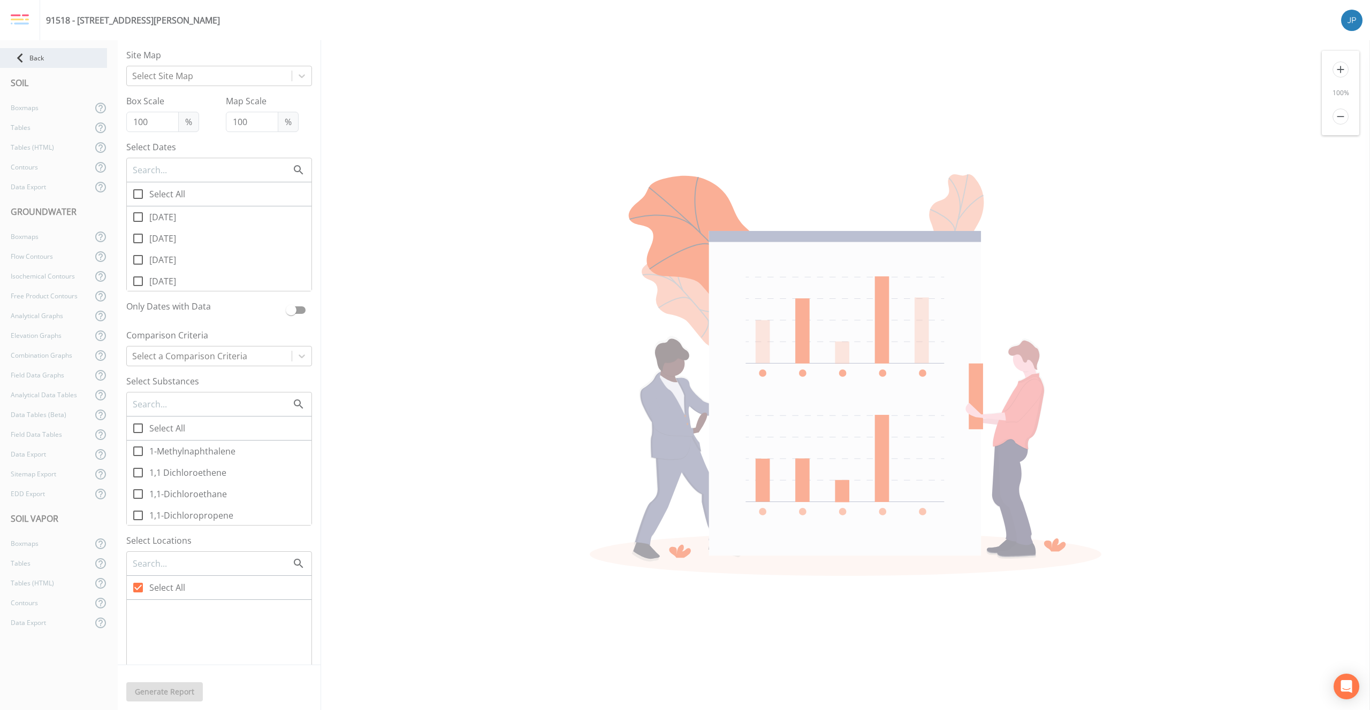
click at [59, 58] on div "Back" at bounding box center [53, 58] width 107 height 20
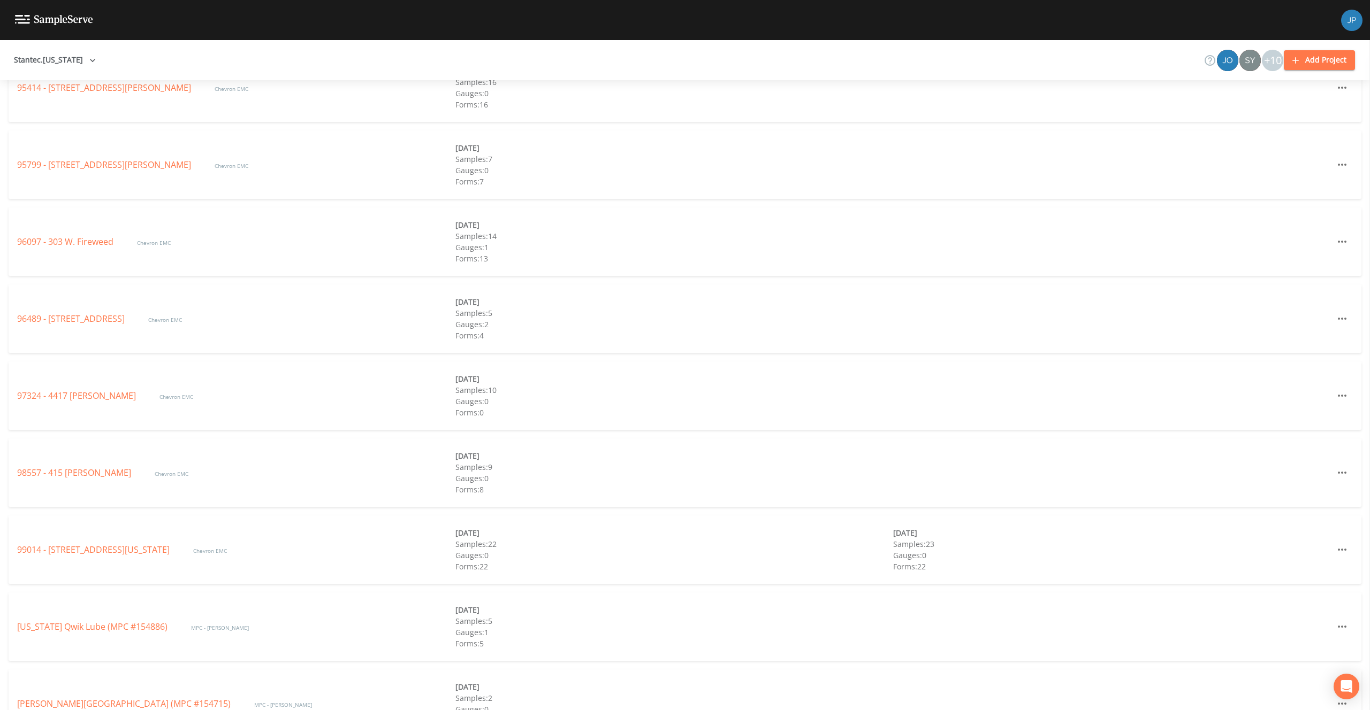
scroll to position [2195, 0]
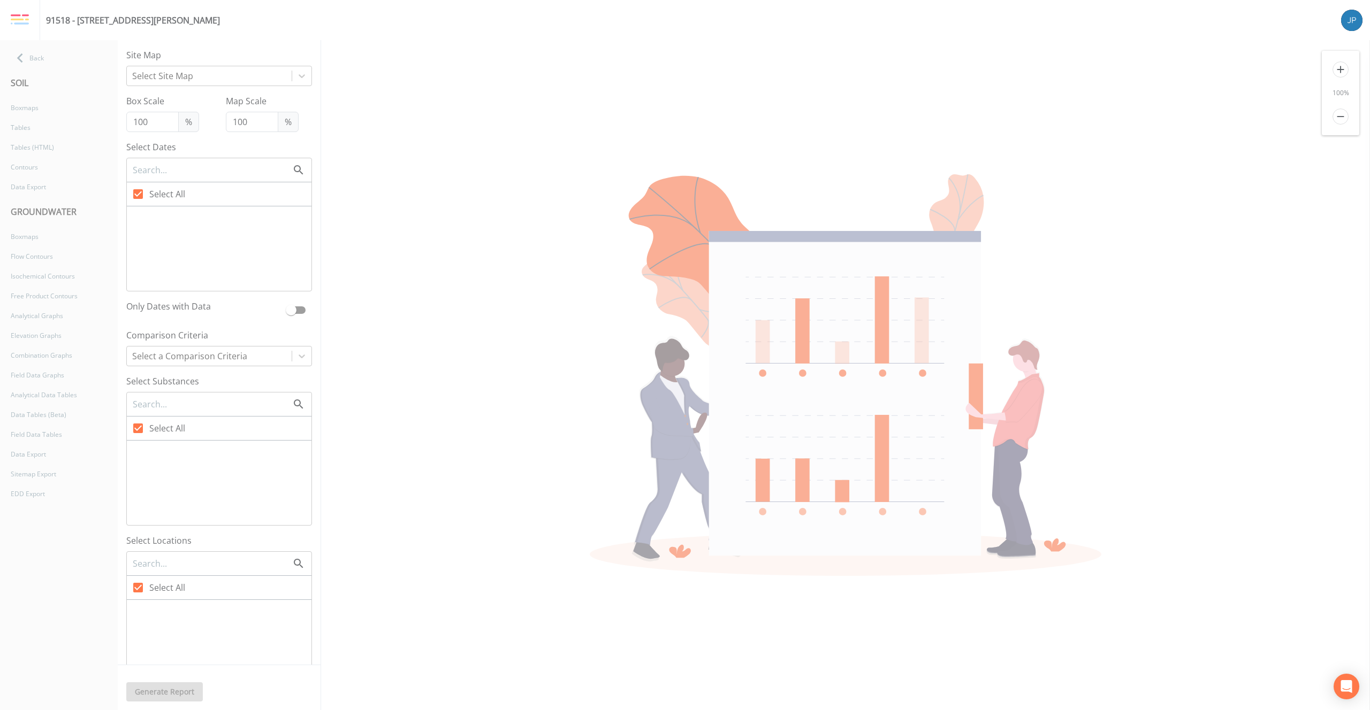
checkbox input "false"
click at [46, 109] on div "Boxmaps" at bounding box center [46, 108] width 92 height 20
checkbox input "true"
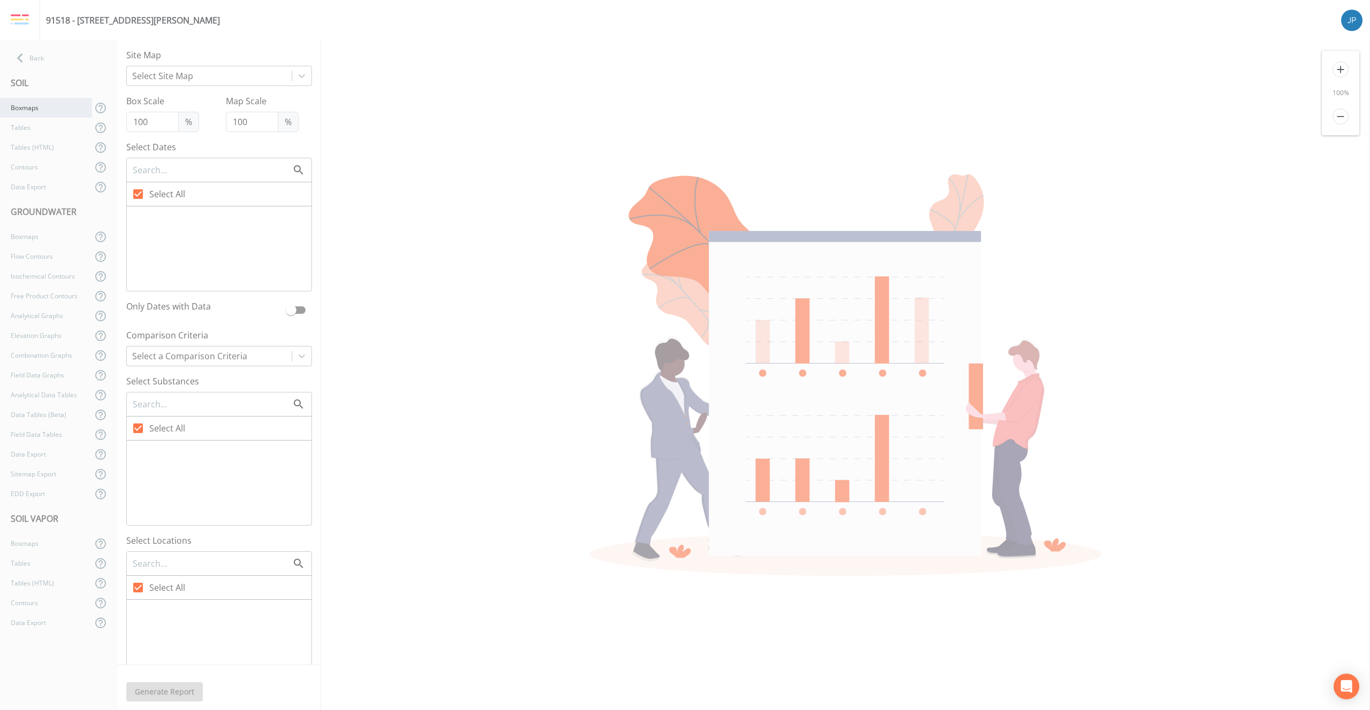
checkbox input "false"
checkbox input "true"
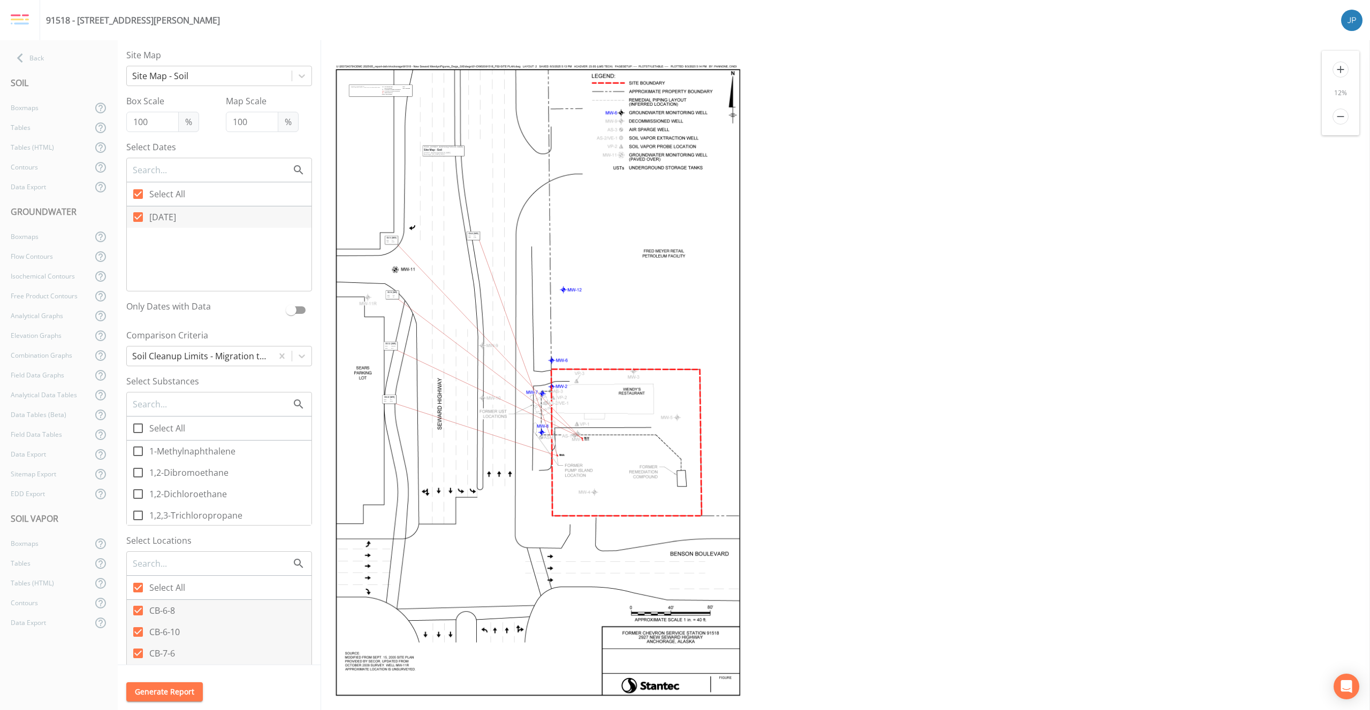
click at [1339, 67] on icon "add" at bounding box center [1340, 70] width 16 height 16
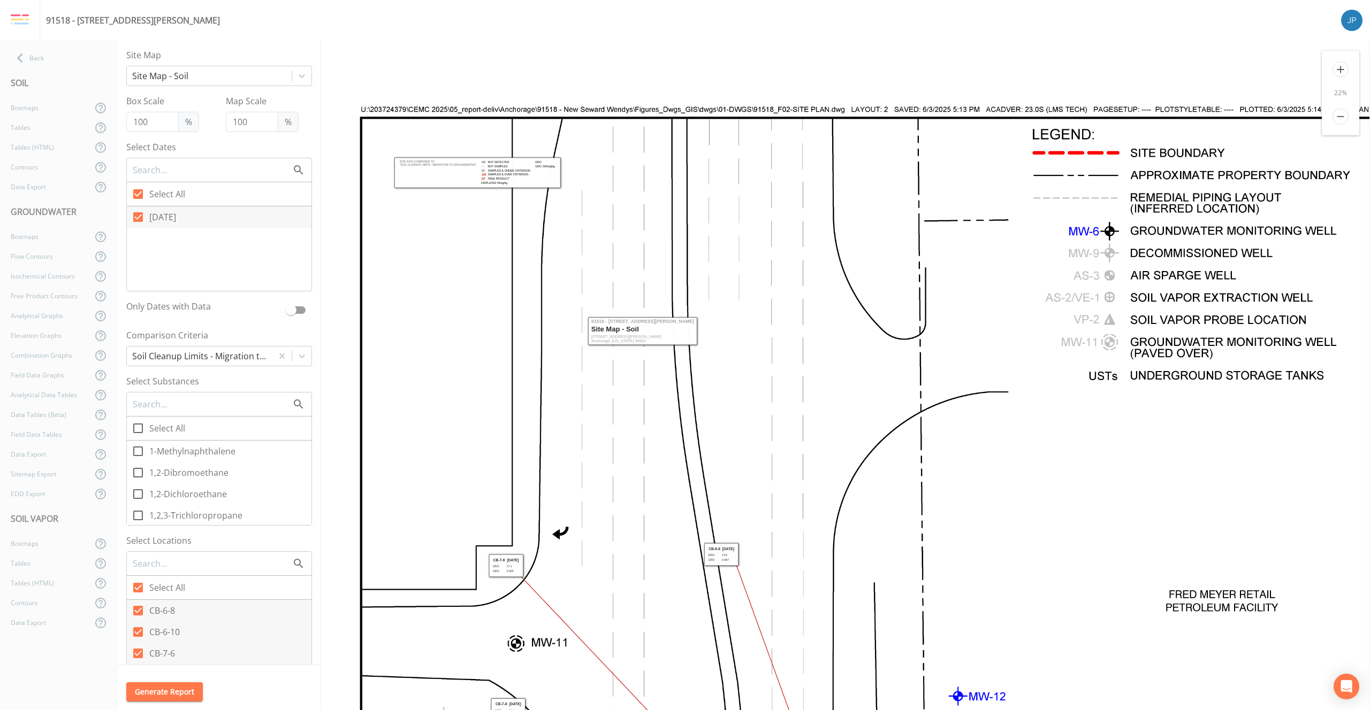
click at [1339, 67] on icon "add" at bounding box center [1340, 70] width 16 height 16
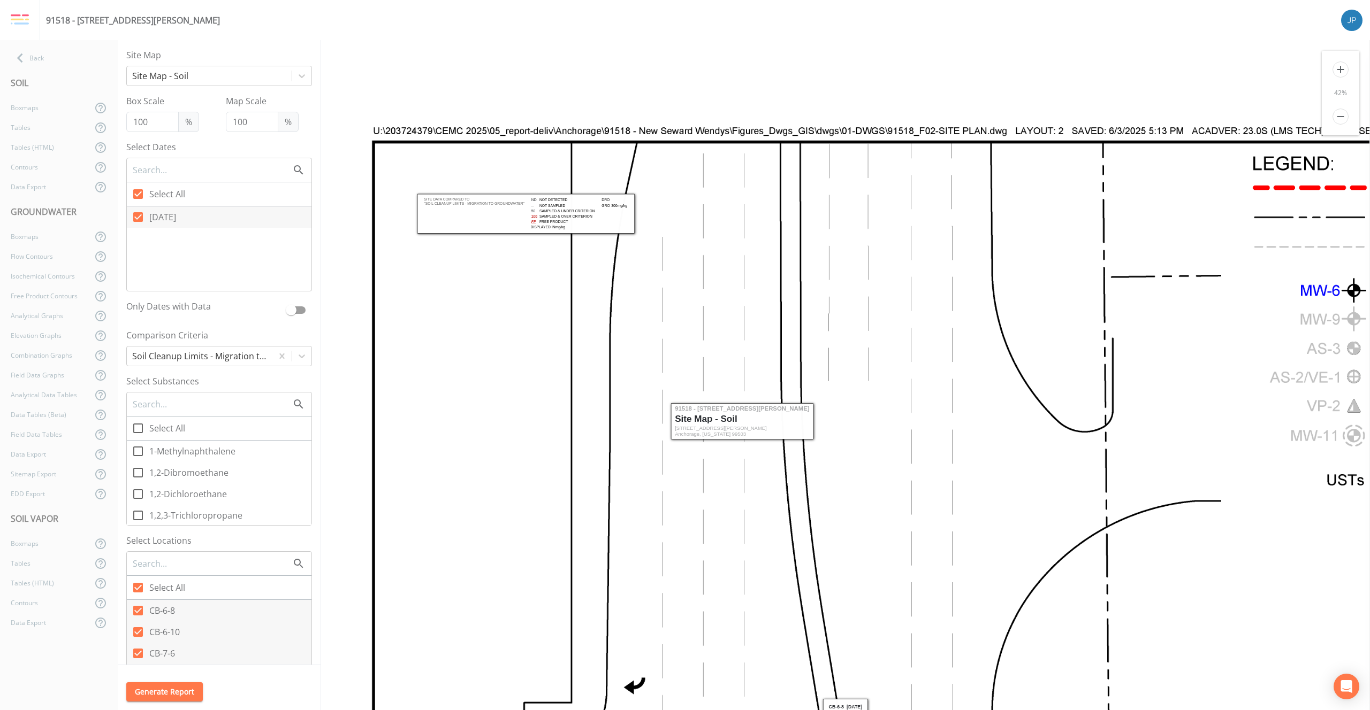
click at [1339, 67] on icon "add" at bounding box center [1340, 70] width 16 height 16
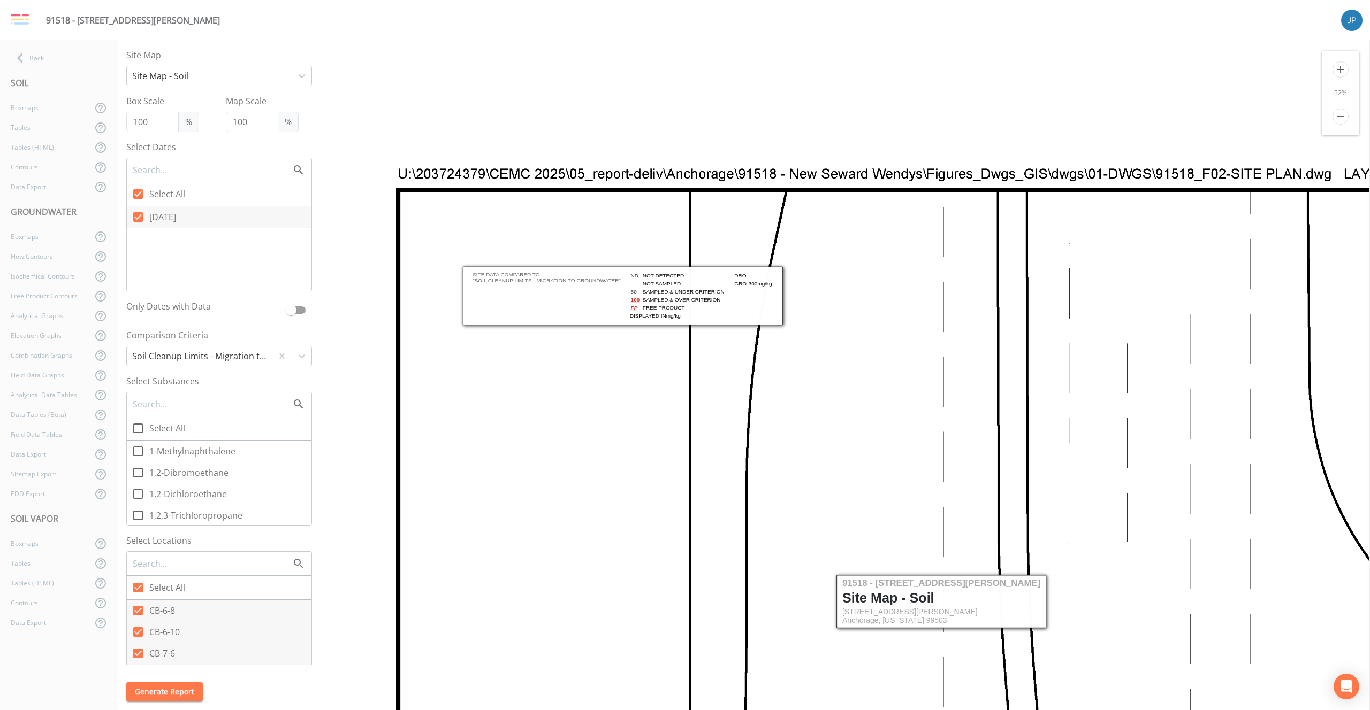
click at [1339, 67] on icon "add" at bounding box center [1340, 70] width 16 height 16
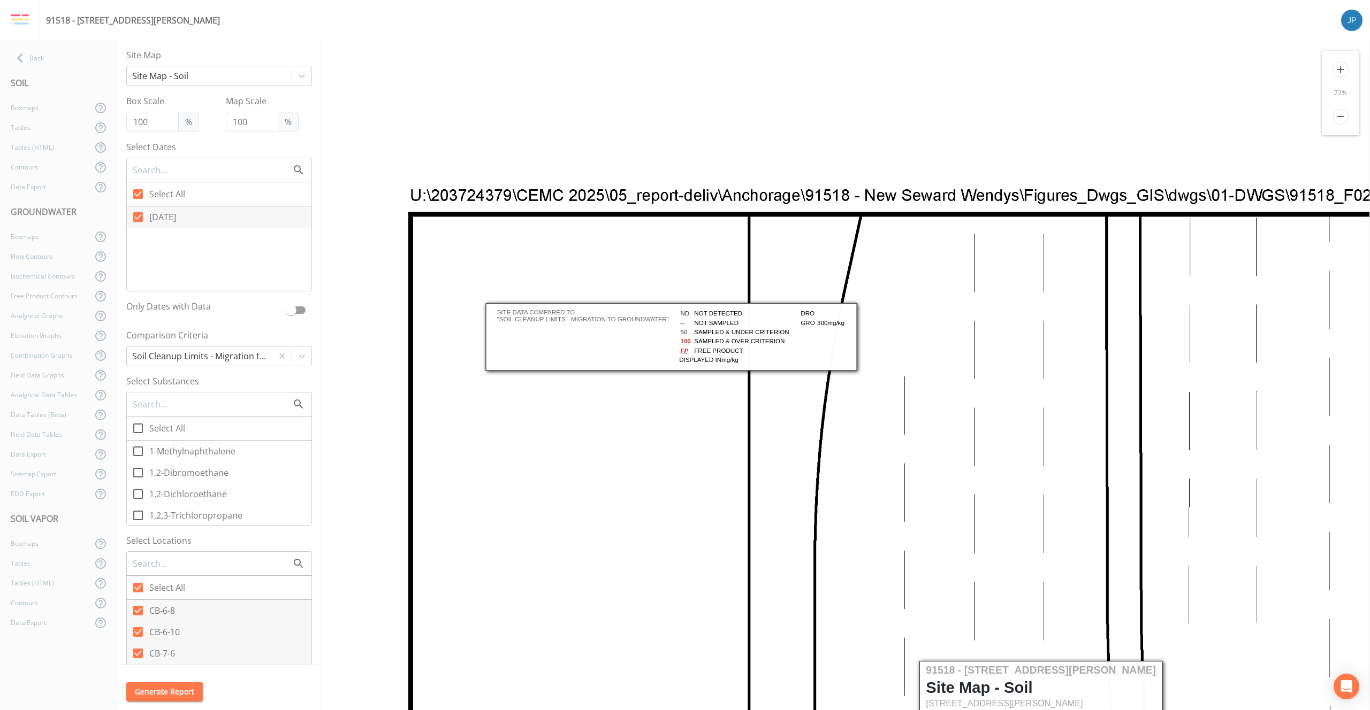
click at [1339, 67] on icon "add" at bounding box center [1340, 70] width 16 height 16
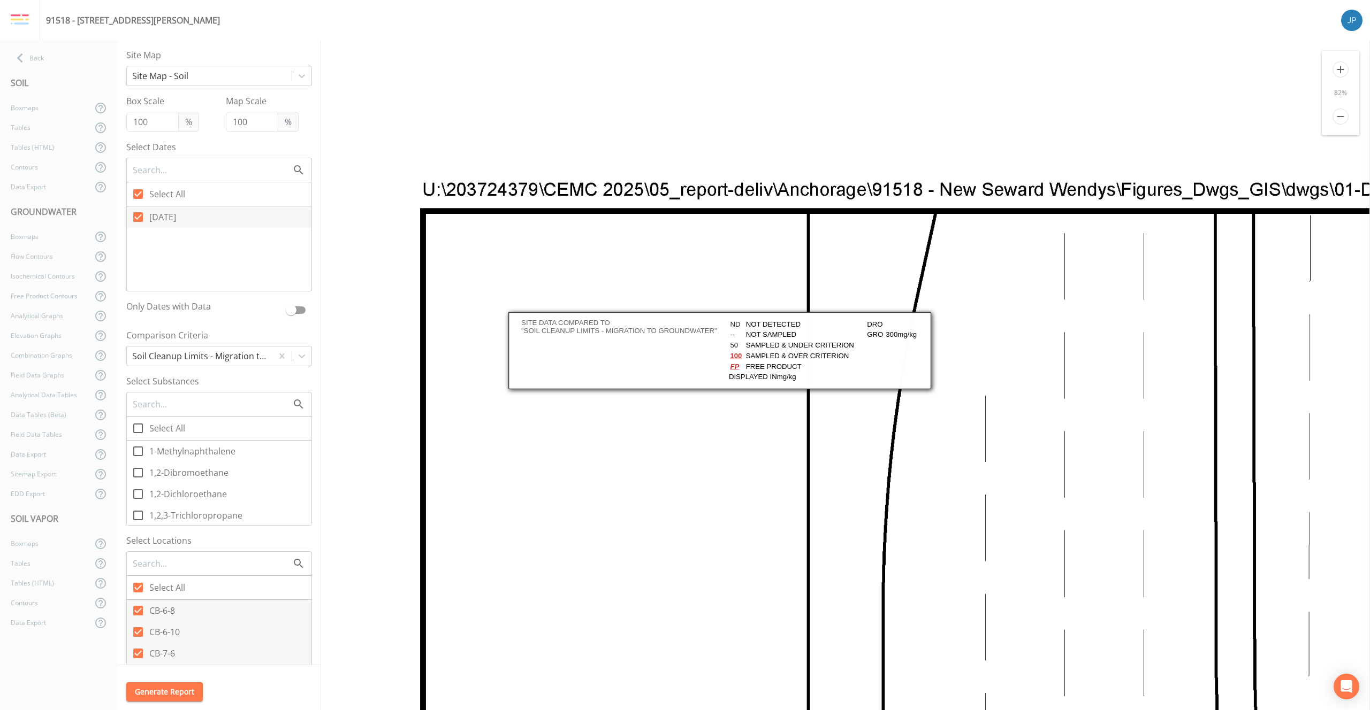
click at [1333, 127] on div "add 82 % remove" at bounding box center [1339, 93] width 37 height 85
click at [1335, 123] on icon "remove" at bounding box center [1340, 117] width 16 height 16
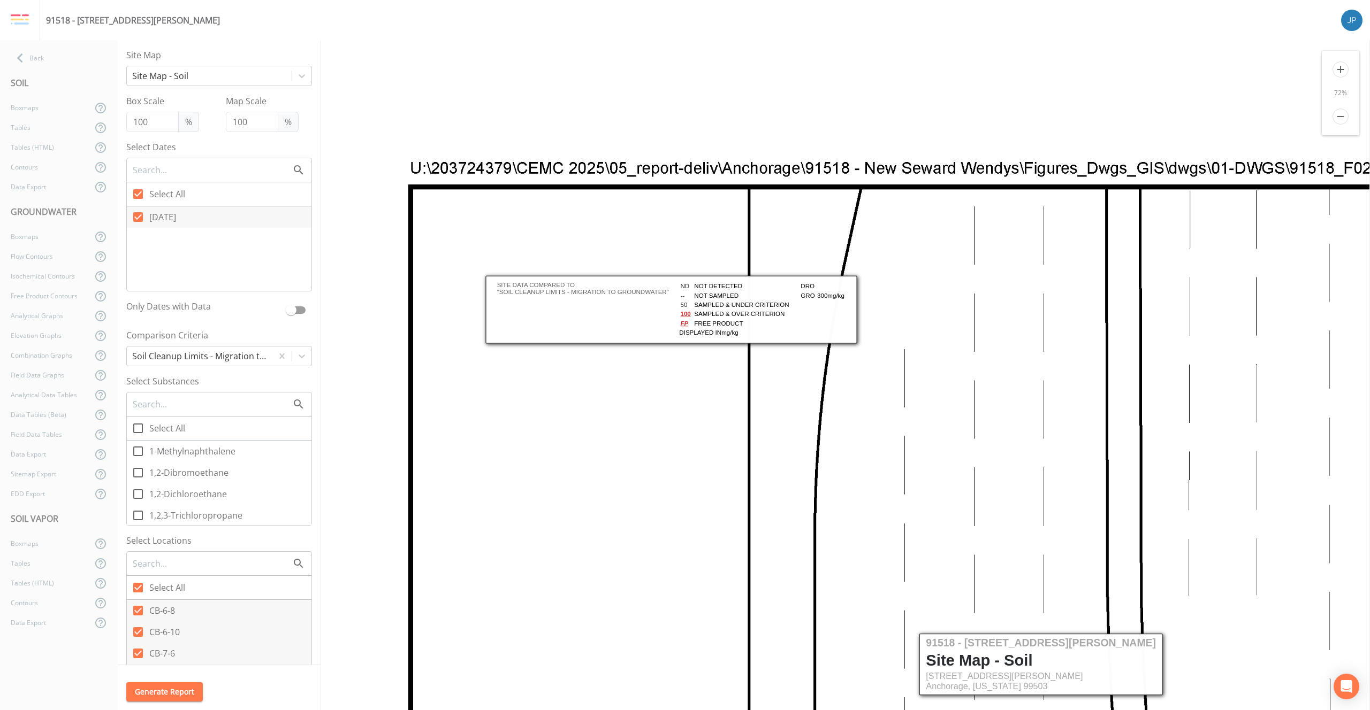
click at [1337, 120] on icon "remove" at bounding box center [1340, 117] width 16 height 16
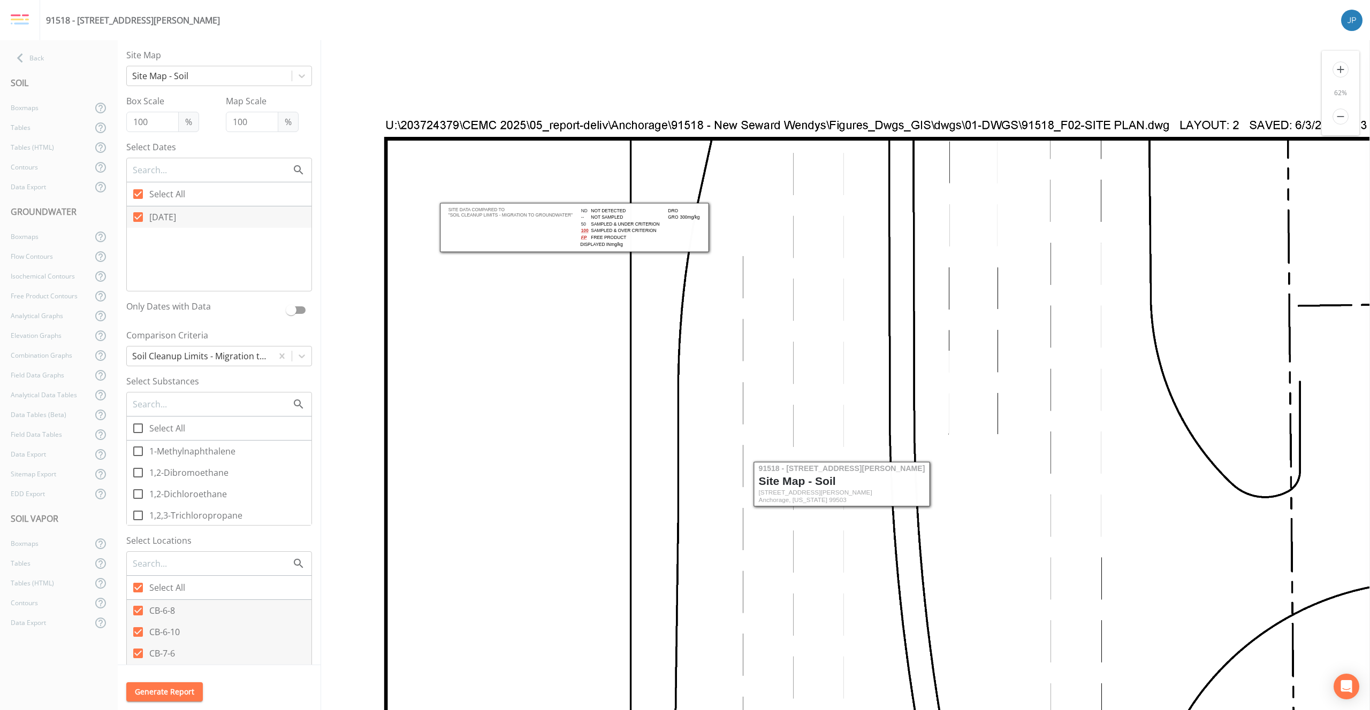
click at [1337, 119] on icon "remove" at bounding box center [1340, 117] width 16 height 16
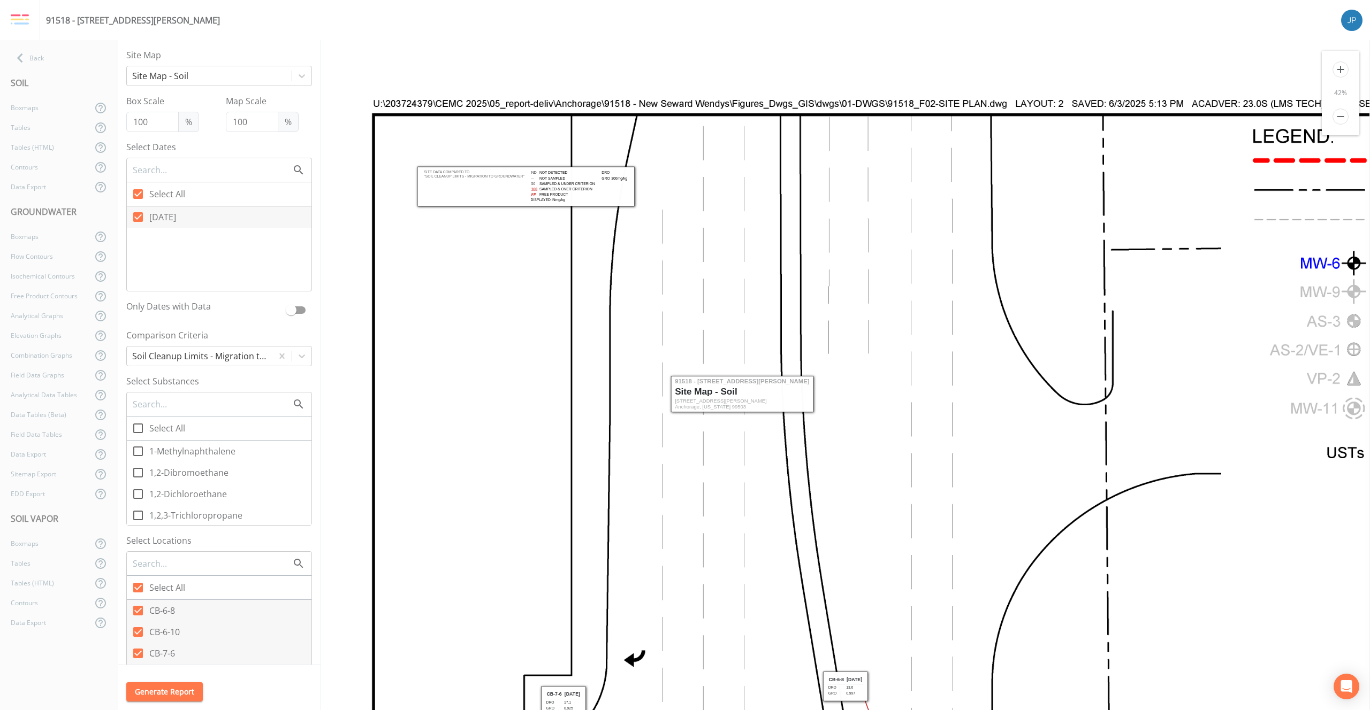
click at [1338, 118] on icon "remove" at bounding box center [1340, 117] width 16 height 16
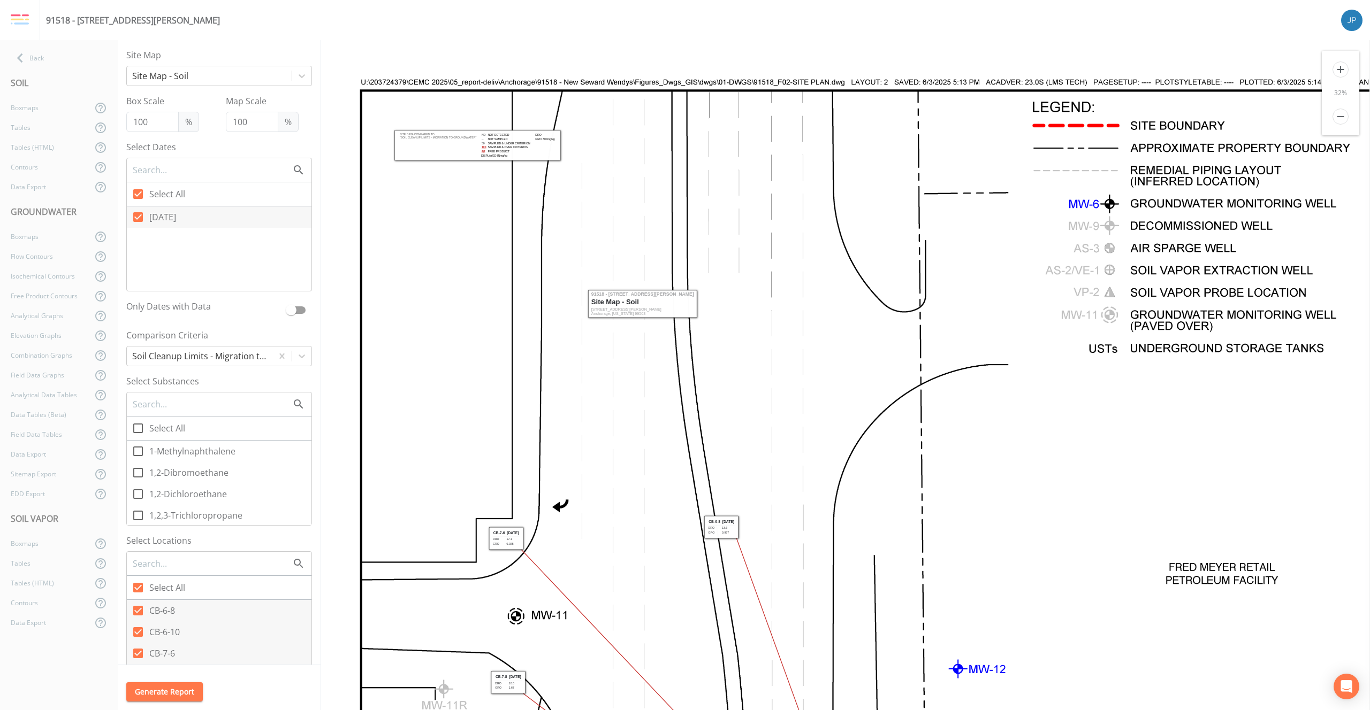
click at [1338, 118] on icon "remove" at bounding box center [1340, 117] width 16 height 16
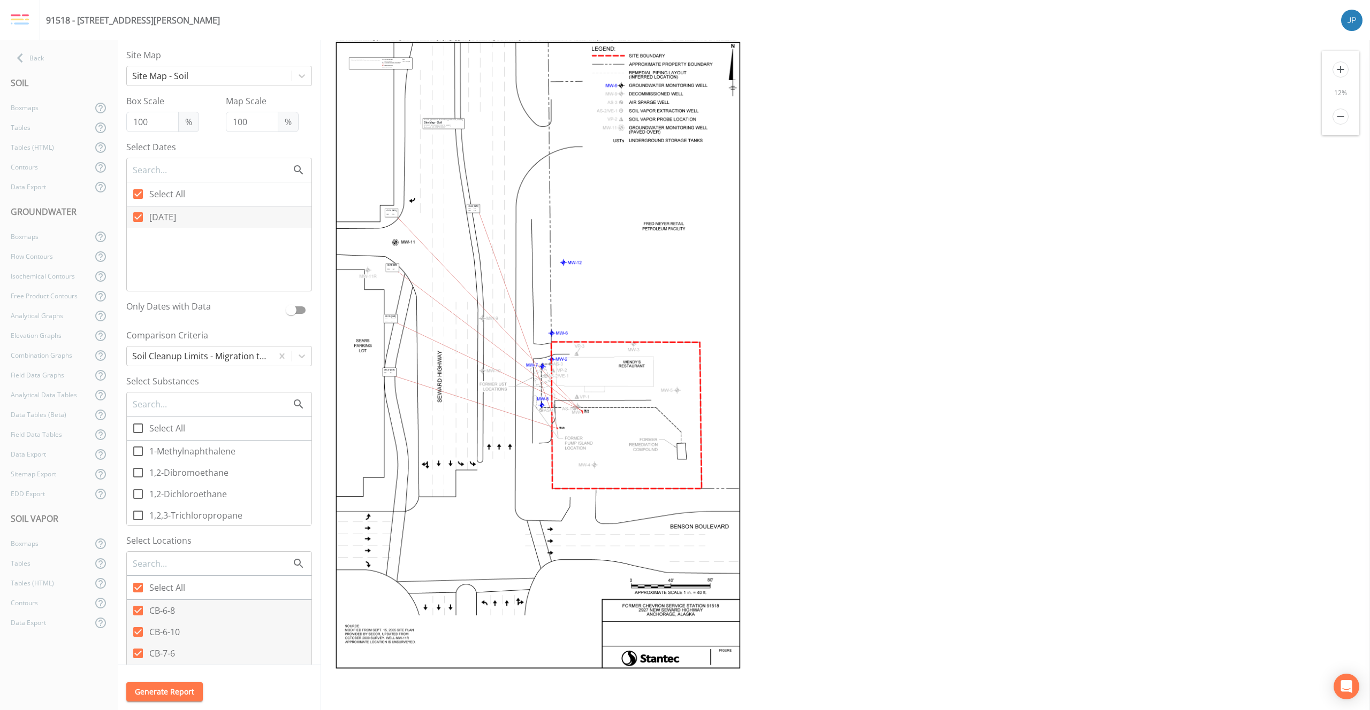
click at [1339, 73] on icon "add" at bounding box center [1340, 70] width 16 height 16
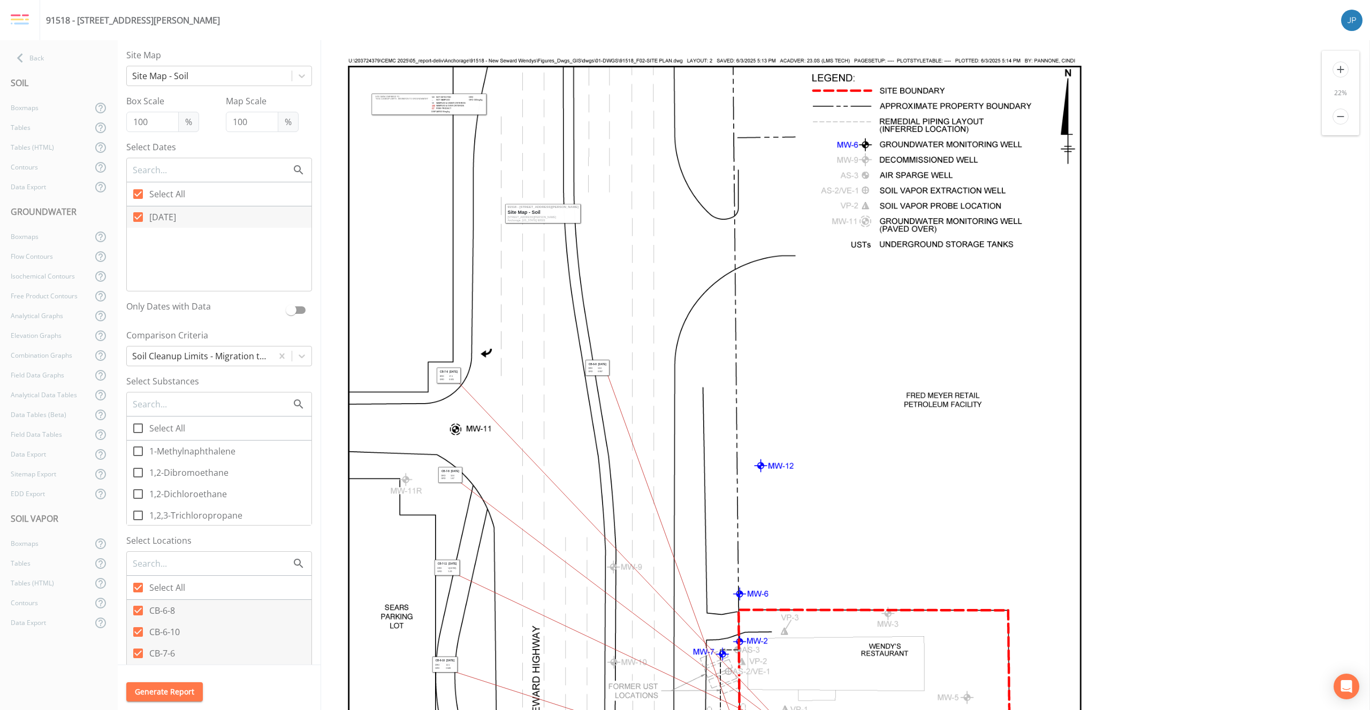
click at [1339, 73] on icon "add" at bounding box center [1340, 70] width 16 height 16
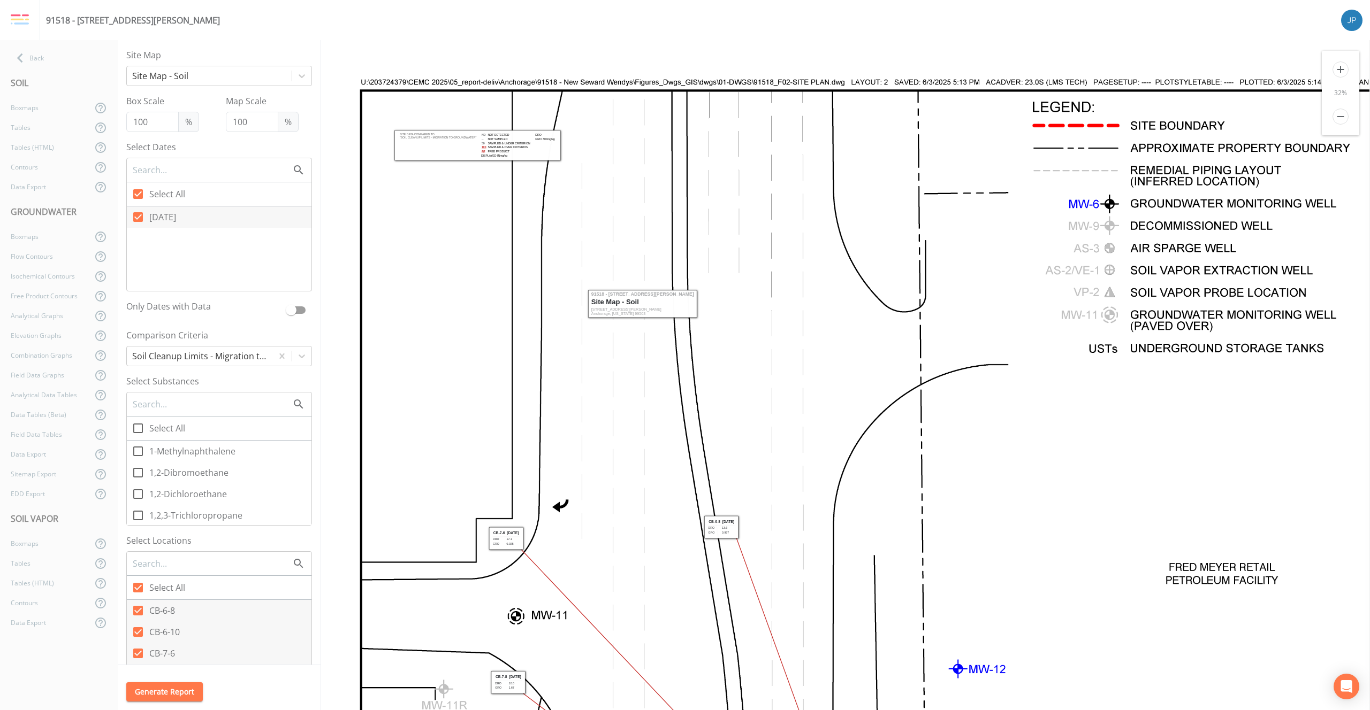
click at [1337, 117] on icon "remove" at bounding box center [1340, 117] width 16 height 16
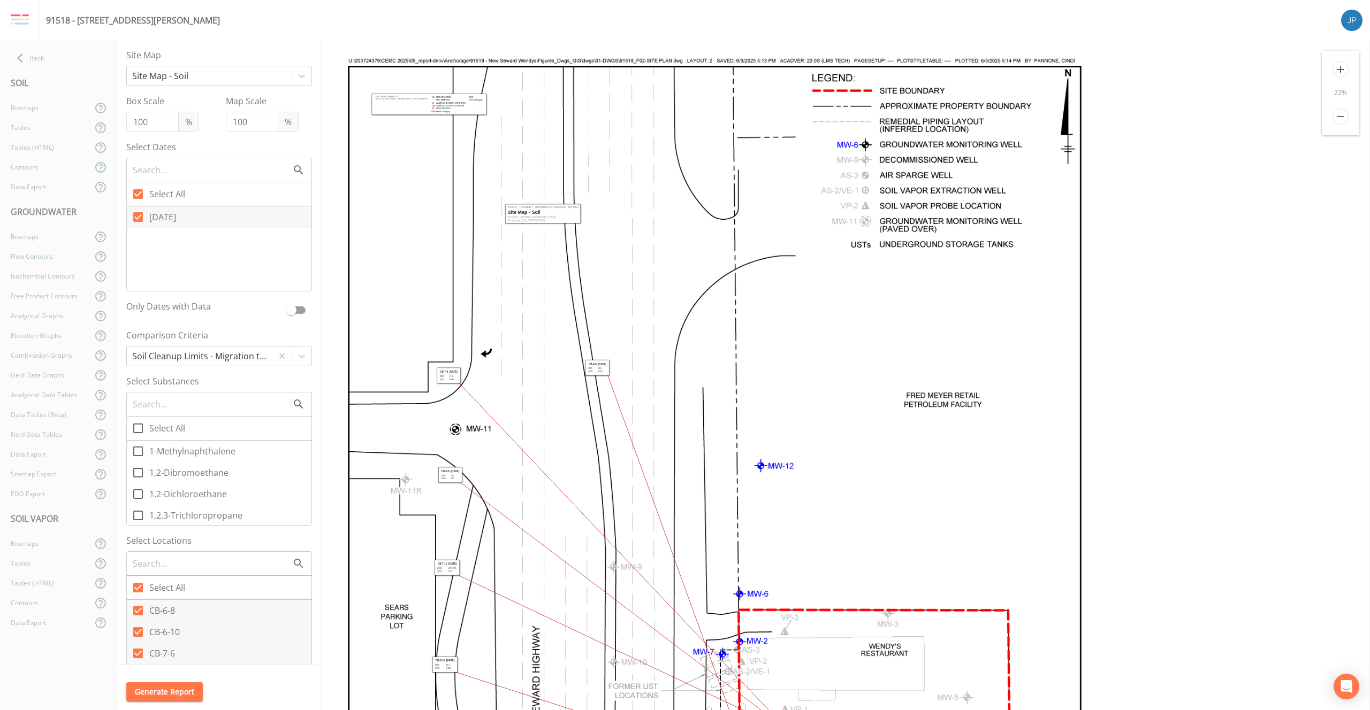
click at [1340, 69] on icon "add" at bounding box center [1340, 70] width 16 height 16
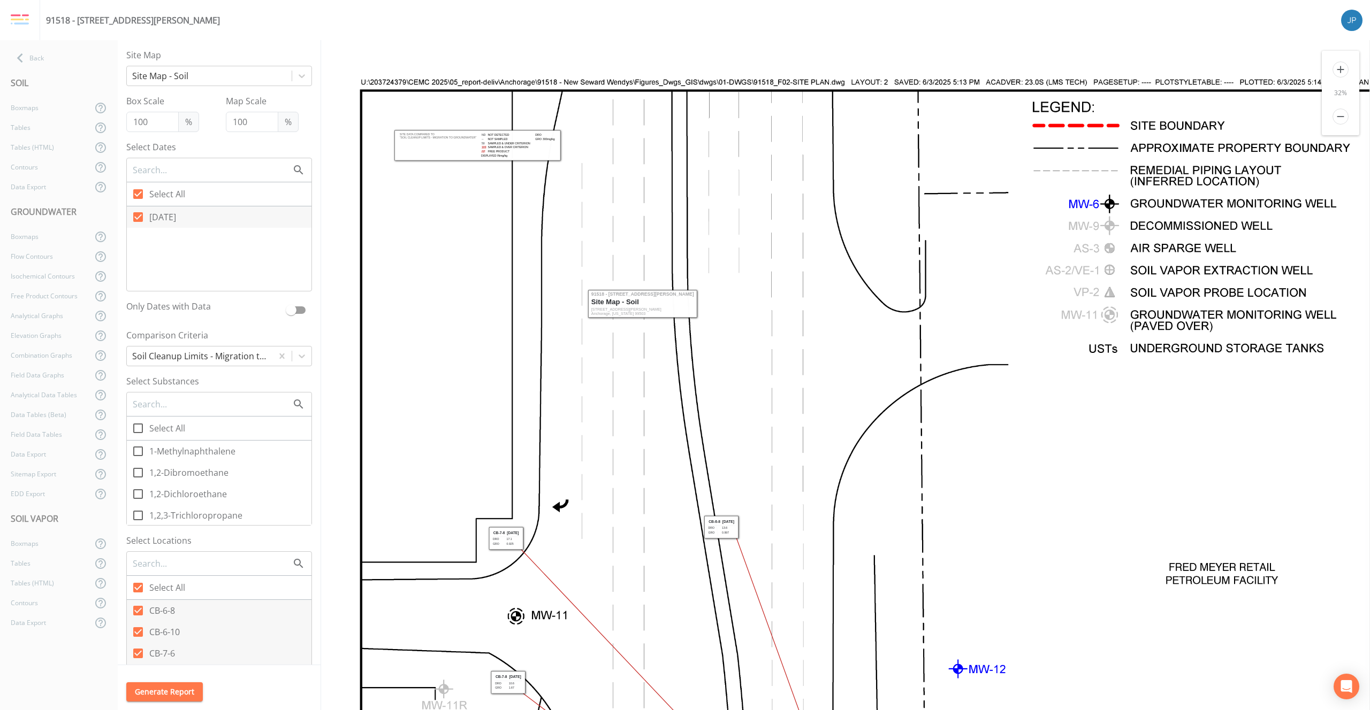
click at [1339, 116] on icon "remove" at bounding box center [1340, 117] width 16 height 16
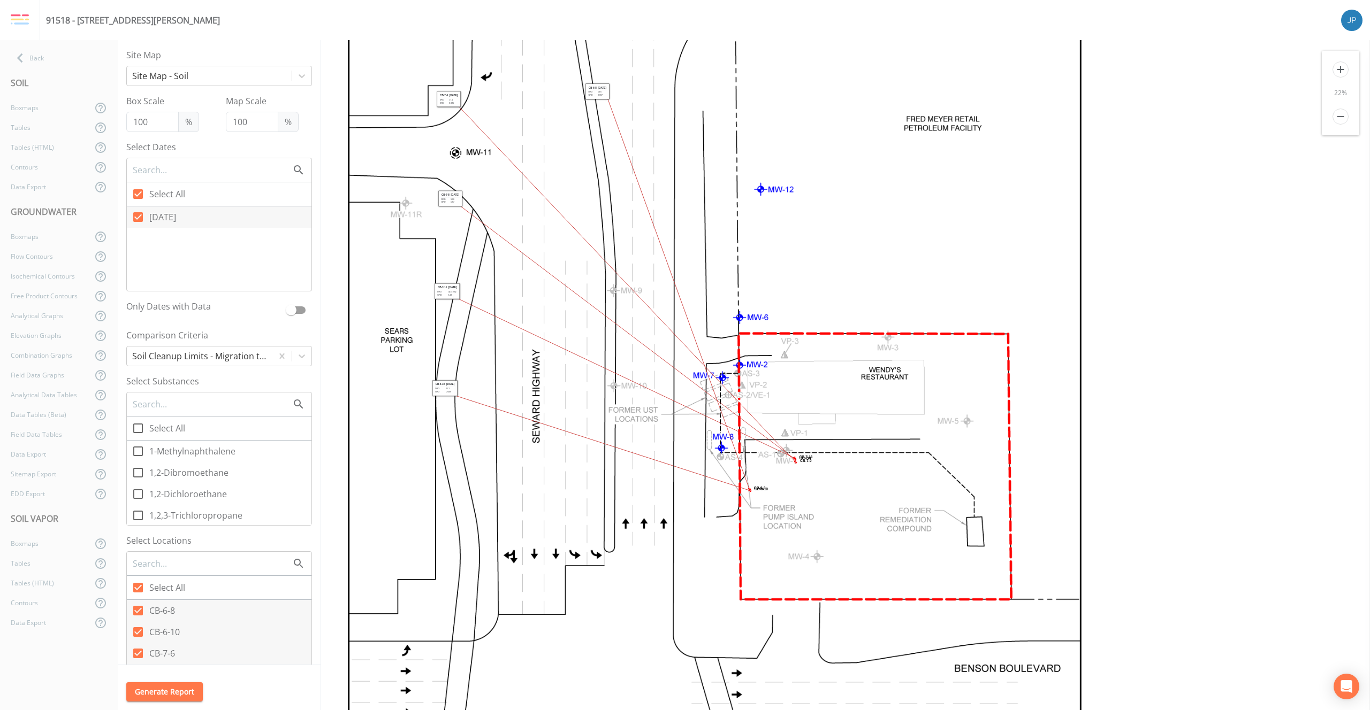
scroll to position [291, 0]
